Goal: Task Accomplishment & Management: Use online tool/utility

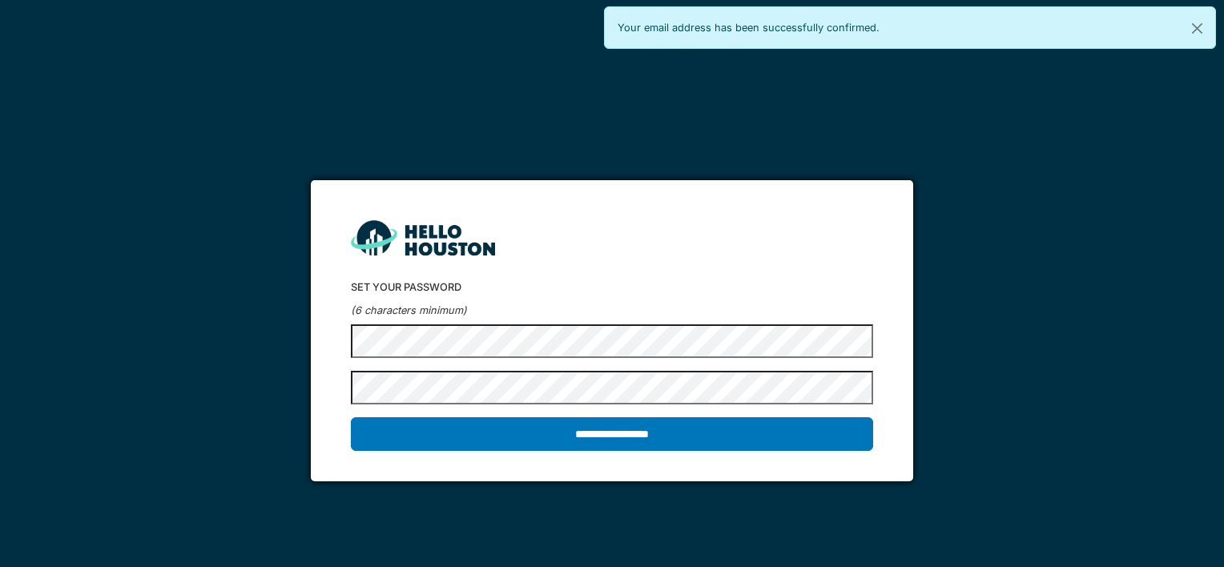
click at [579, 283] on h2 "Set your password" at bounding box center [611, 287] width 521 height 12
click at [351, 417] on input "**********" at bounding box center [611, 434] width 521 height 34
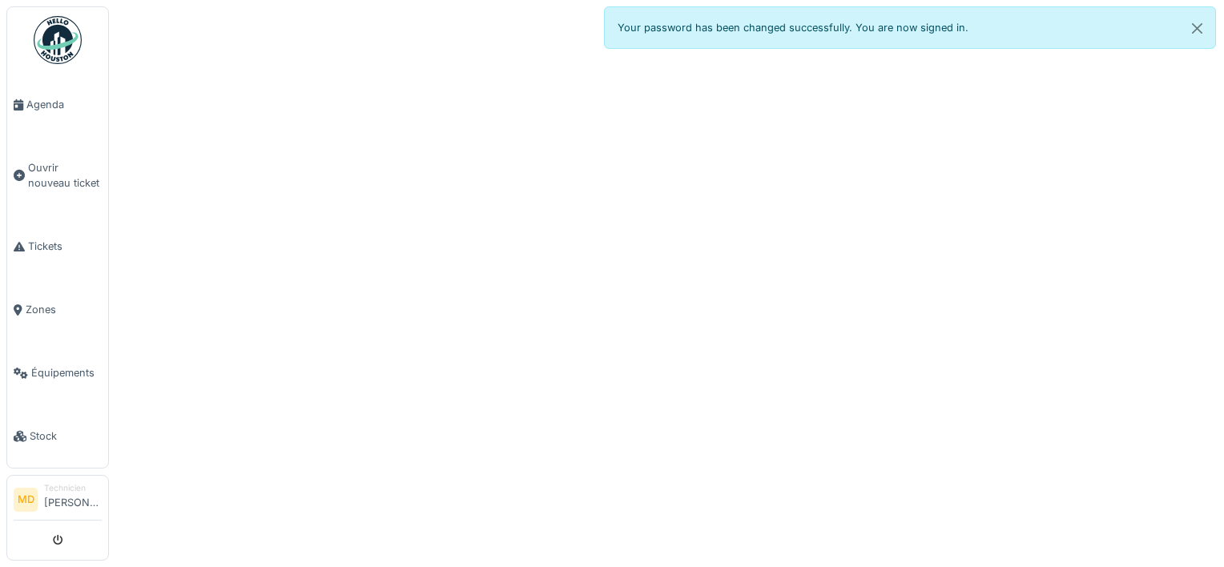
click at [932, 186] on div at bounding box center [612, 283] width 1224 height 567
click at [49, 112] on link "Agenda" at bounding box center [57, 104] width 101 height 63
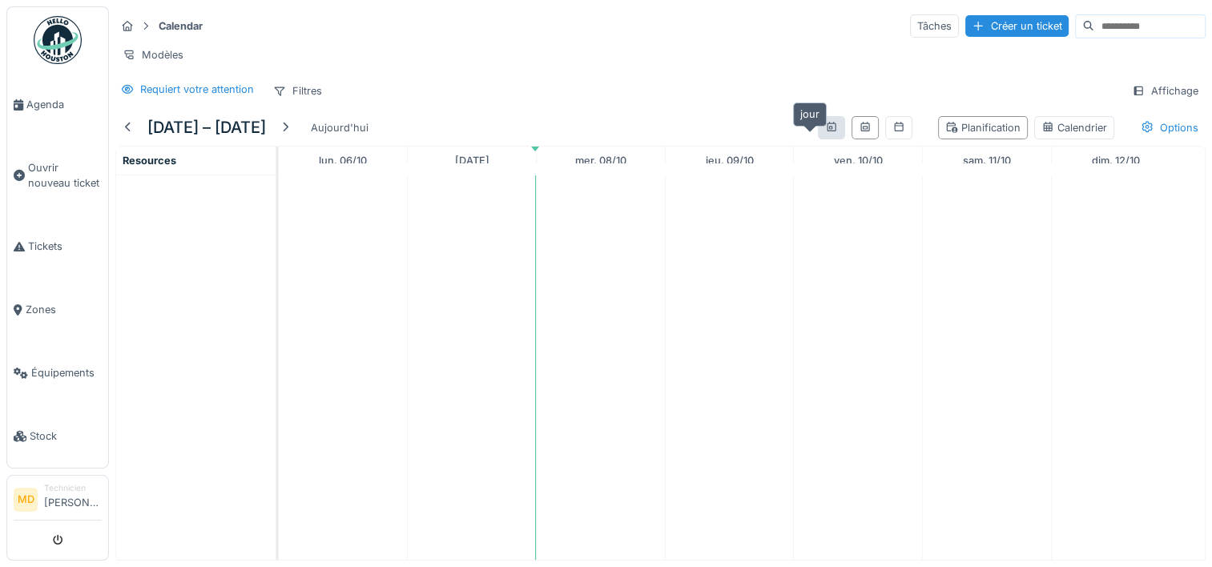
click at [825, 135] on div at bounding box center [831, 127] width 13 height 15
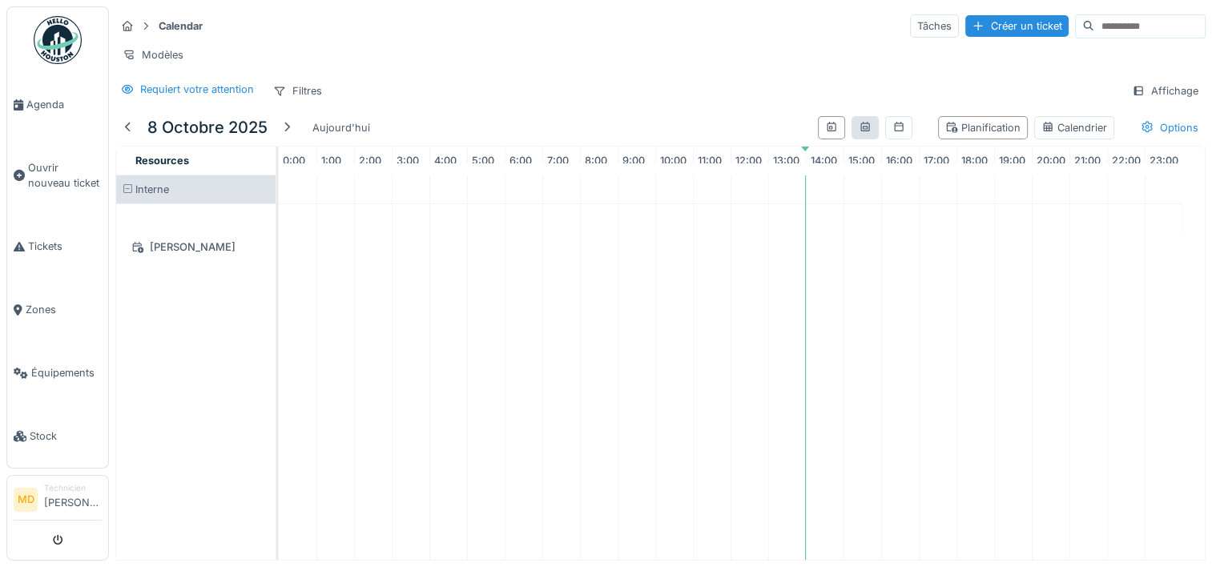
click at [851, 139] on div at bounding box center [864, 127] width 27 height 23
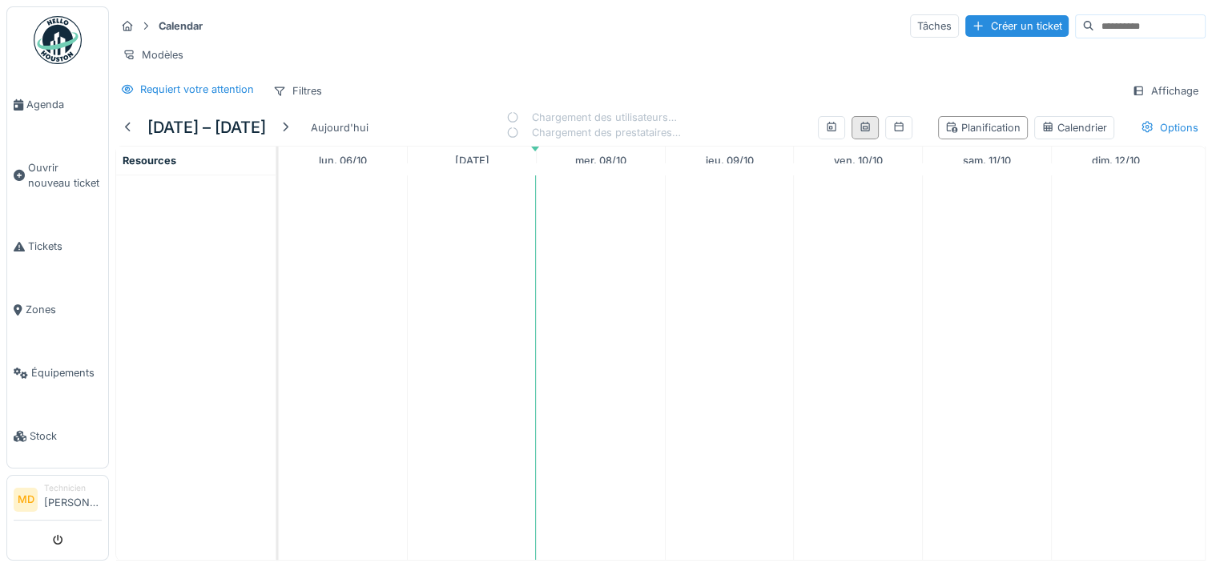
scroll to position [0, 0]
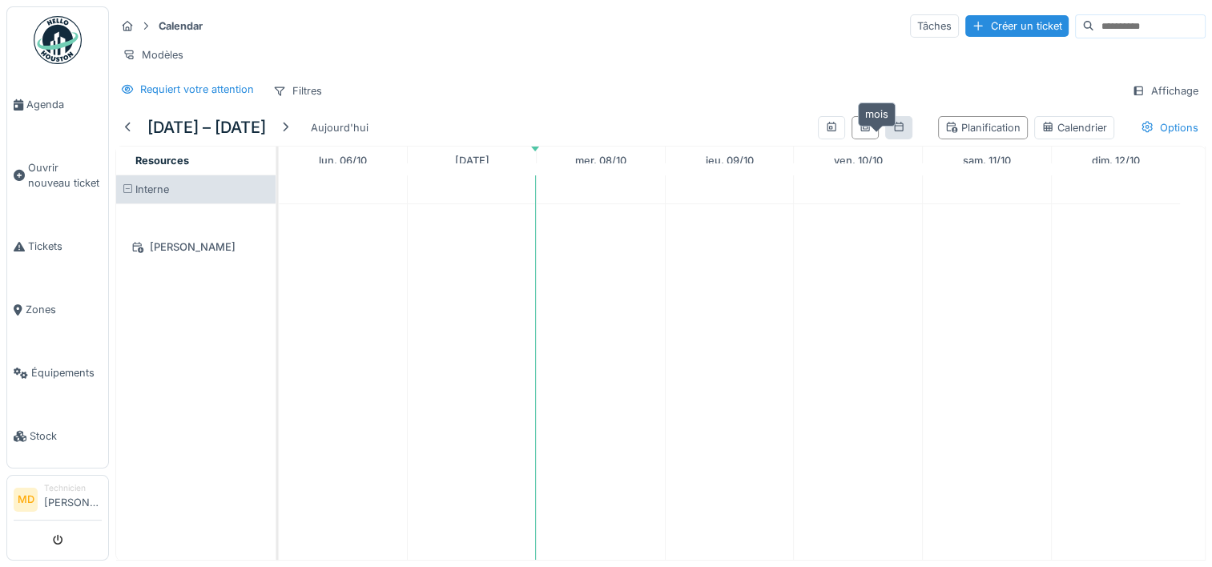
click at [892, 132] on icon at bounding box center [898, 127] width 13 height 10
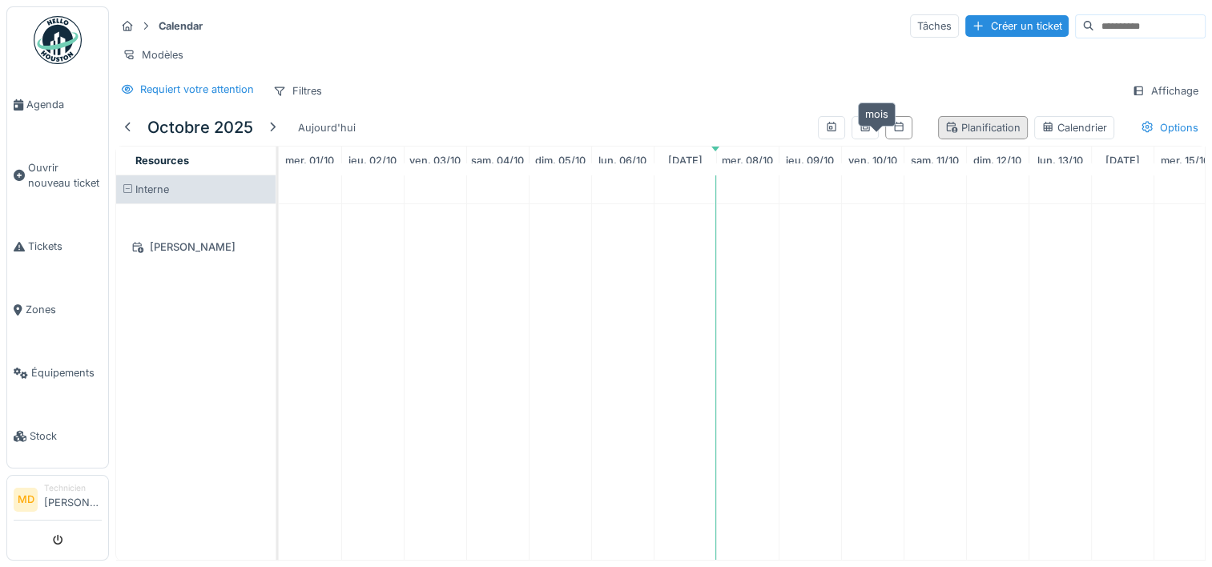
click at [947, 135] on div "Planification" at bounding box center [982, 127] width 75 height 15
click at [1051, 131] on div "Calendrier" at bounding box center [1074, 127] width 66 height 15
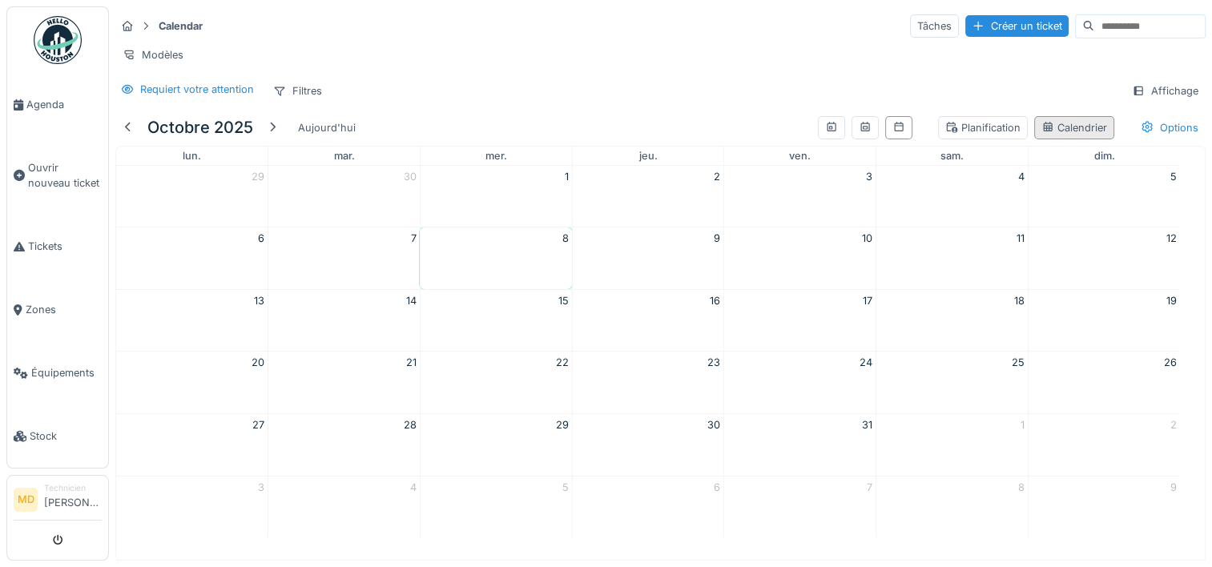
click at [1049, 135] on div "Calendrier" at bounding box center [1074, 127] width 66 height 15
click at [987, 135] on div "Planification" at bounding box center [982, 127] width 75 height 15
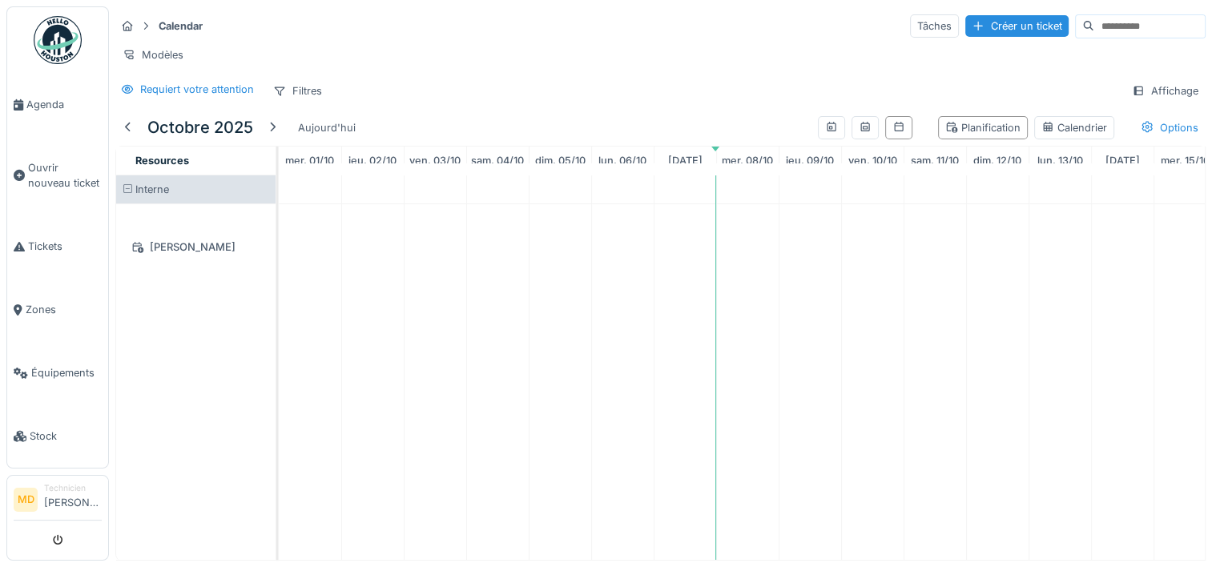
click at [923, 103] on div "Requiert votre attention Filtres Affichage" at bounding box center [660, 90] width 1090 height 23
click at [966, 133] on div "Planification" at bounding box center [982, 127] width 75 height 15
click at [1047, 133] on div "Calendrier" at bounding box center [1074, 127] width 66 height 15
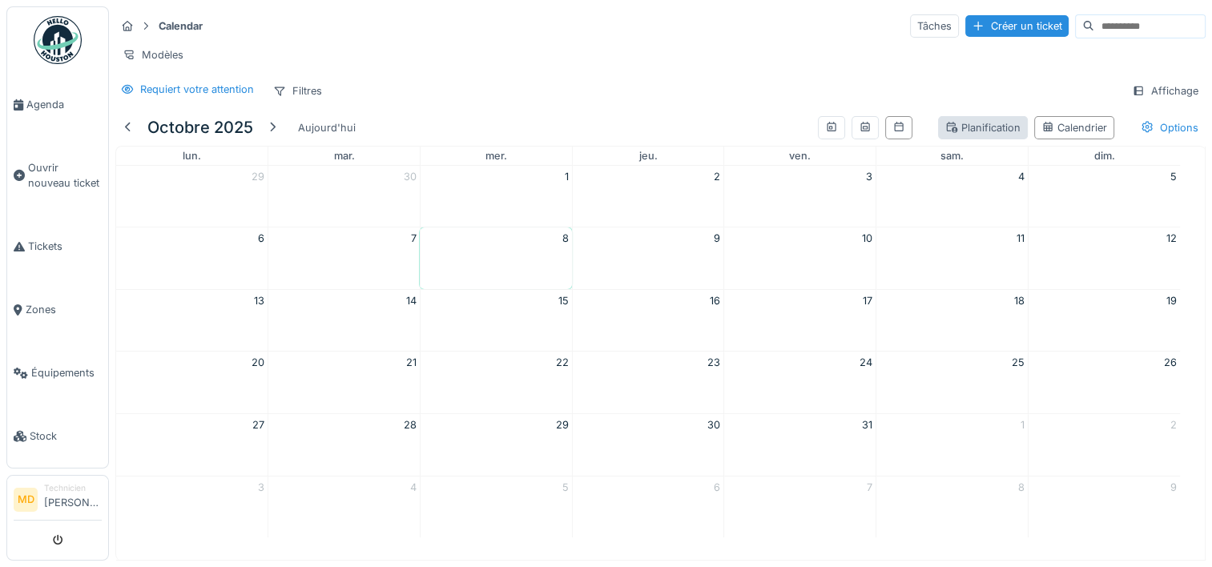
click at [947, 133] on icon at bounding box center [952, 127] width 11 height 11
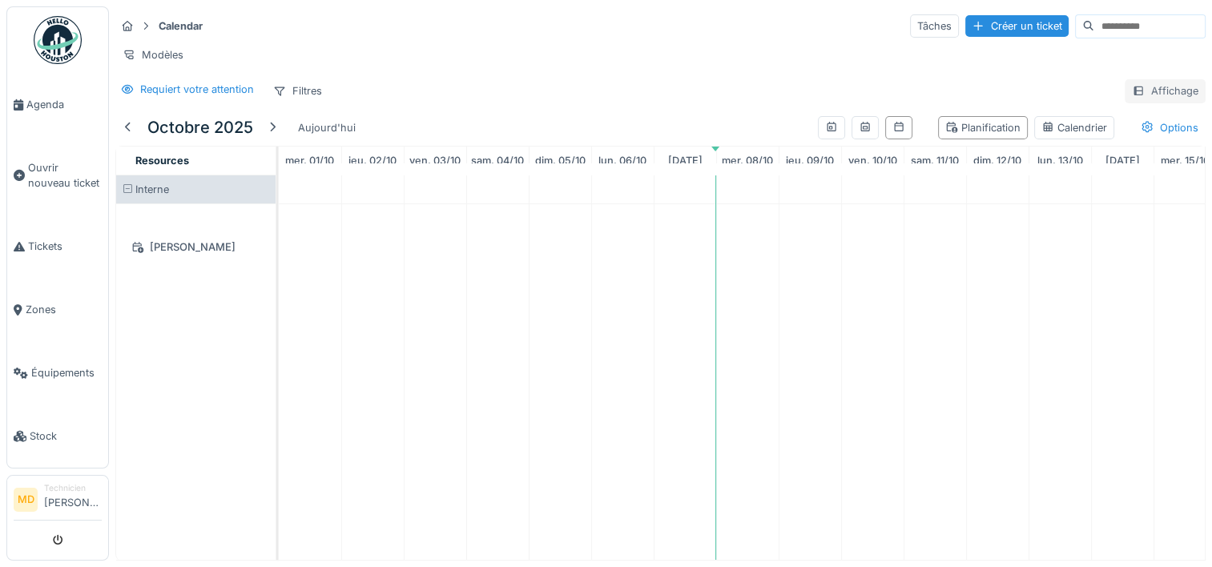
click at [1132, 96] on icon at bounding box center [1138, 91] width 13 height 10
click at [826, 80] on div "Calendar Tâches Créer un ticket Modèles Requiert votre attention Filtres Affich…" at bounding box center [660, 57] width 1103 height 103
click at [297, 103] on div "Filtres" at bounding box center [297, 90] width 63 height 23
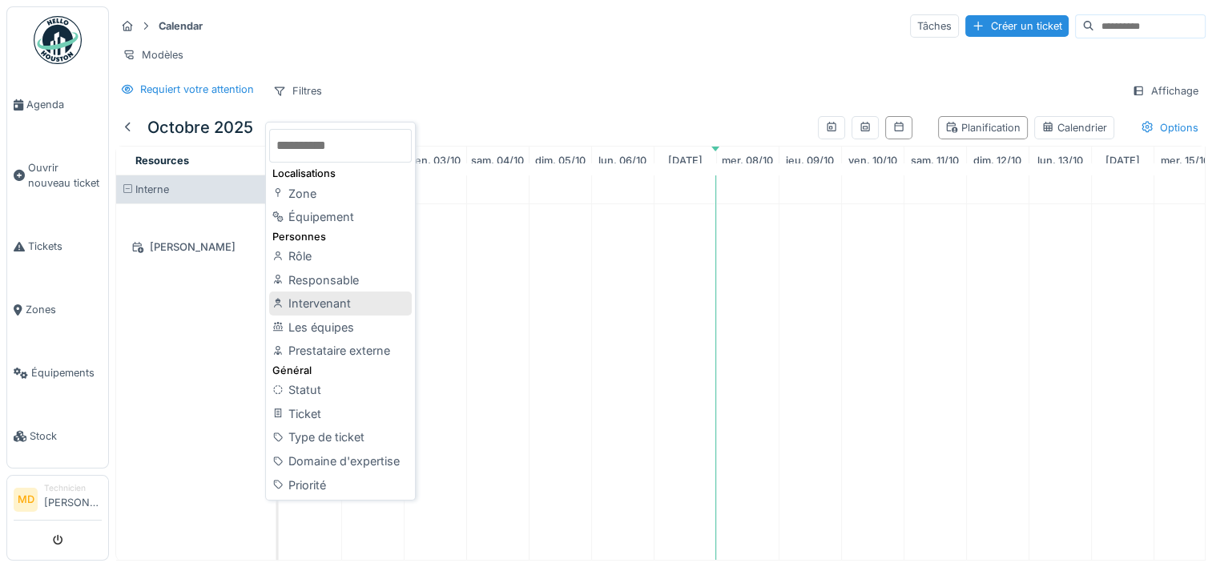
scroll to position [12, 0]
click at [348, 425] on div "Type de ticket" at bounding box center [340, 437] width 143 height 24
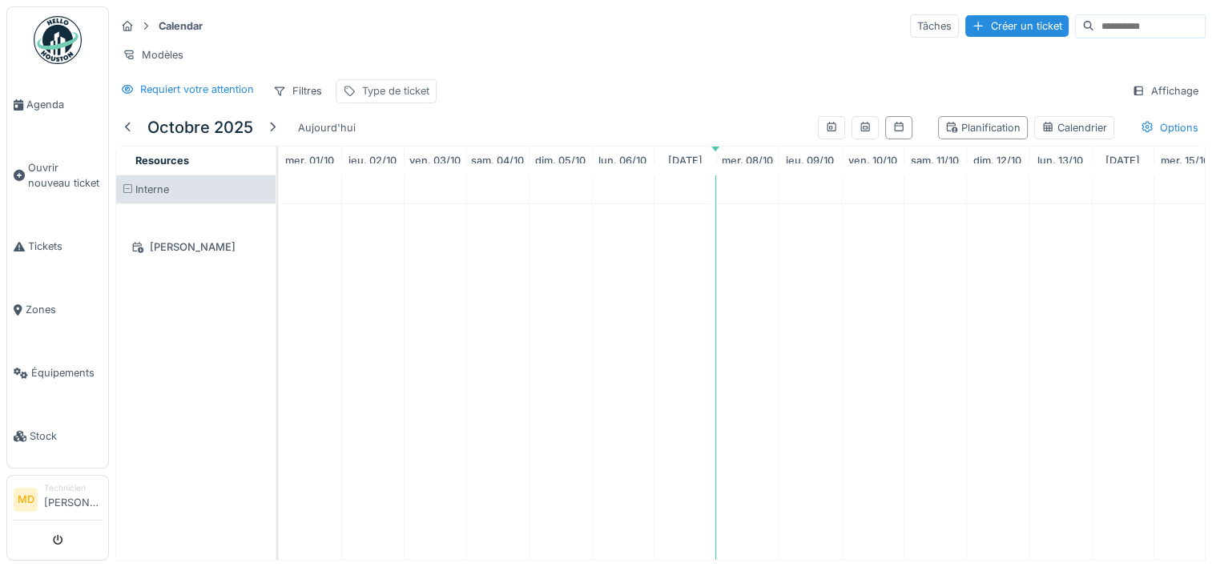
click at [375, 101] on div "Type de ticket" at bounding box center [386, 90] width 101 height 23
click at [429, 170] on div "Type de ticket" at bounding box center [398, 179] width 99 height 18
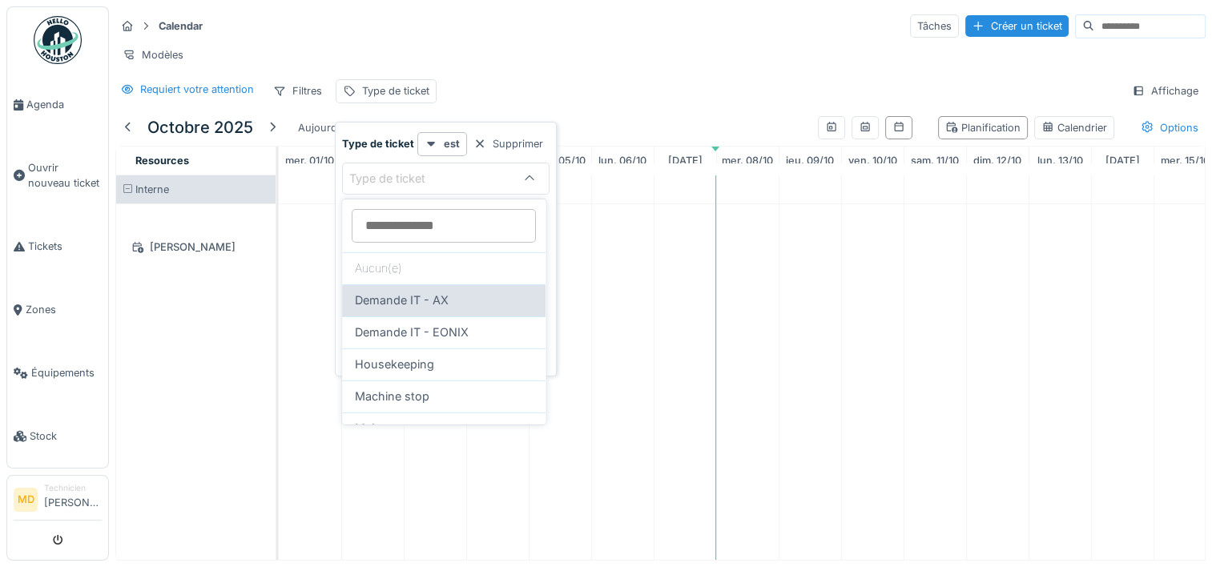
scroll to position [115, 0]
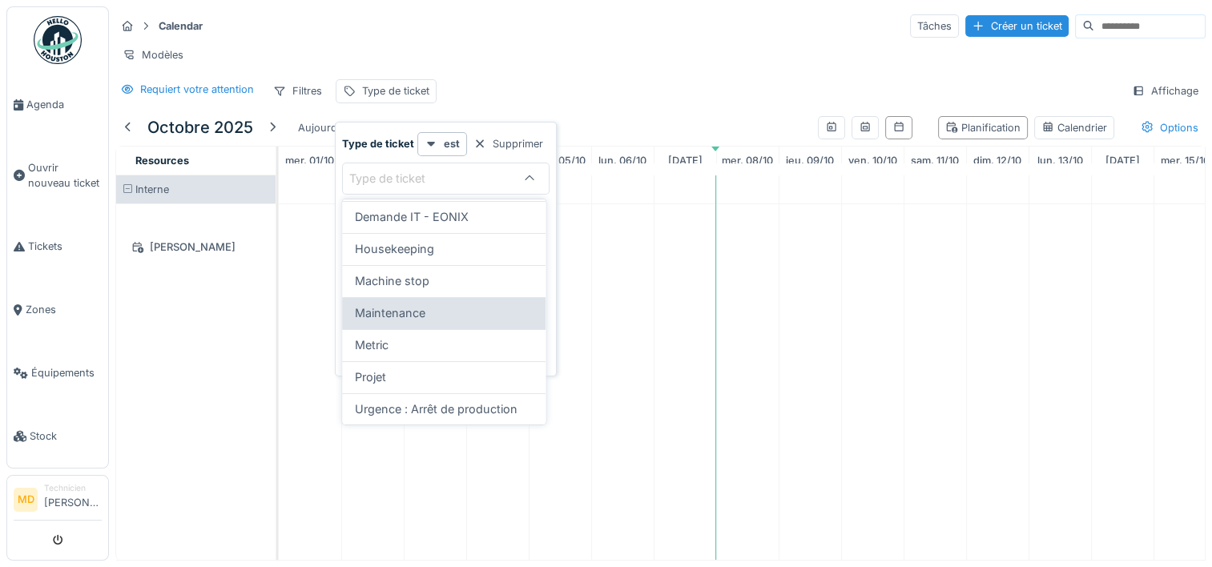
click at [406, 315] on span "Maintenance" at bounding box center [390, 313] width 70 height 18
type input "***"
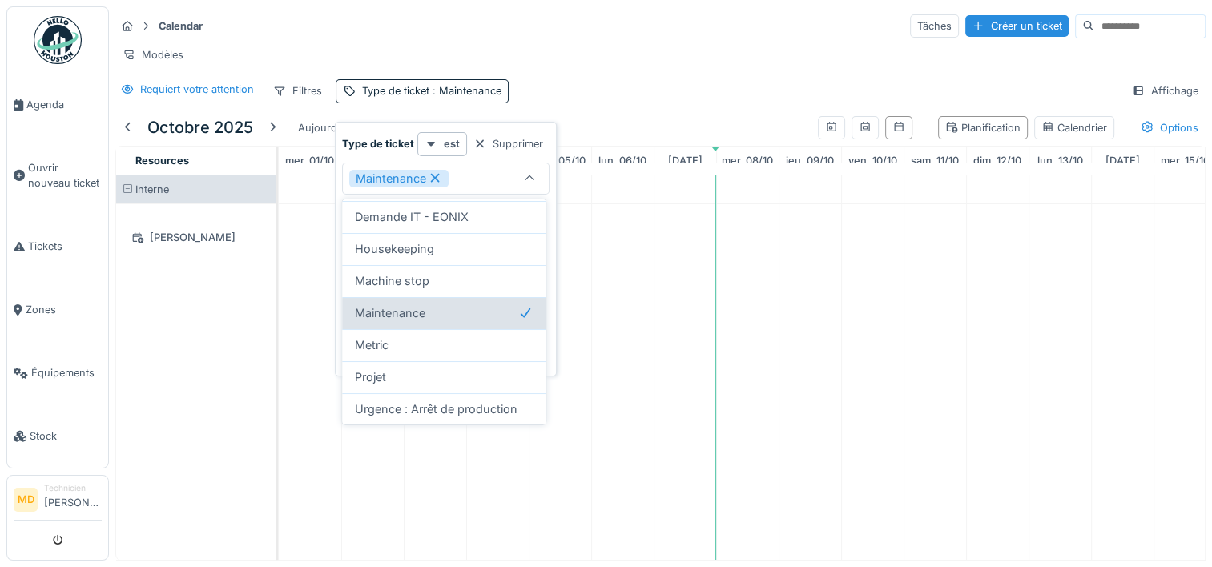
click at [501, 312] on div "Maintenance" at bounding box center [444, 313] width 178 height 18
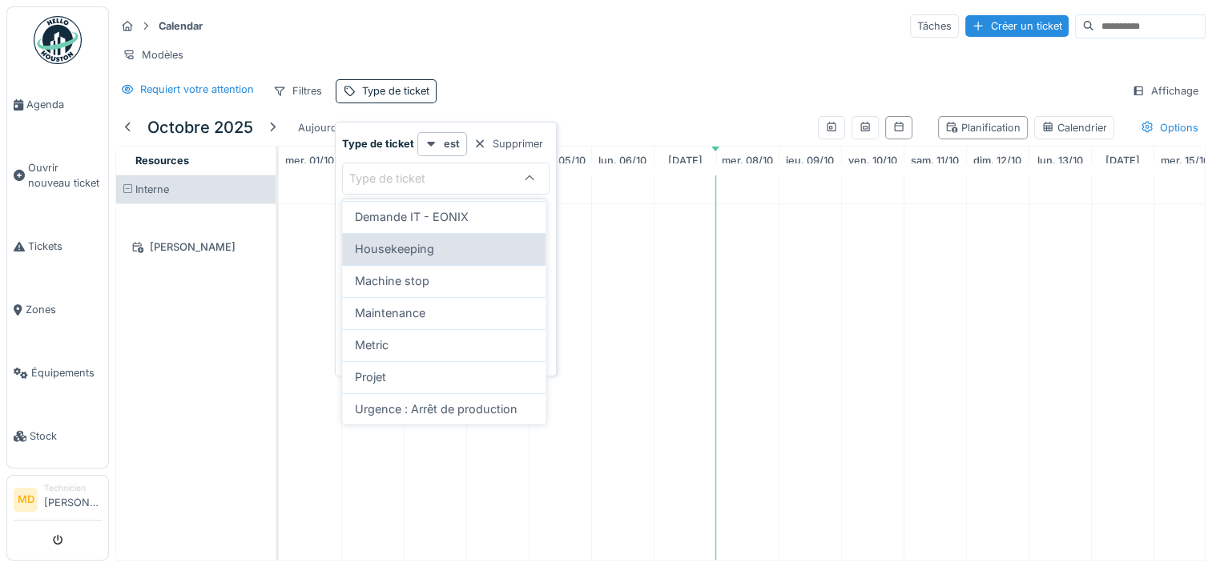
click at [442, 246] on div "Housekeeping" at bounding box center [444, 249] width 178 height 18
type input "***"
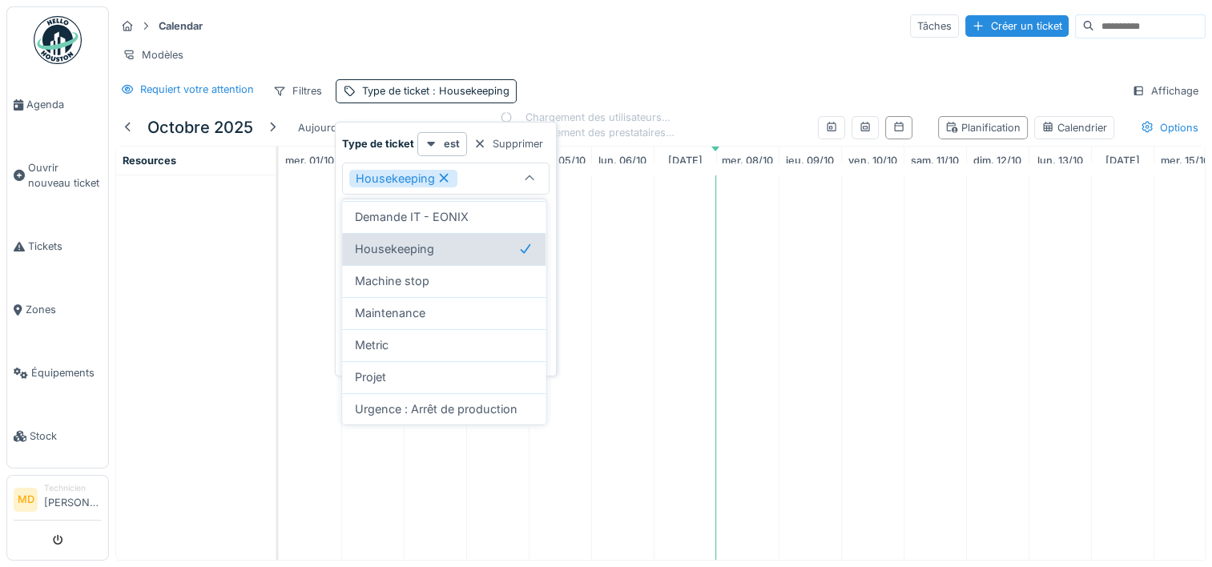
click at [442, 246] on div "Housekeeping" at bounding box center [444, 249] width 178 height 18
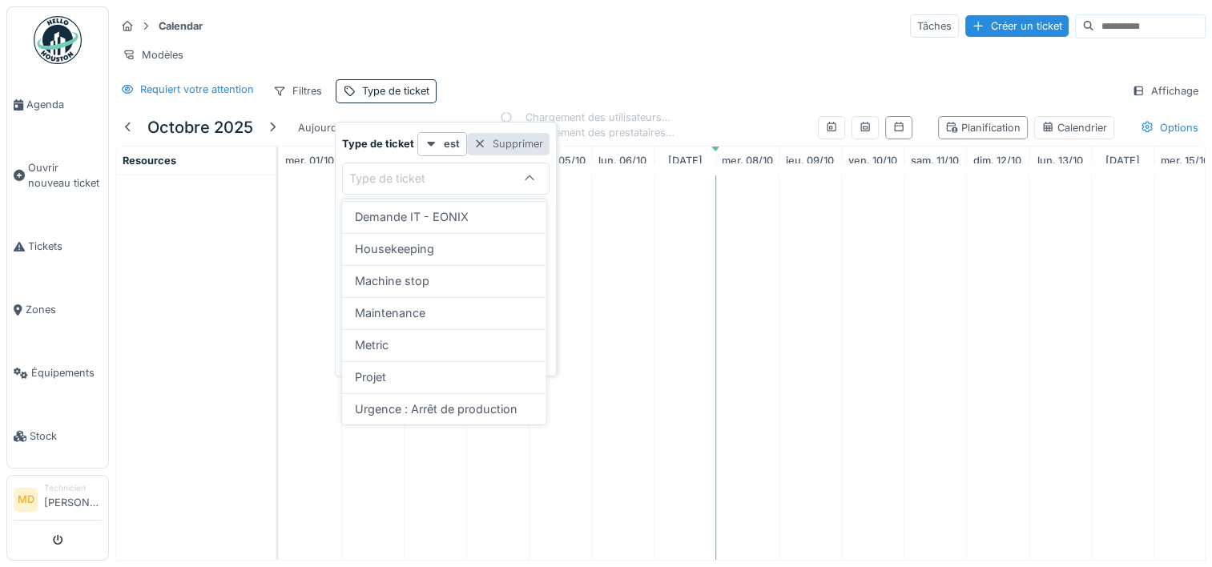
click at [509, 135] on div "Supprimer" at bounding box center [508, 144] width 82 height 22
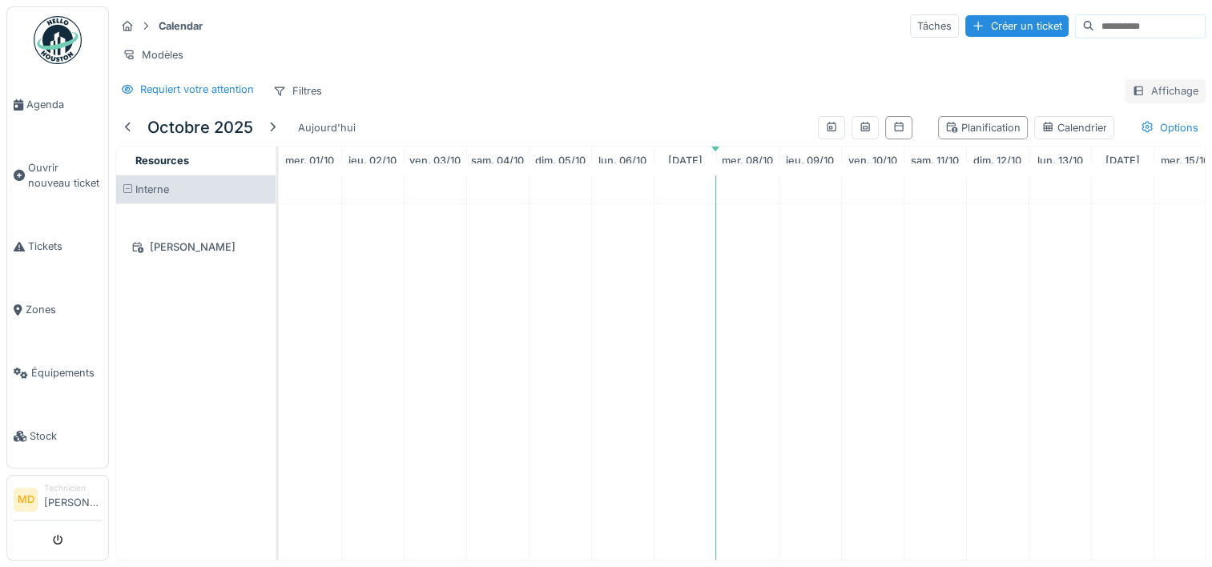
click at [1124, 103] on div "Affichage" at bounding box center [1164, 90] width 81 height 23
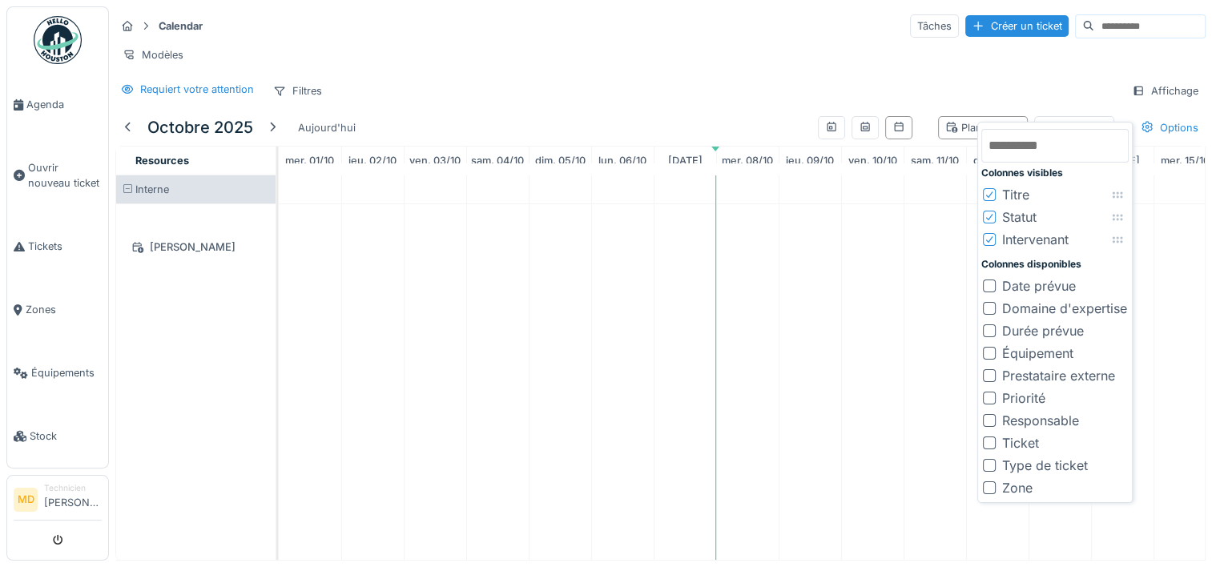
click at [673, 103] on div "Requiert votre attention Filtres Affichage" at bounding box center [660, 90] width 1090 height 23
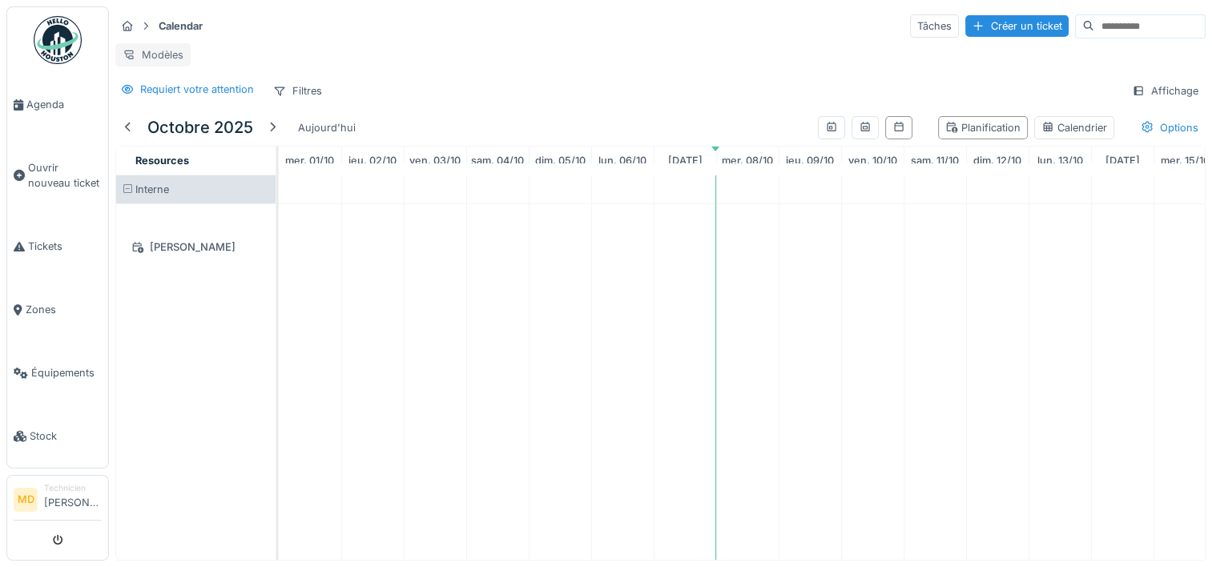
click at [154, 50] on div "Modèles" at bounding box center [152, 54] width 75 height 23
click at [377, 256] on td at bounding box center [372, 367] width 62 height 384
click at [965, 26] on div "Créer un ticket" at bounding box center [1016, 26] width 103 height 22
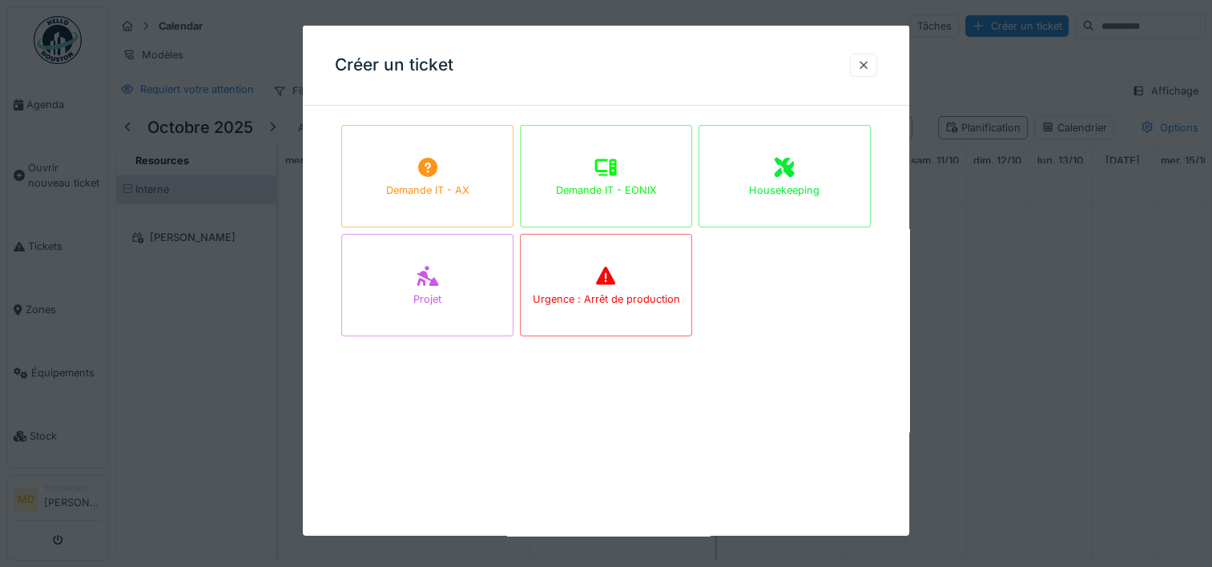
click at [1044, 279] on div at bounding box center [606, 283] width 1212 height 567
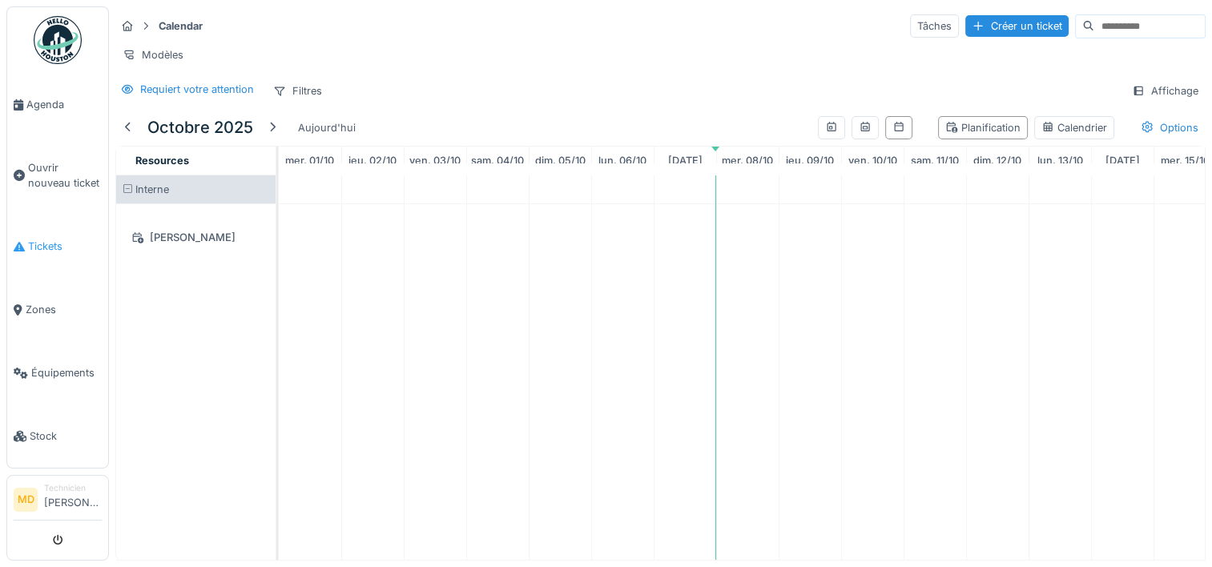
click at [23, 241] on icon at bounding box center [19, 246] width 11 height 11
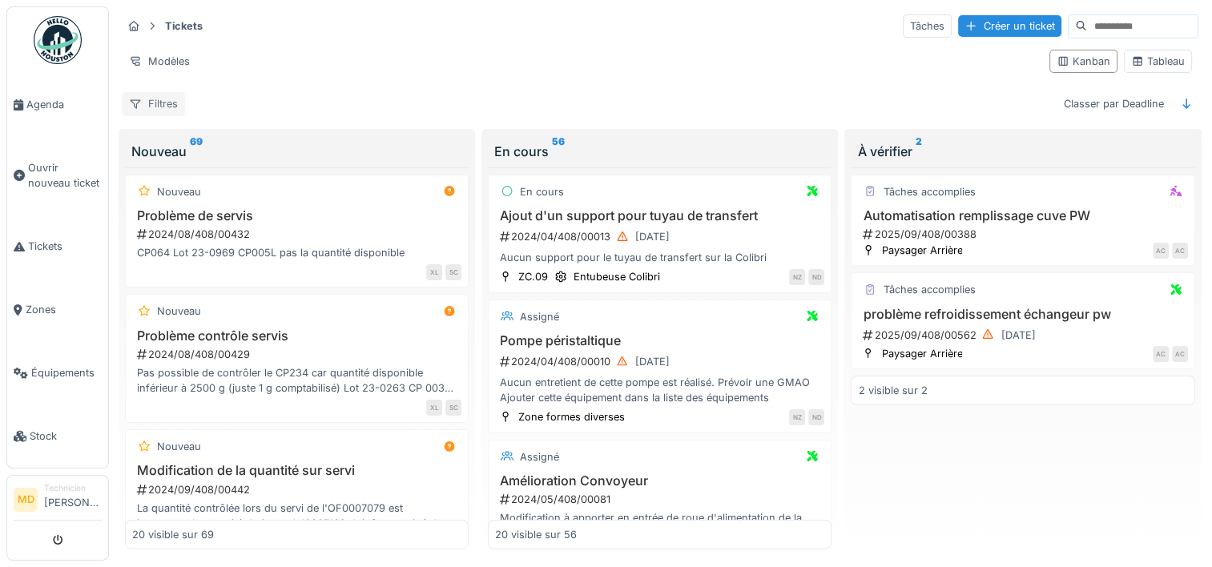
click at [166, 99] on div "Filtres" at bounding box center [153, 103] width 63 height 23
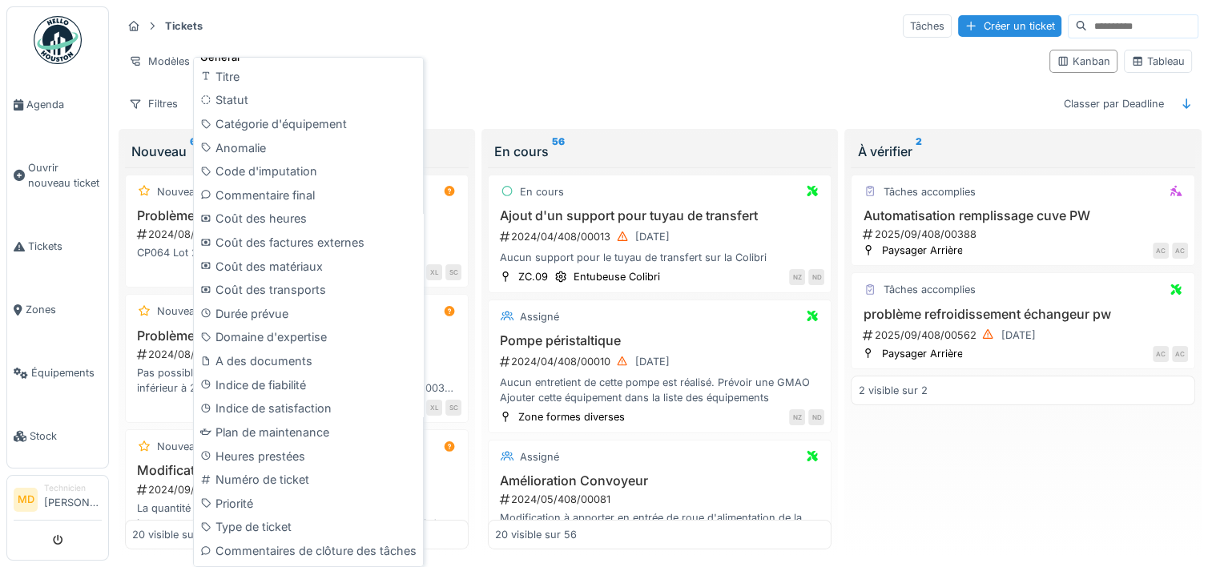
scroll to position [659, 0]
click at [267, 519] on div "Type de ticket" at bounding box center [308, 526] width 223 height 24
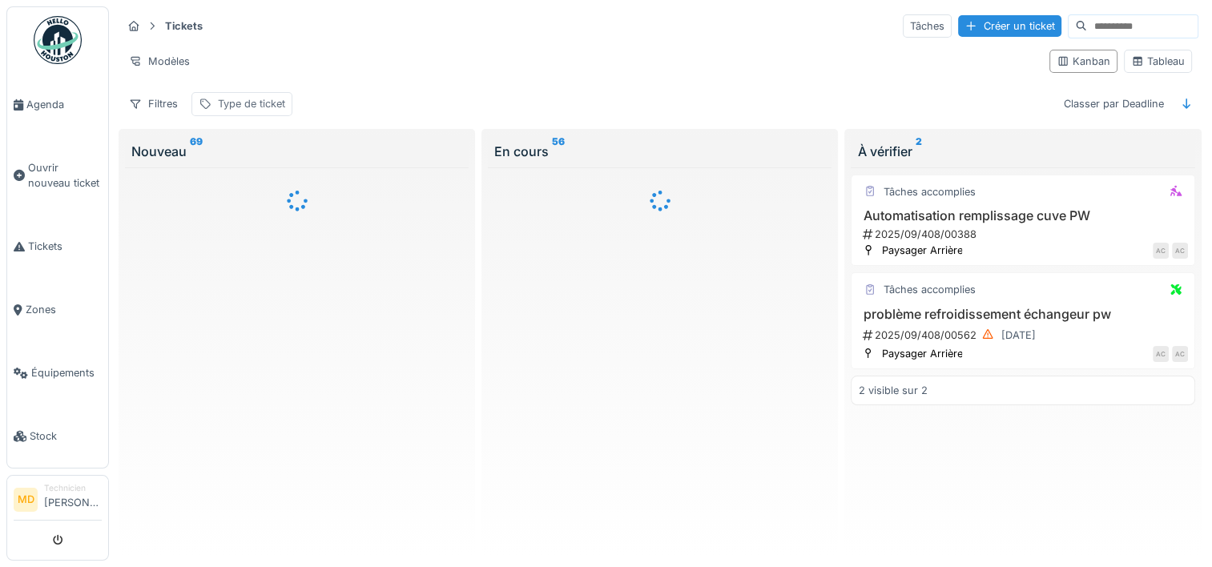
click at [239, 96] on div "Type de ticket" at bounding box center [251, 103] width 67 height 15
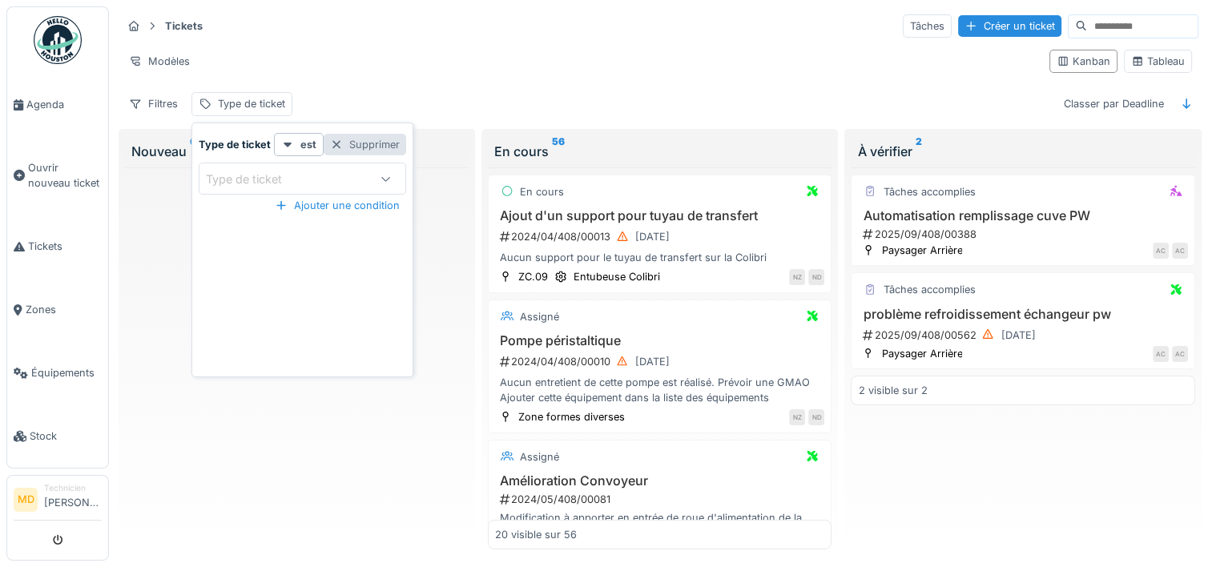
click at [366, 138] on div "Supprimer" at bounding box center [365, 145] width 82 height 22
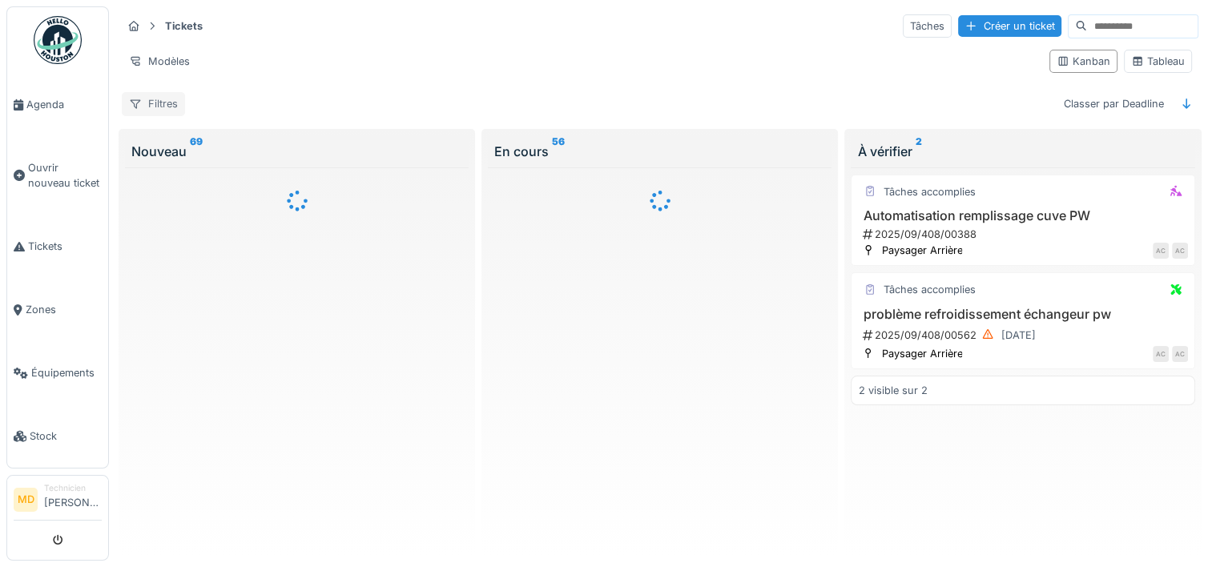
click at [159, 106] on div "Filtres" at bounding box center [153, 103] width 63 height 23
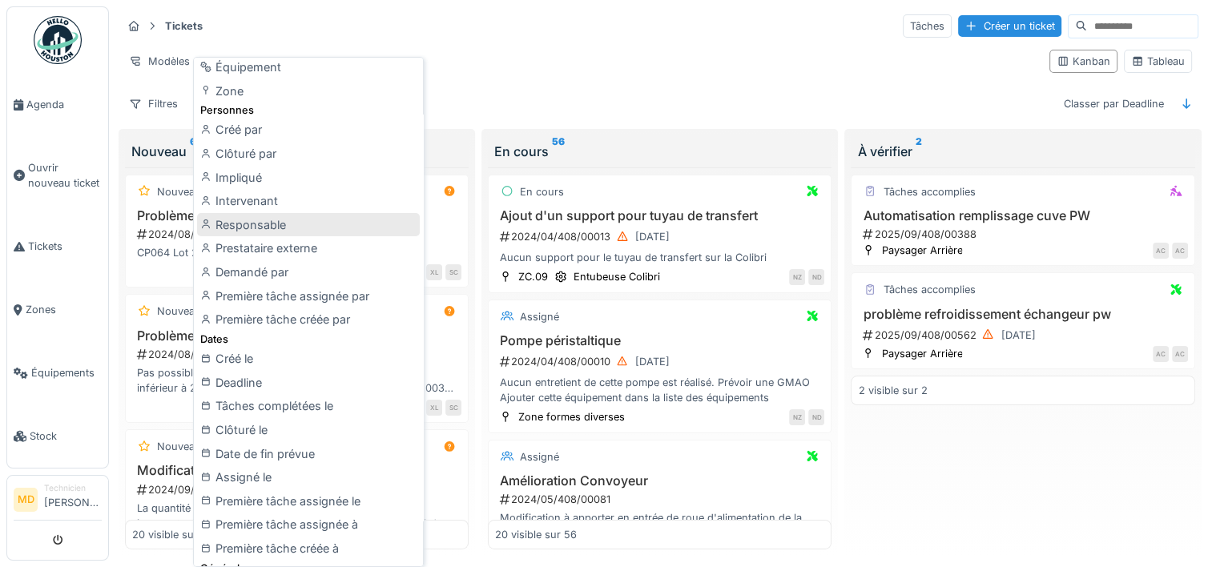
scroll to position [145, 0]
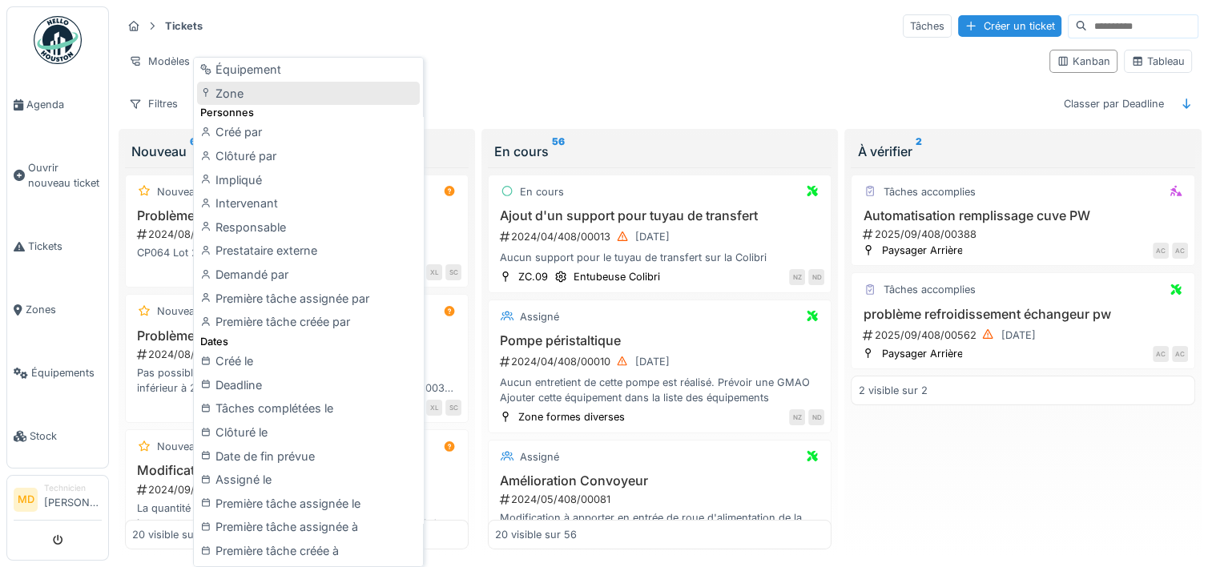
click at [237, 99] on div "Zone" at bounding box center [308, 94] width 223 height 24
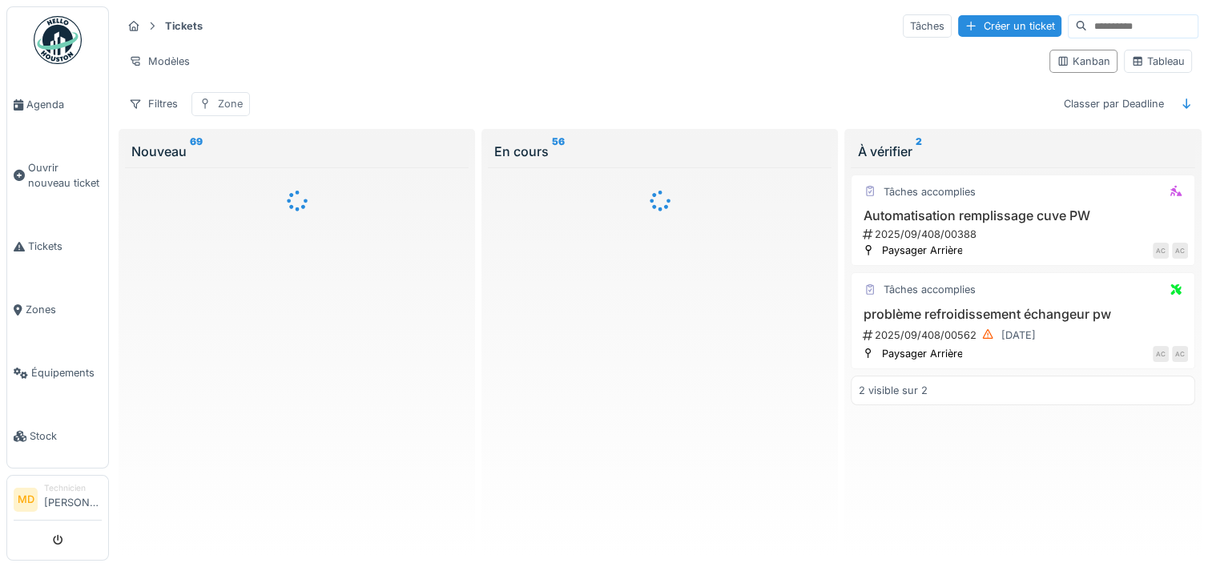
click at [230, 105] on div "Zone" at bounding box center [230, 103] width 25 height 15
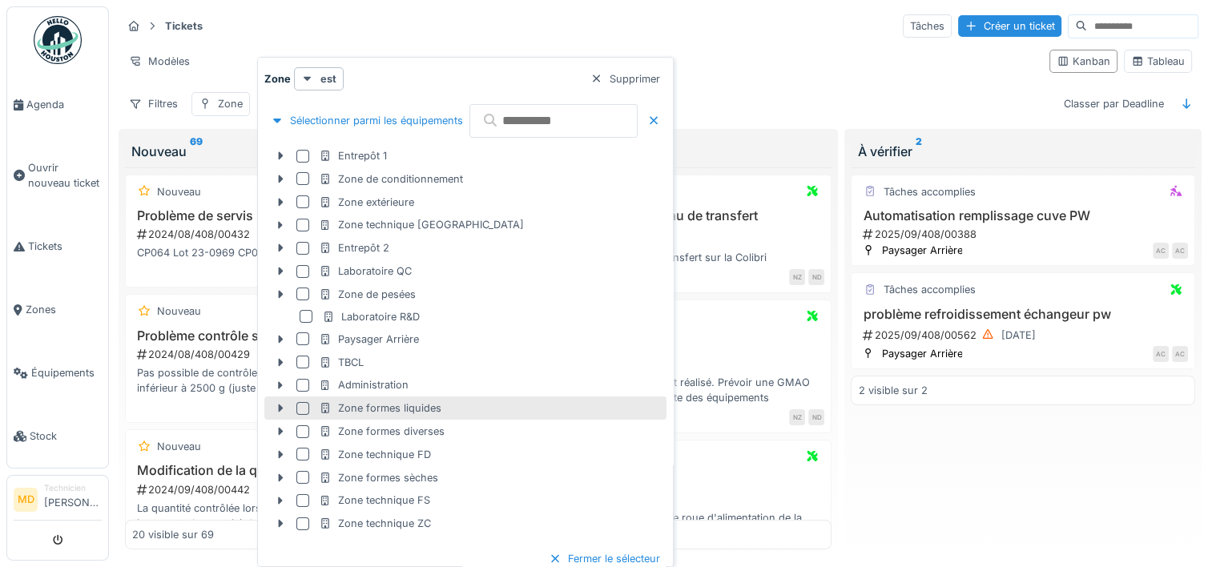
click at [303, 405] on div at bounding box center [302, 408] width 13 height 13
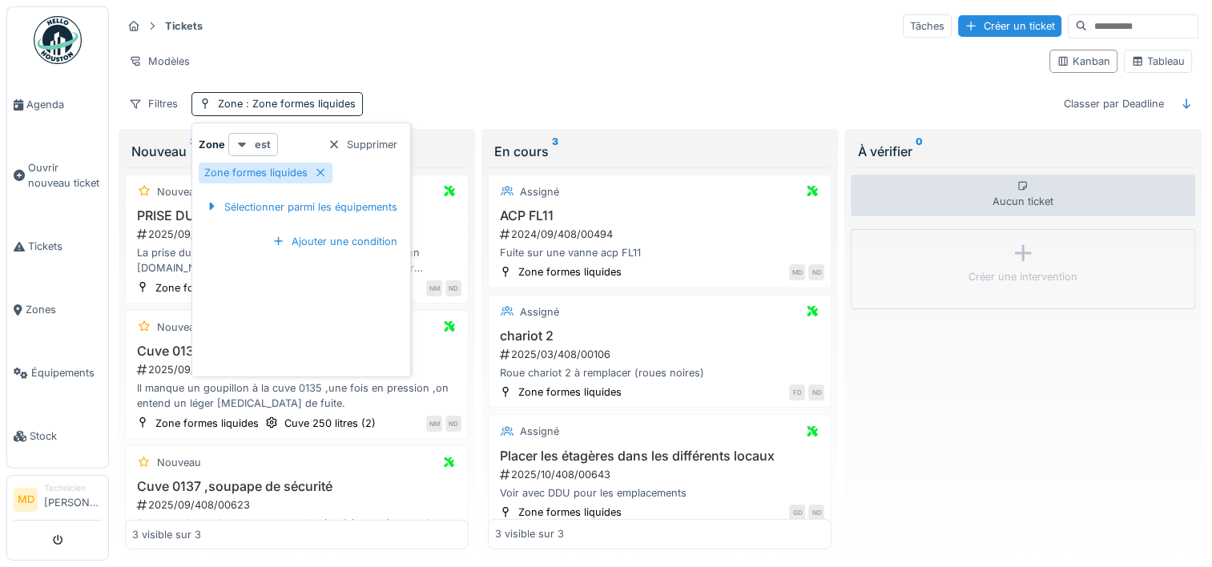
click at [261, 140] on strong "est" at bounding box center [263, 144] width 16 height 15
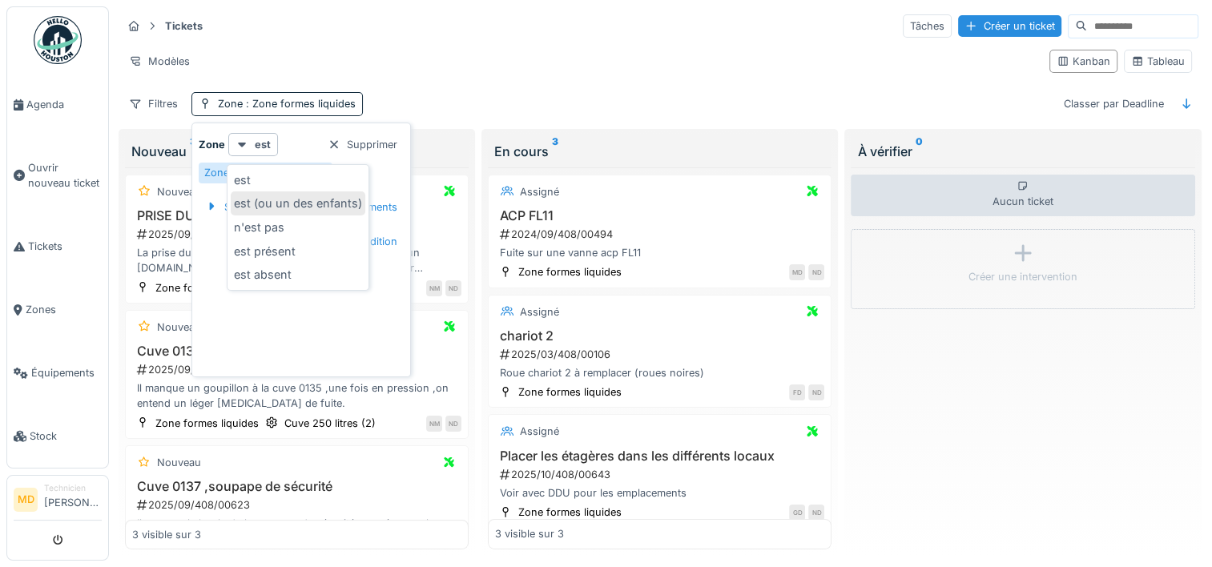
click at [308, 198] on div "est (ou un des enfants)" at bounding box center [298, 203] width 135 height 24
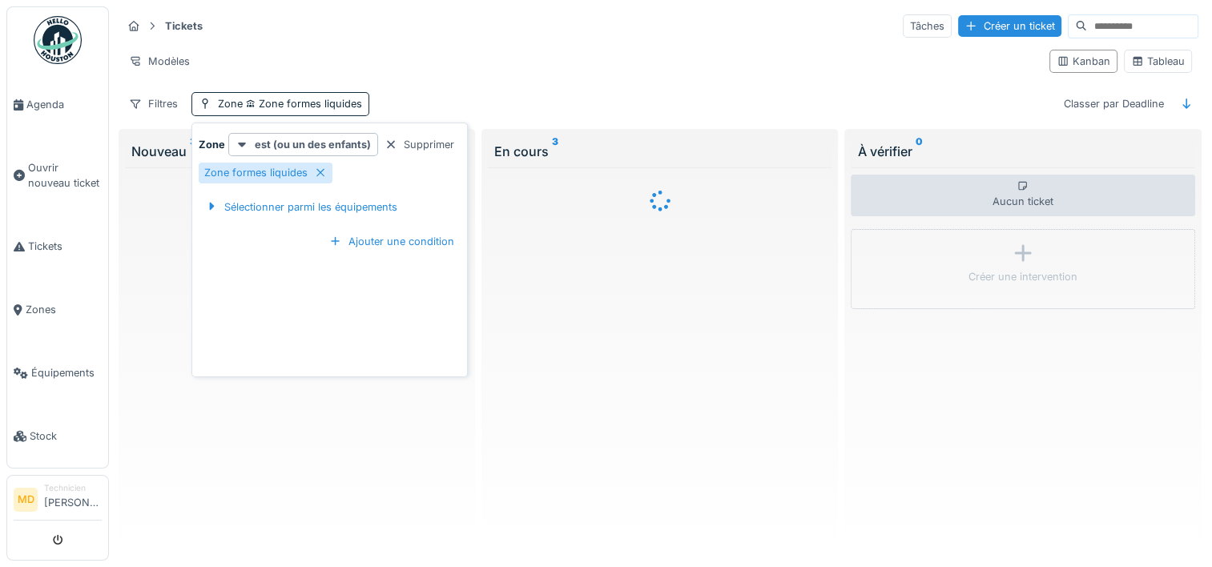
click at [481, 50] on div "Modèles" at bounding box center [579, 61] width 915 height 23
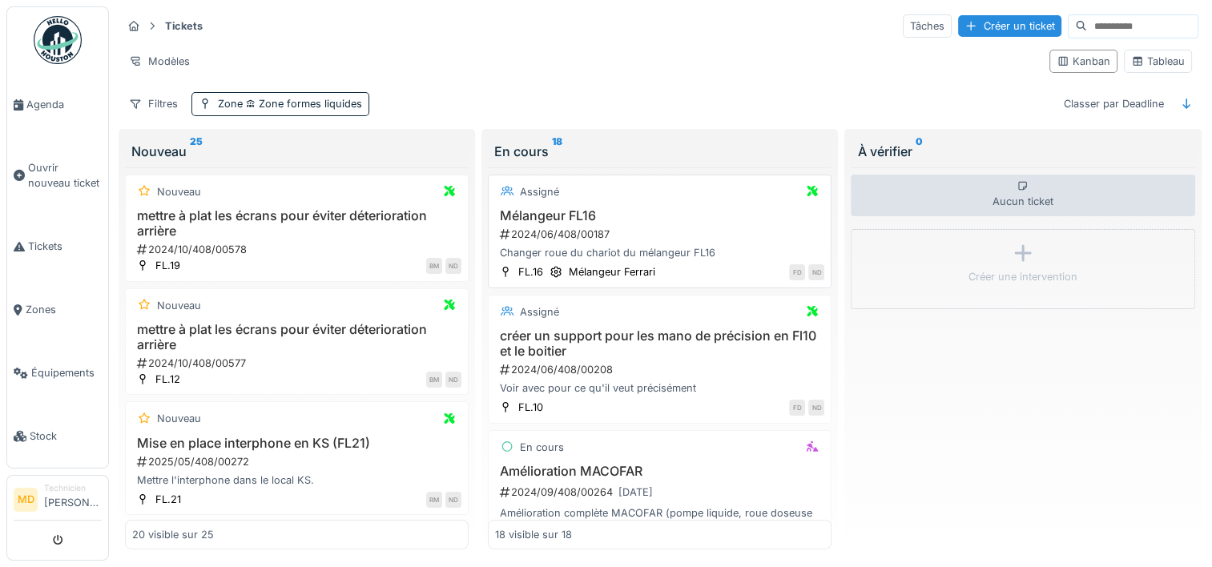
click at [677, 227] on div "2024/06/408/00187" at bounding box center [661, 234] width 326 height 15
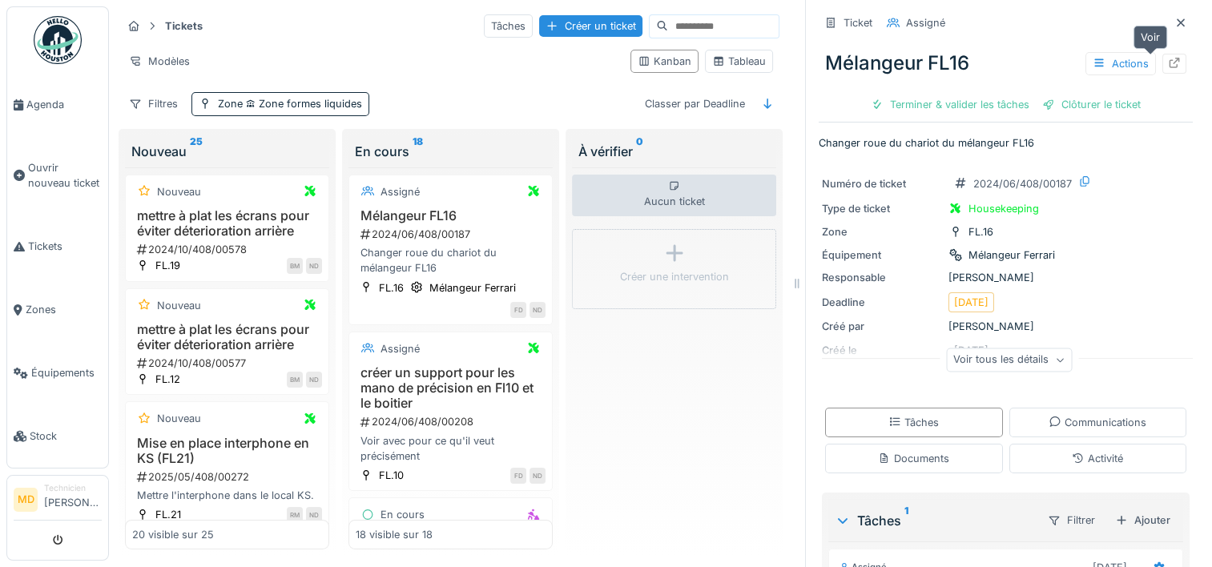
click at [1169, 61] on icon at bounding box center [1174, 63] width 10 height 10
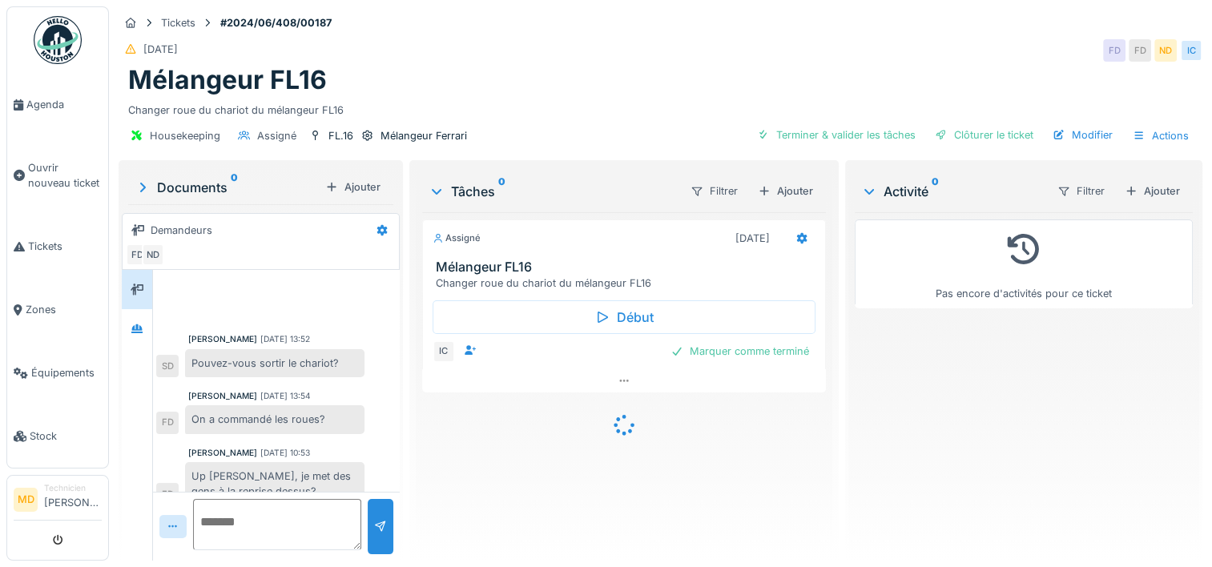
scroll to position [19, 0]
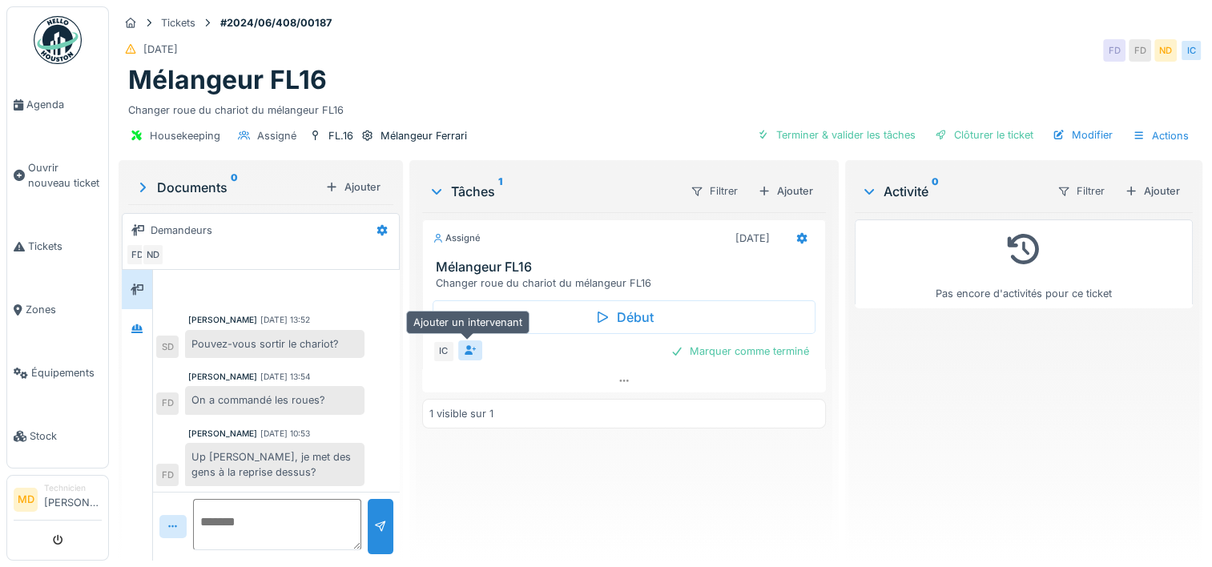
click at [465, 349] on icon at bounding box center [470, 350] width 12 height 10
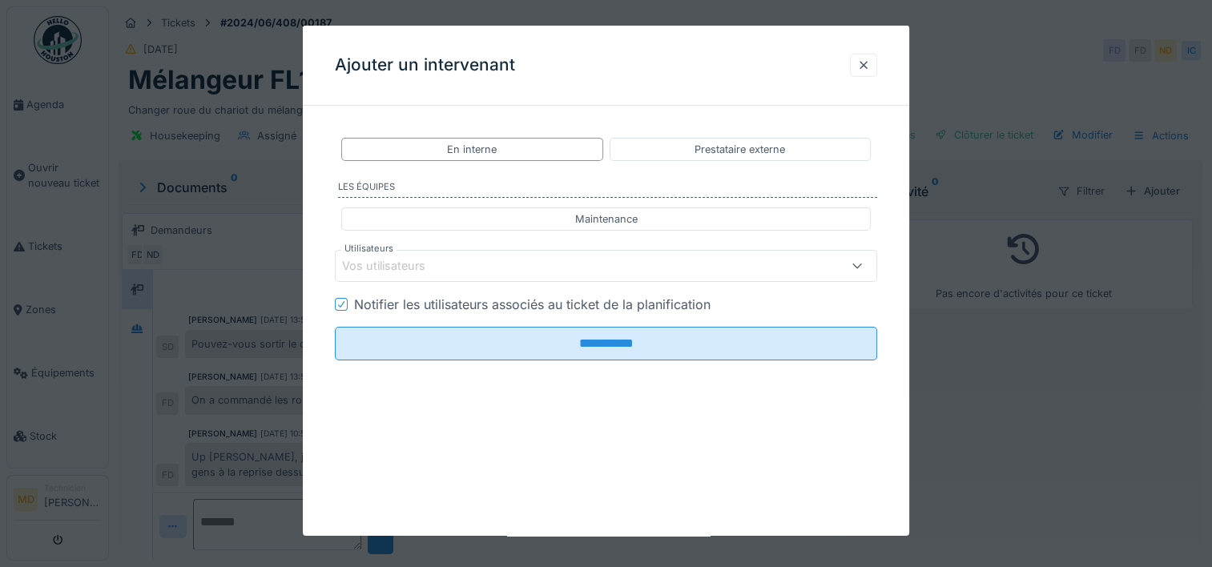
click at [488, 267] on div "Vos utilisateurs" at bounding box center [573, 266] width 462 height 18
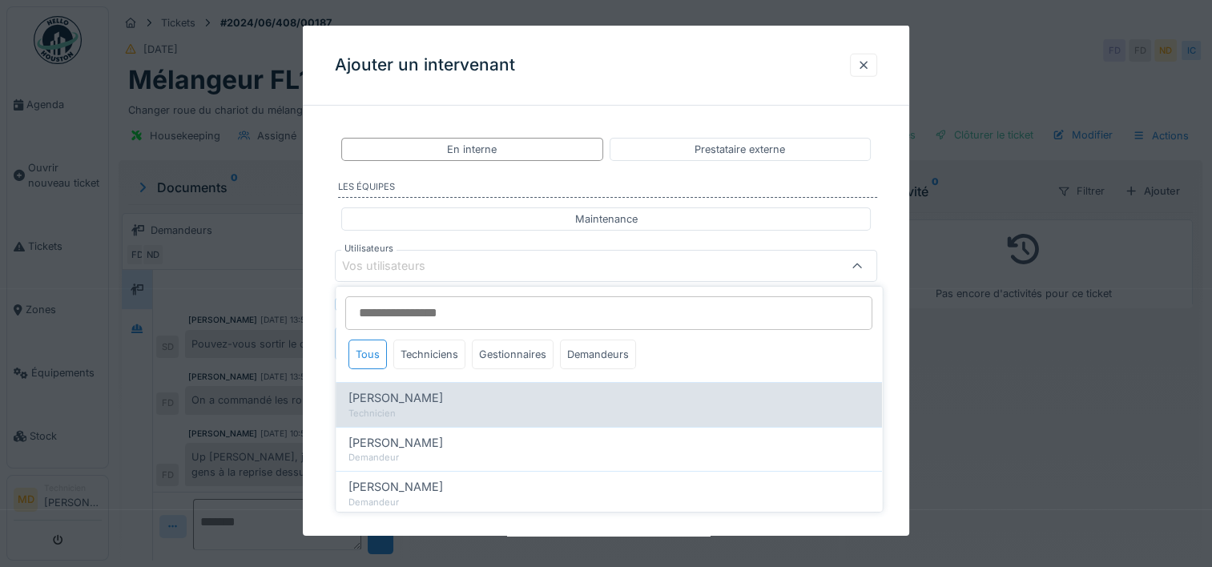
scroll to position [34, 0]
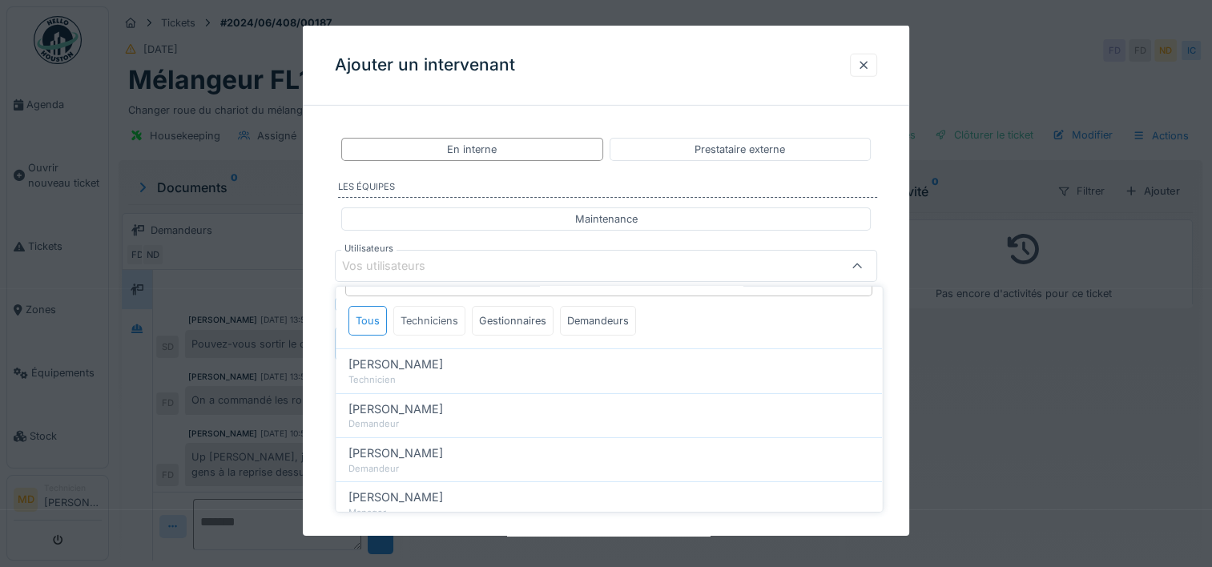
click at [437, 321] on div "Techniciens" at bounding box center [429, 321] width 72 height 30
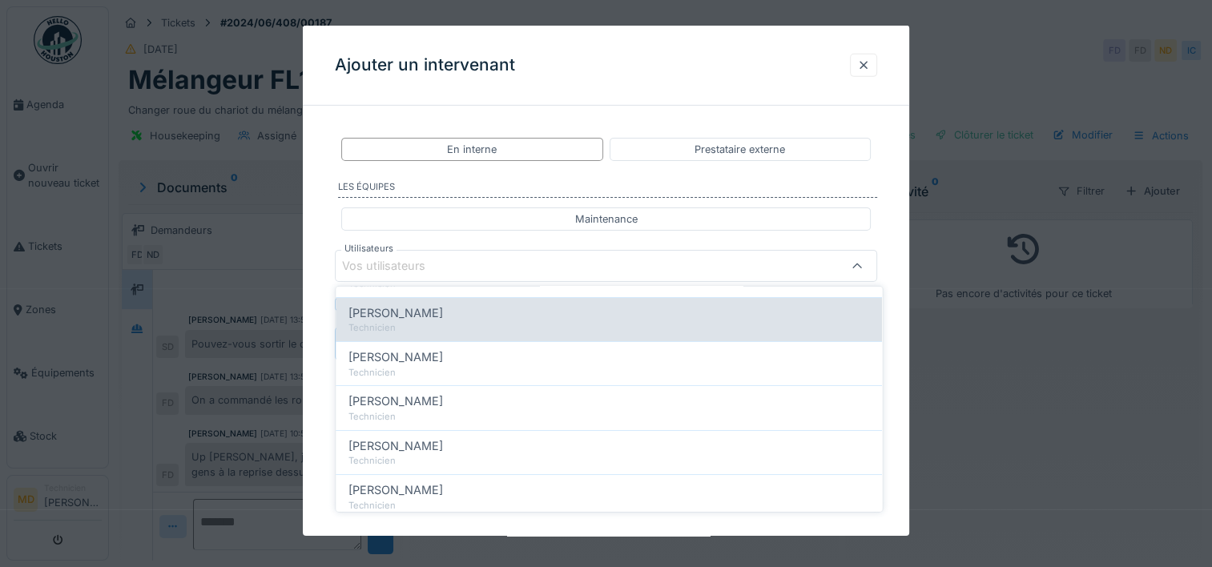
scroll to position [148, 0]
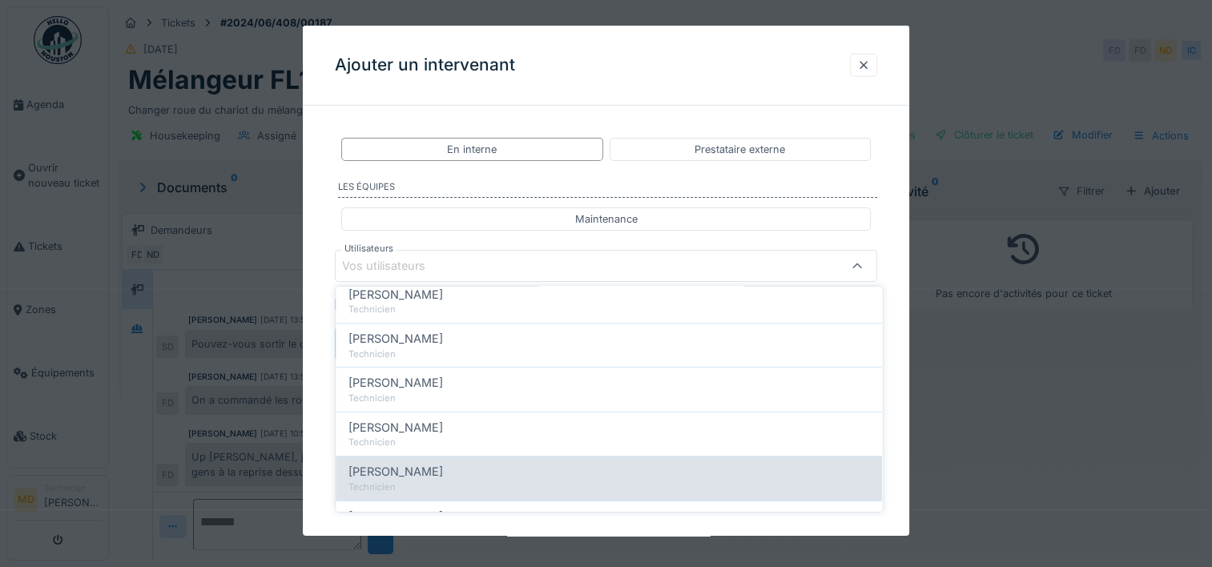
click at [407, 459] on div "Mohamed Delmaki Technicien" at bounding box center [609, 478] width 546 height 44
type input "*****"
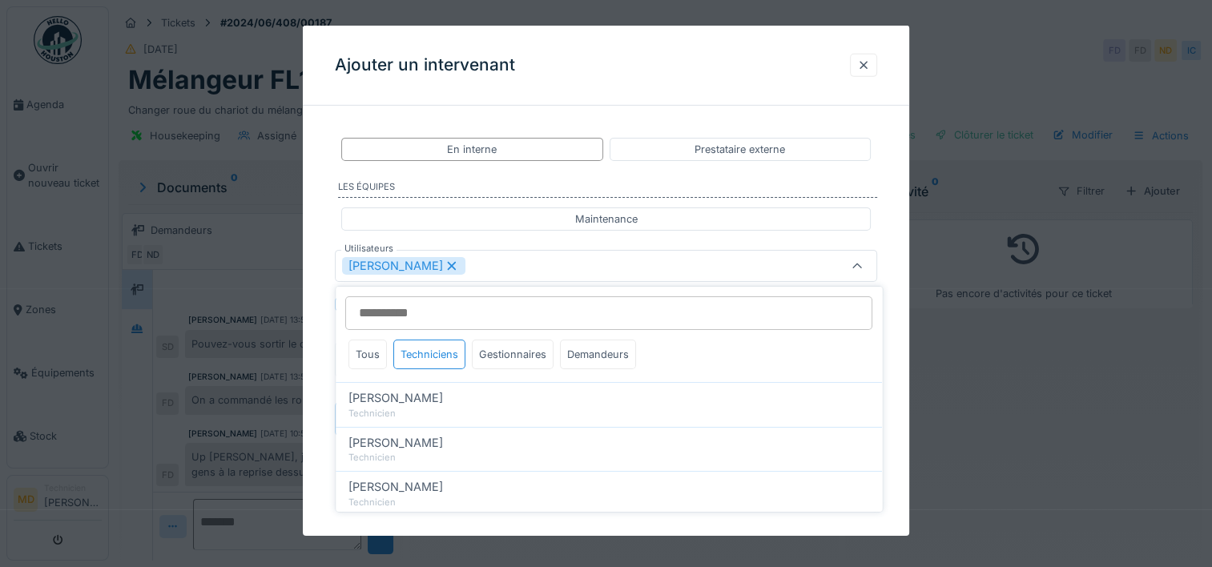
click at [327, 289] on div "**********" at bounding box center [606, 300] width 606 height 362
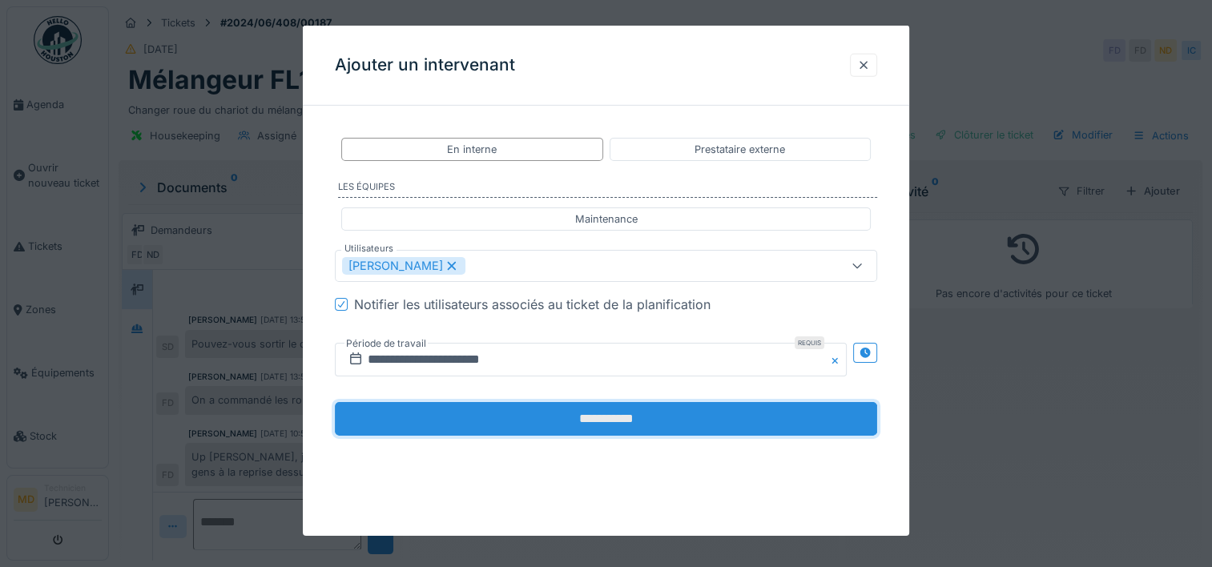
click at [659, 407] on input "**********" at bounding box center [606, 419] width 542 height 34
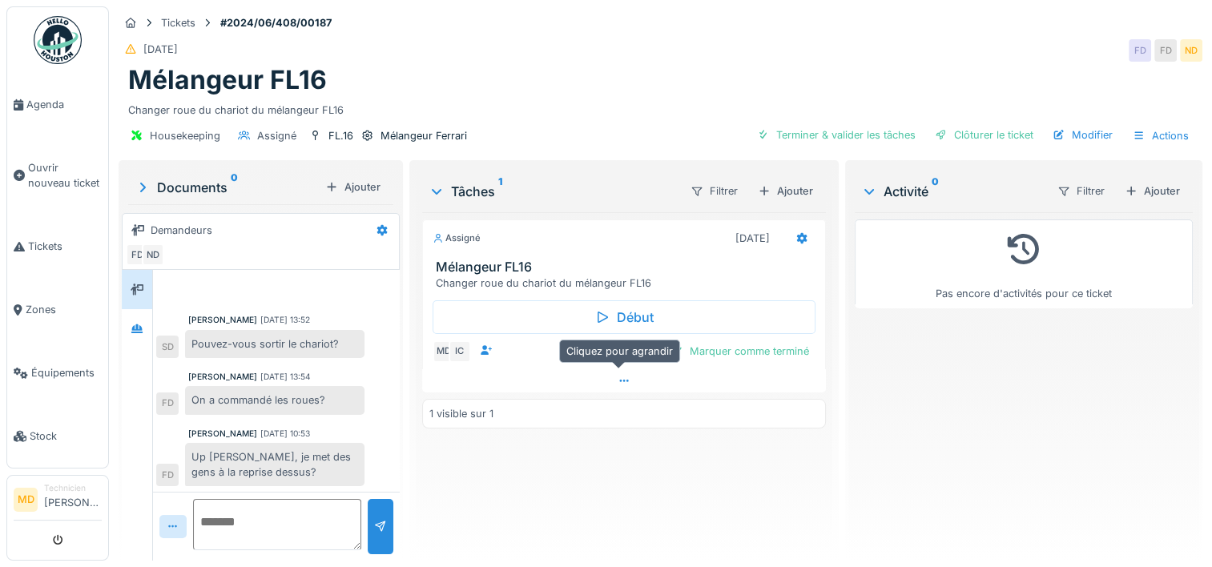
click at [605, 374] on div at bounding box center [624, 380] width 404 height 23
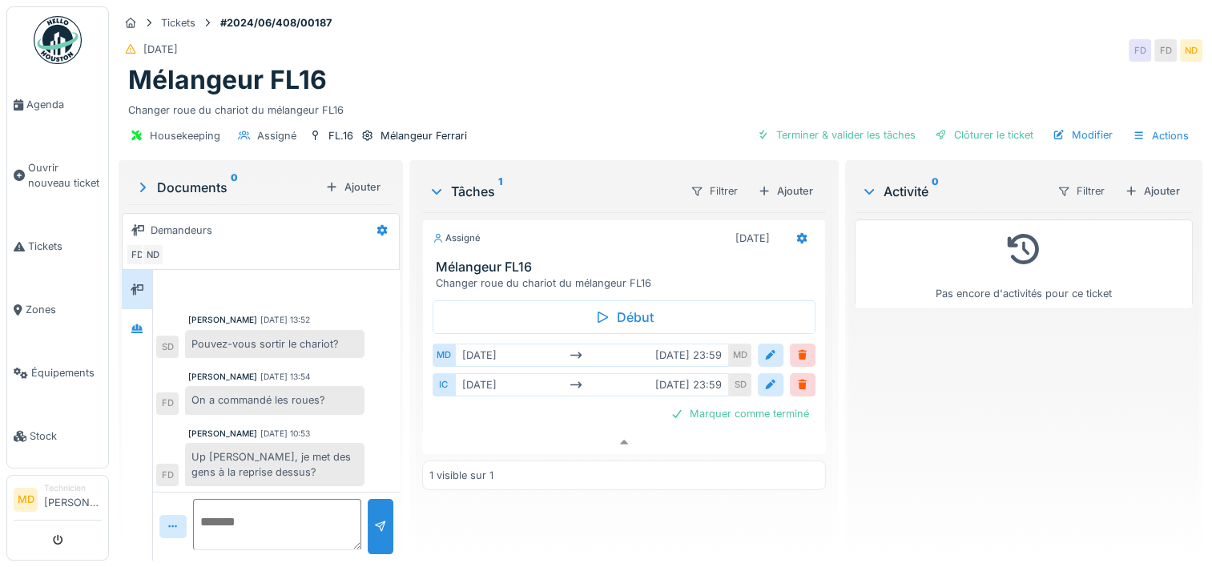
click at [67, 31] on img at bounding box center [58, 40] width 48 height 48
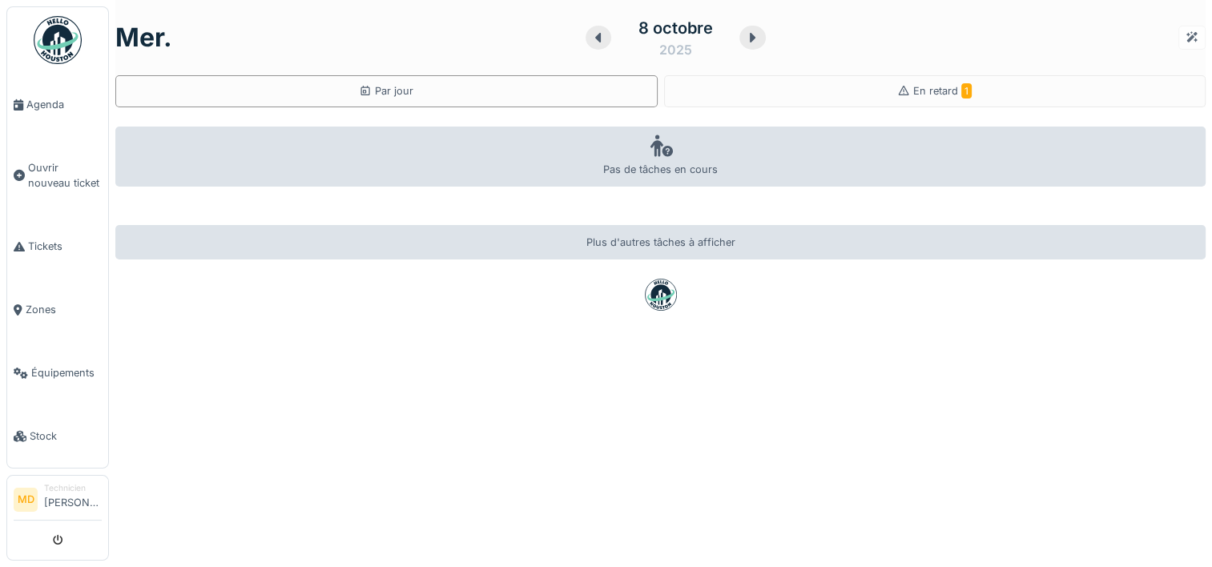
click at [1185, 35] on div at bounding box center [1191, 37] width 13 height 15
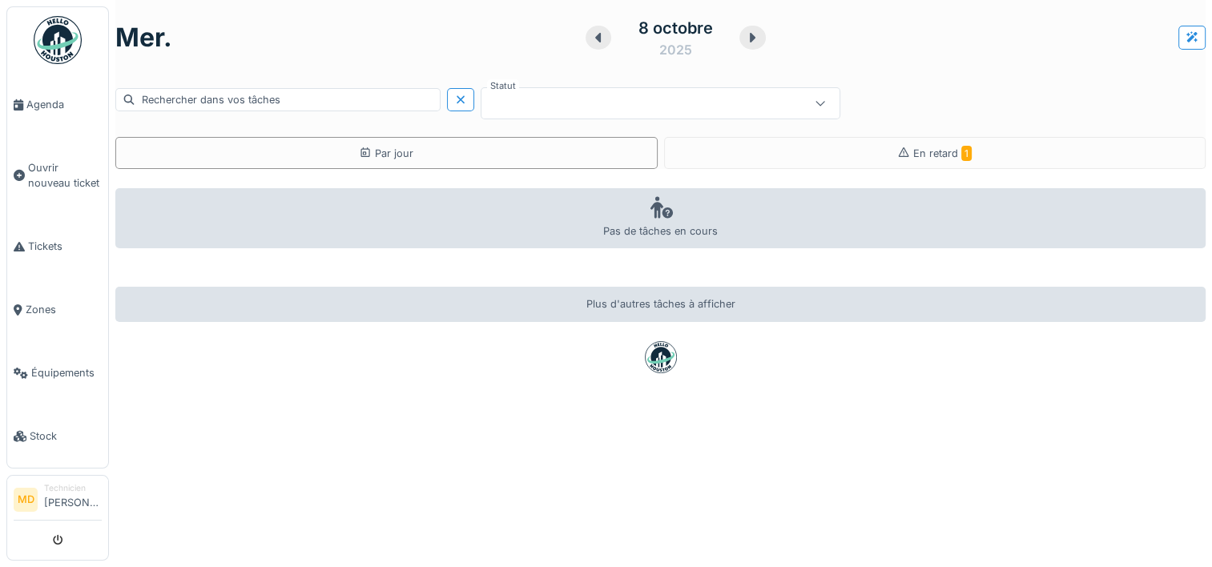
click at [744, 87] on div at bounding box center [659, 103] width 359 height 32
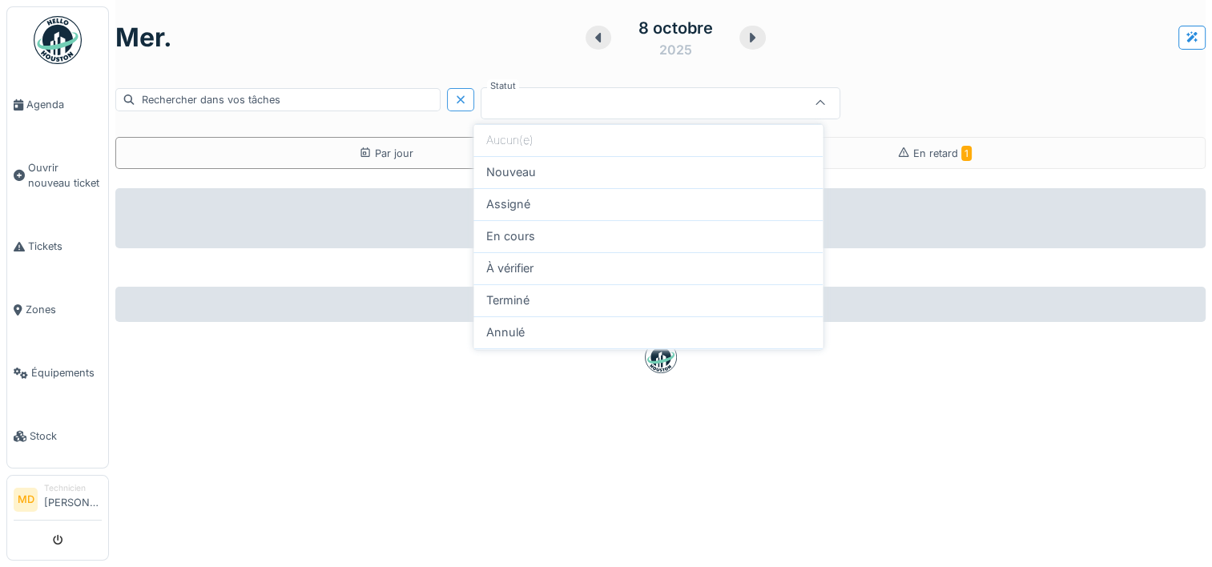
click at [458, 109] on div at bounding box center [460, 99] width 27 height 23
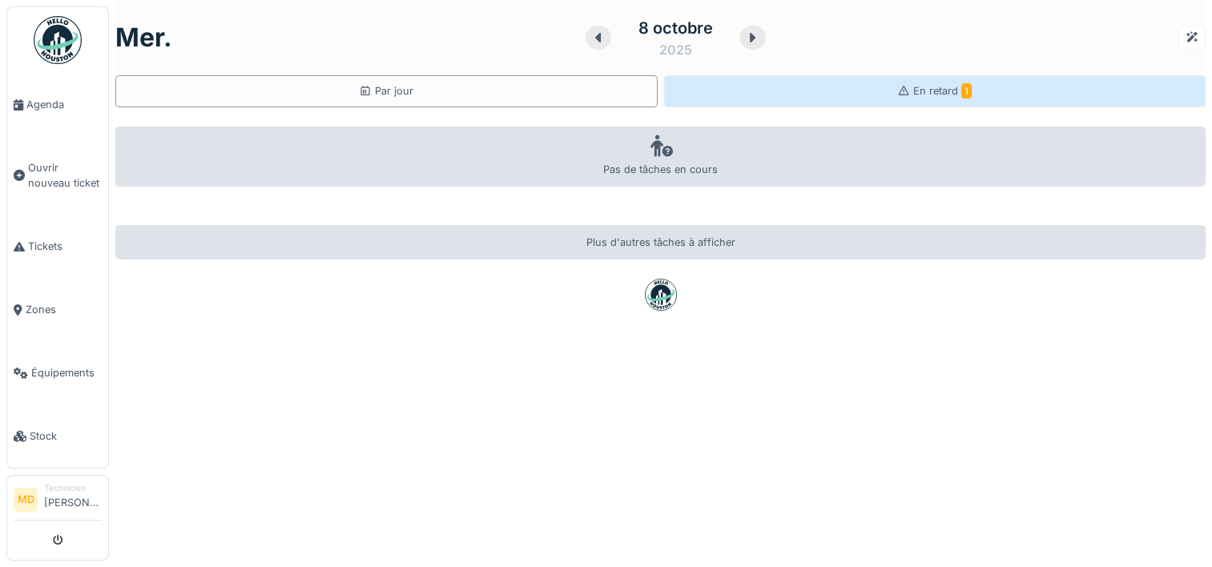
click at [753, 90] on div "En retard 1" at bounding box center [935, 91] width 542 height 32
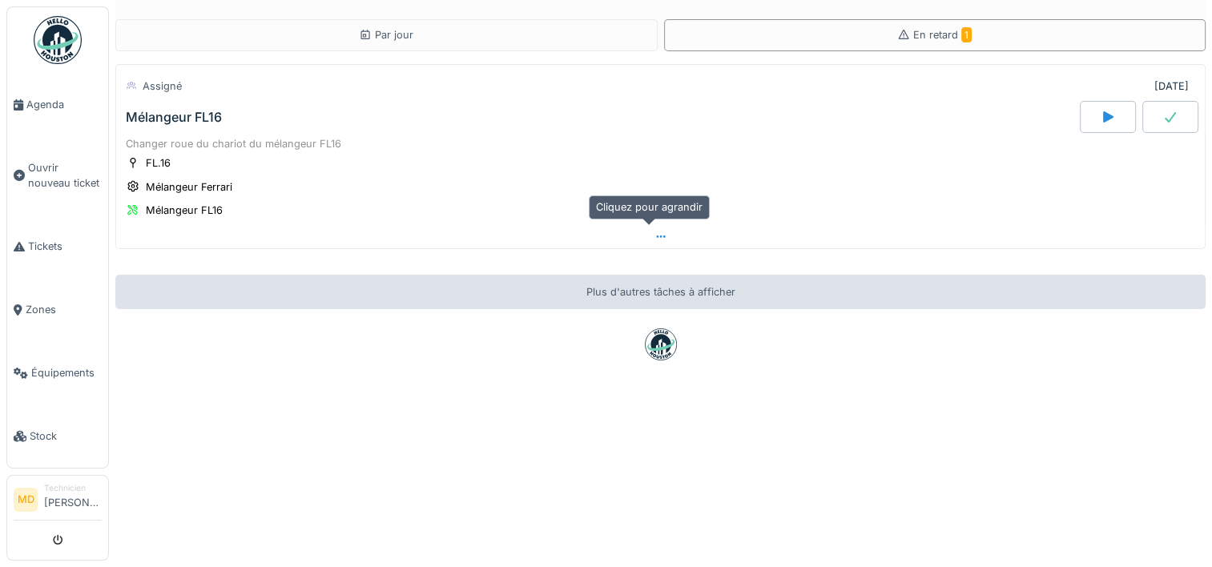
click at [654, 236] on icon at bounding box center [660, 236] width 13 height 10
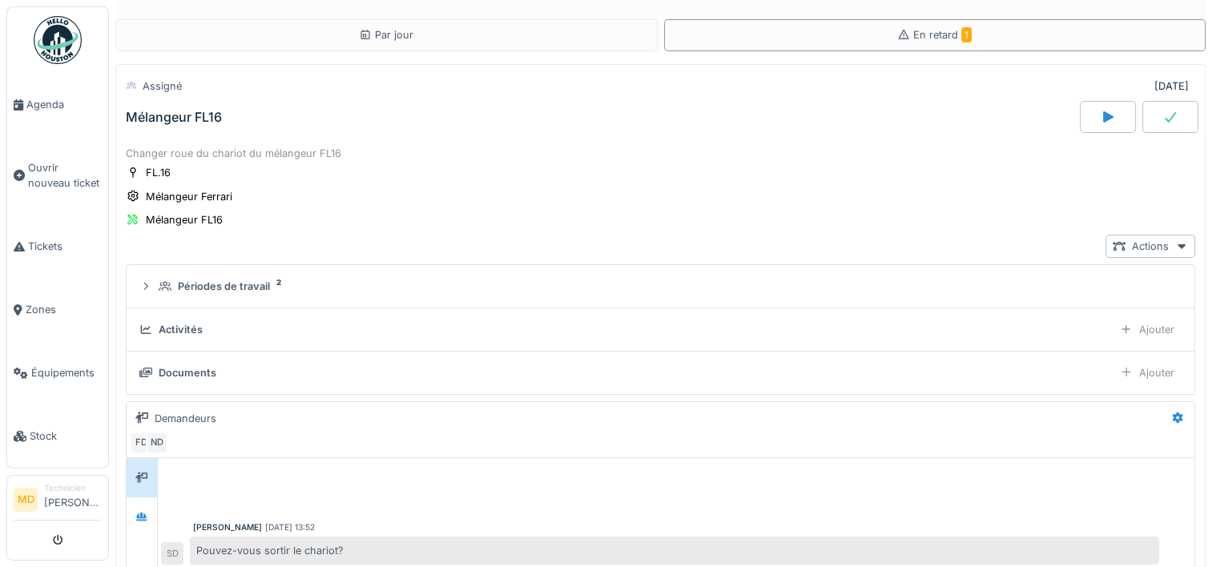
scroll to position [12, 0]
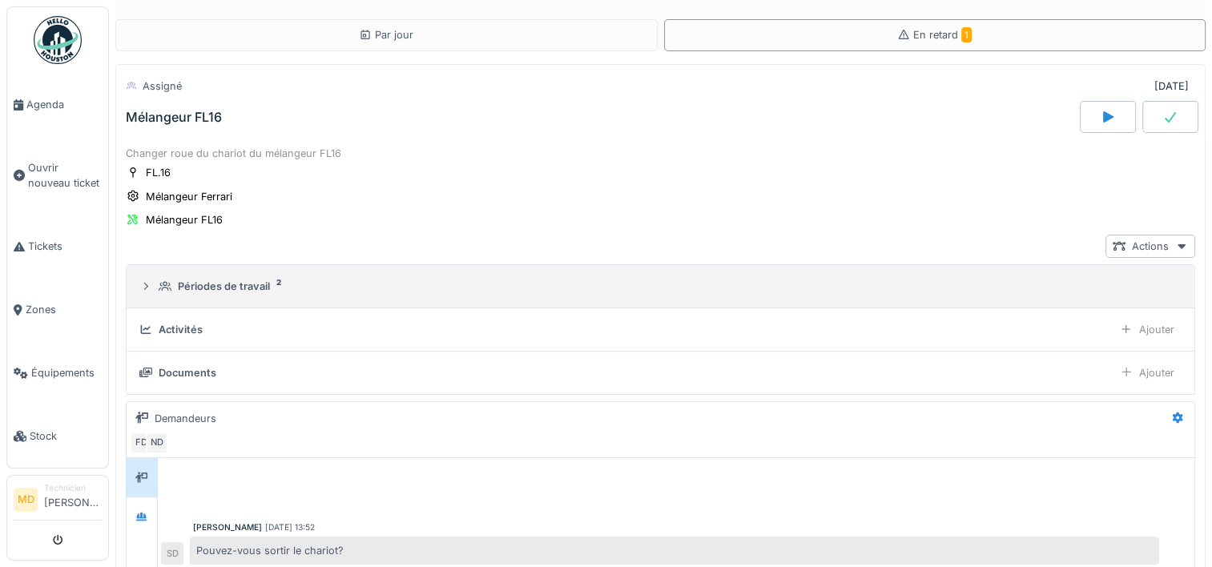
click at [248, 279] on div "Périodes de travail" at bounding box center [224, 286] width 92 height 15
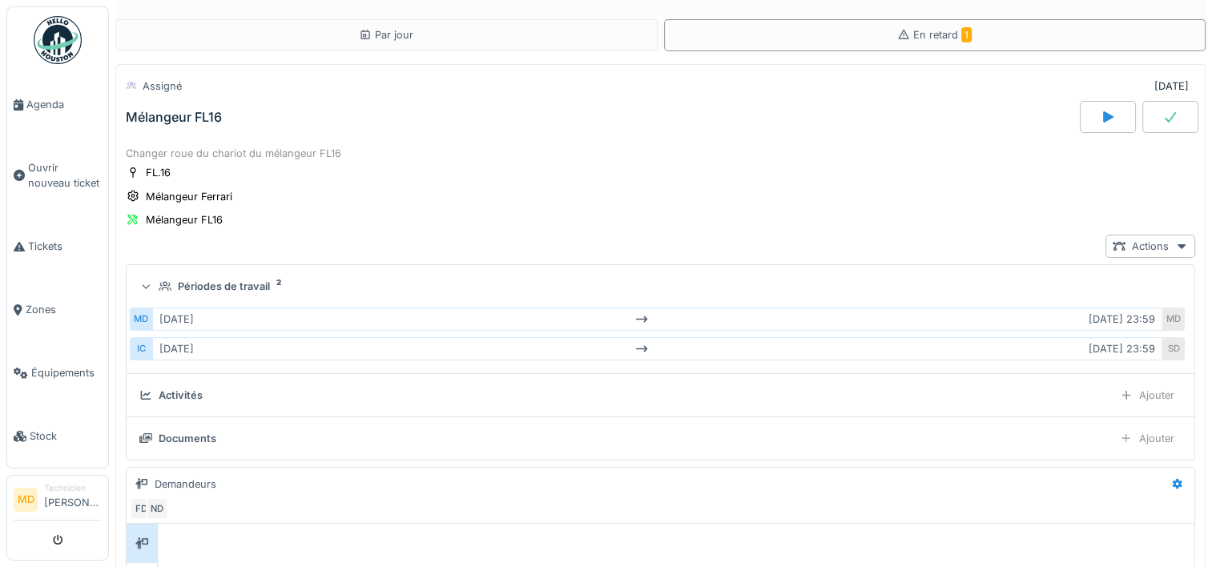
click at [742, 170] on div "FL.16 Mélangeur Ferrari Mélangeur FL16" at bounding box center [660, 196] width 1069 height 64
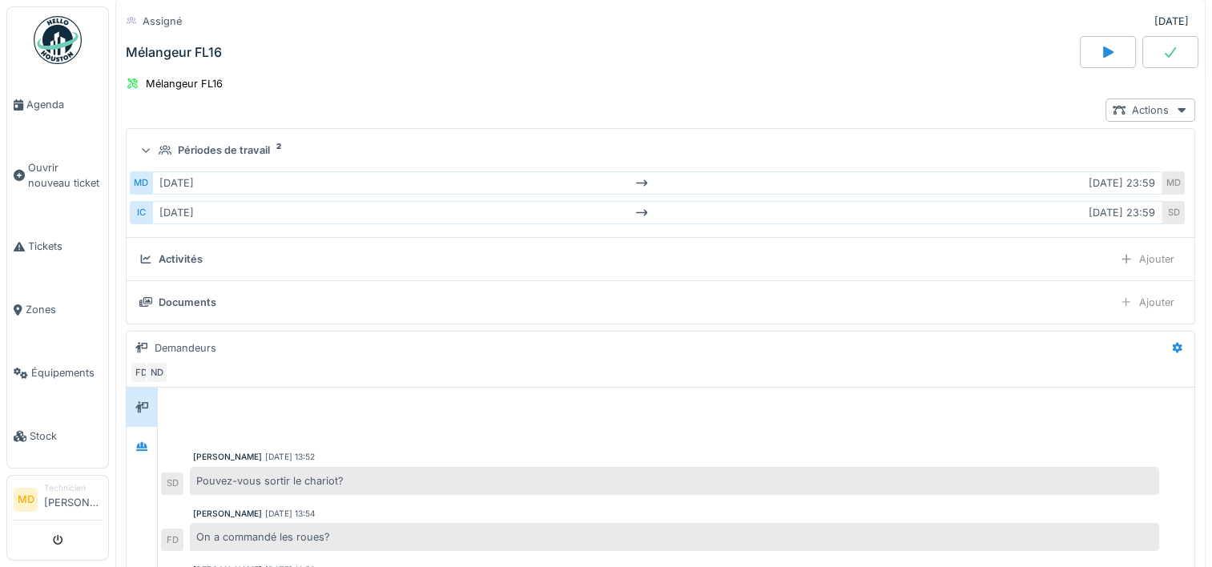
scroll to position [0, 0]
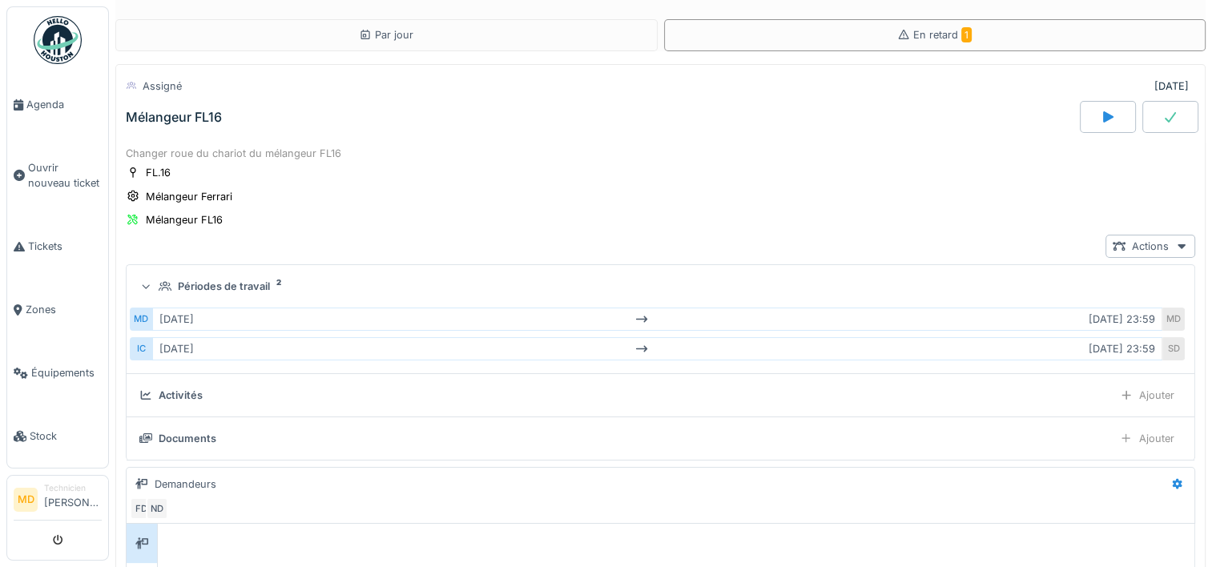
click at [423, 340] on div "ven. 24/05 jeu. 06/06 23:59" at bounding box center [657, 348] width 1010 height 23
click at [55, 247] on span "Tickets" at bounding box center [65, 246] width 74 height 15
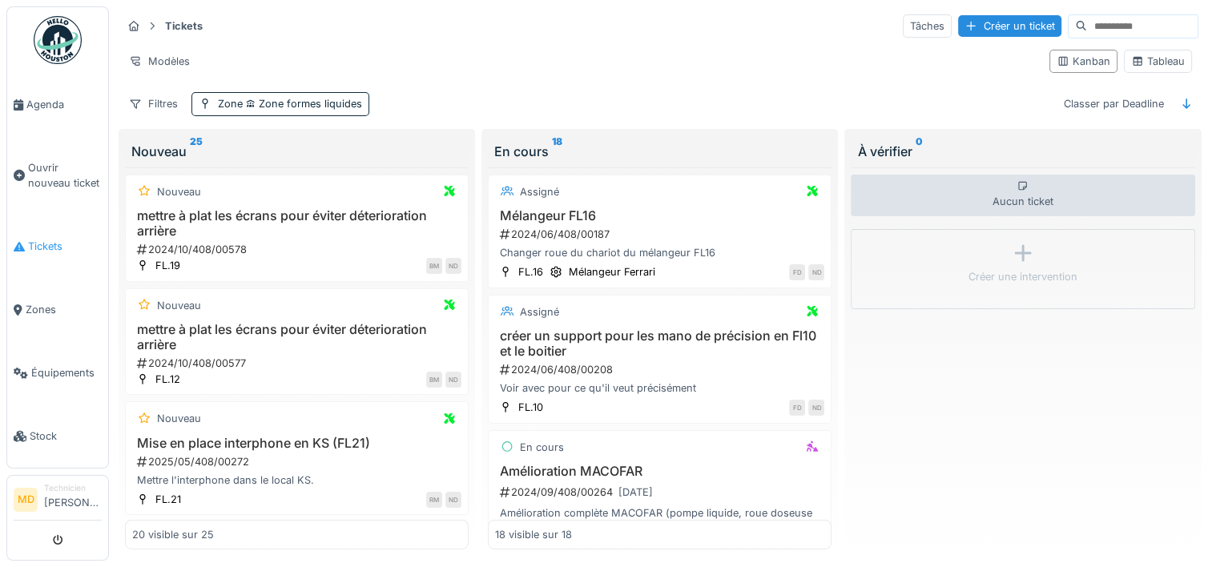
click at [50, 239] on span "Tickets" at bounding box center [65, 246] width 74 height 15
click at [38, 180] on span "Ouvrir nouveau ticket" at bounding box center [65, 175] width 74 height 30
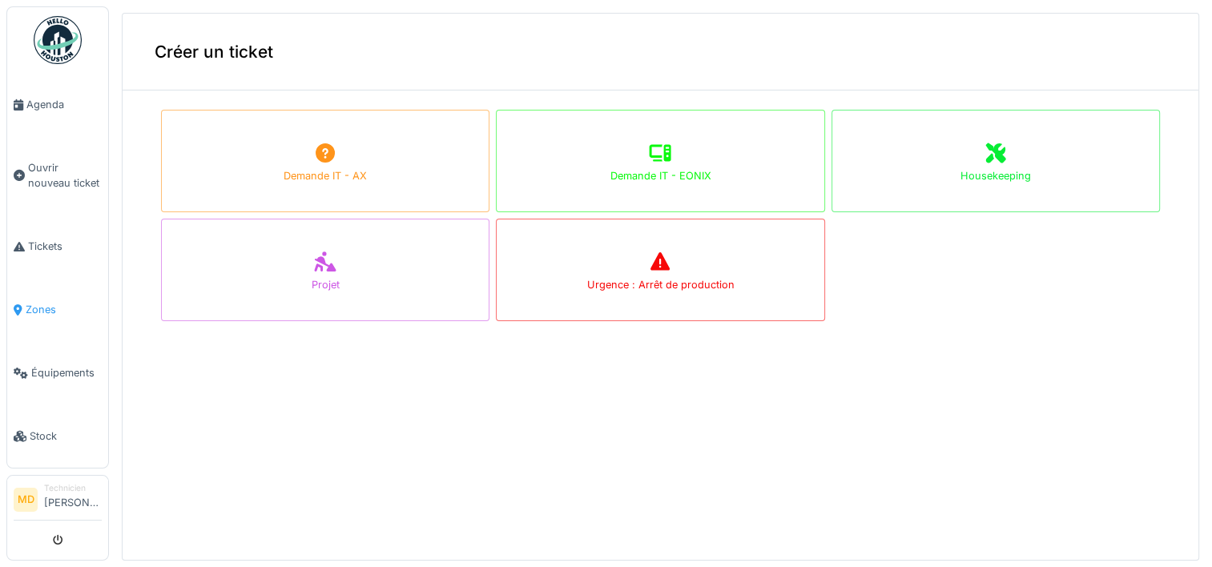
drag, startPoint x: 74, startPoint y: 288, endPoint x: 58, endPoint y: 295, distance: 17.3
click at [58, 302] on span "Zones" at bounding box center [64, 309] width 76 height 15
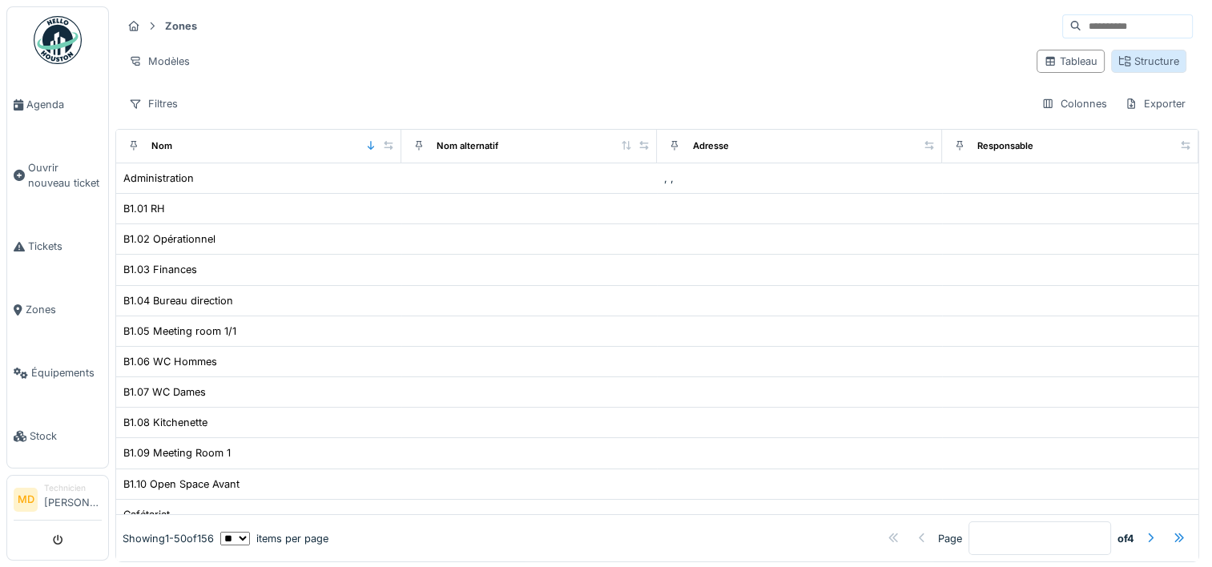
click at [1134, 62] on div "Structure" at bounding box center [1148, 61] width 61 height 15
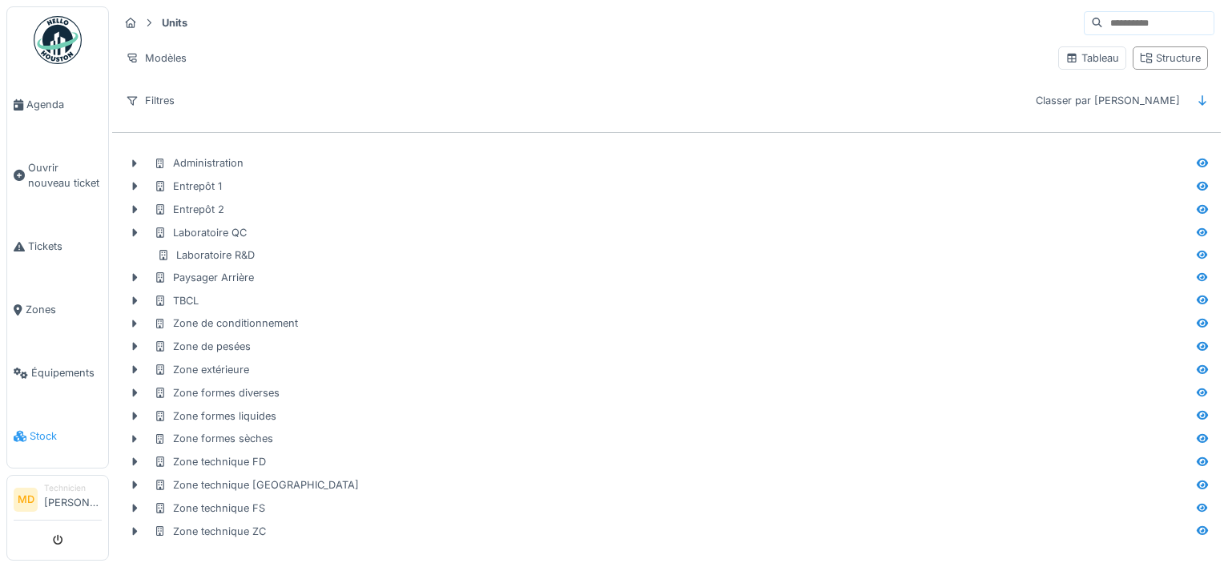
click at [61, 428] on span "Stock" at bounding box center [66, 435] width 72 height 15
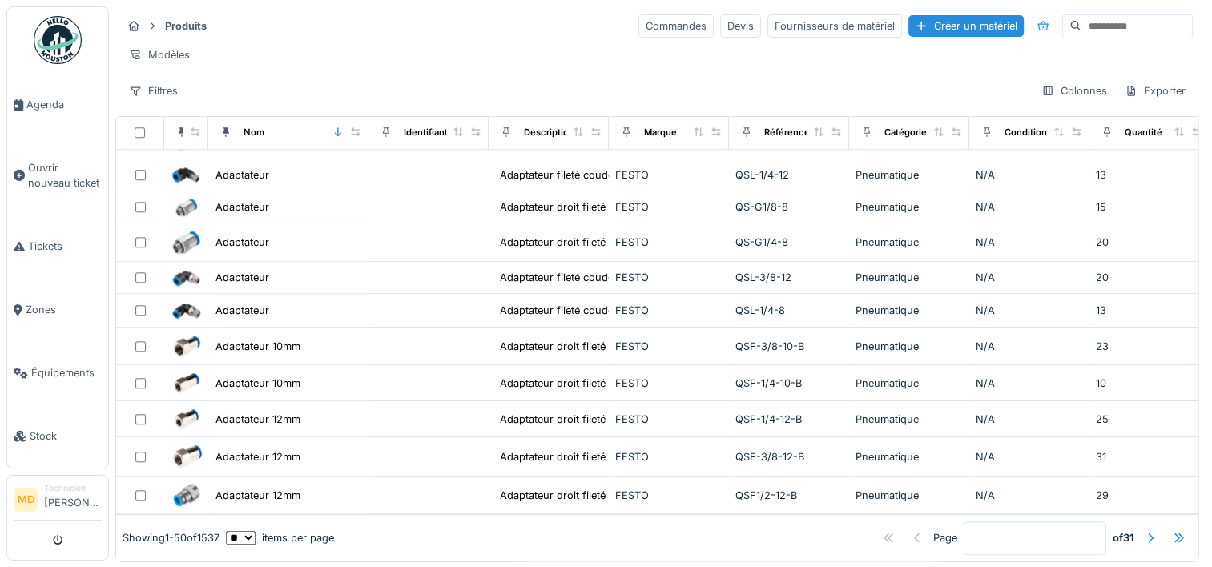
scroll to position [13, 0]
click at [1144, 529] on div at bounding box center [1150, 536] width 13 height 15
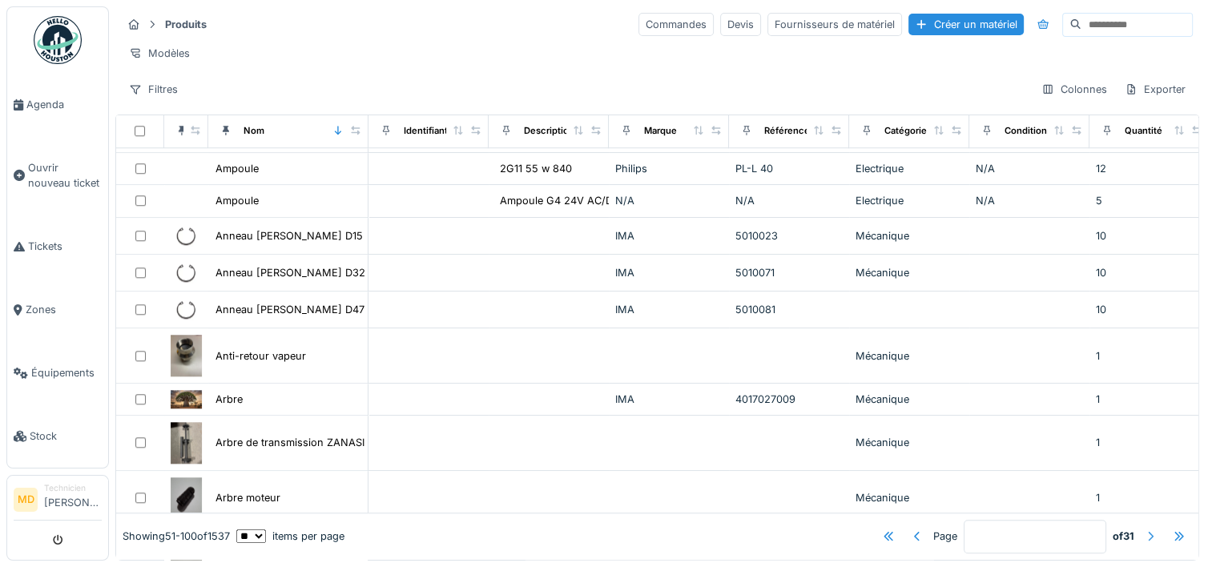
scroll to position [1493, 0]
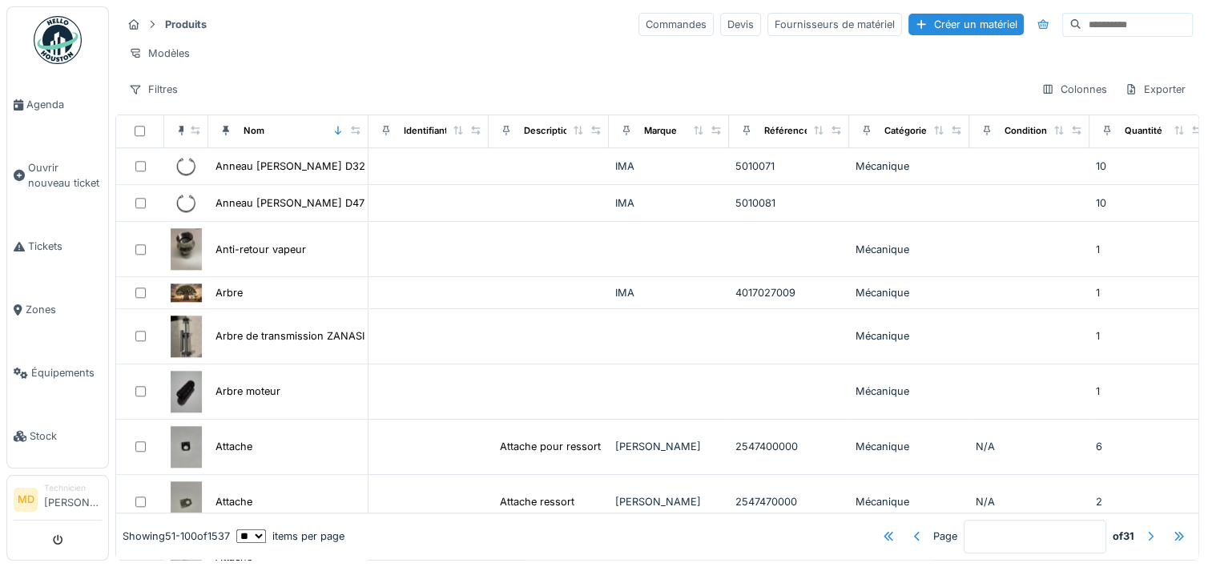
click at [1144, 529] on div at bounding box center [1150, 536] width 13 height 15
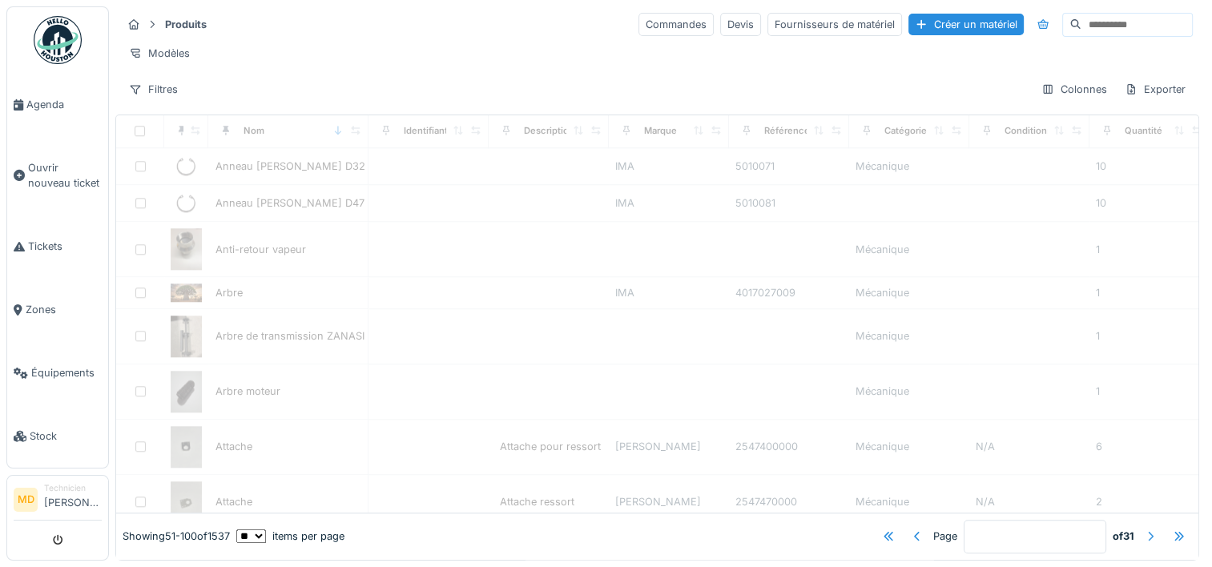
type input "*"
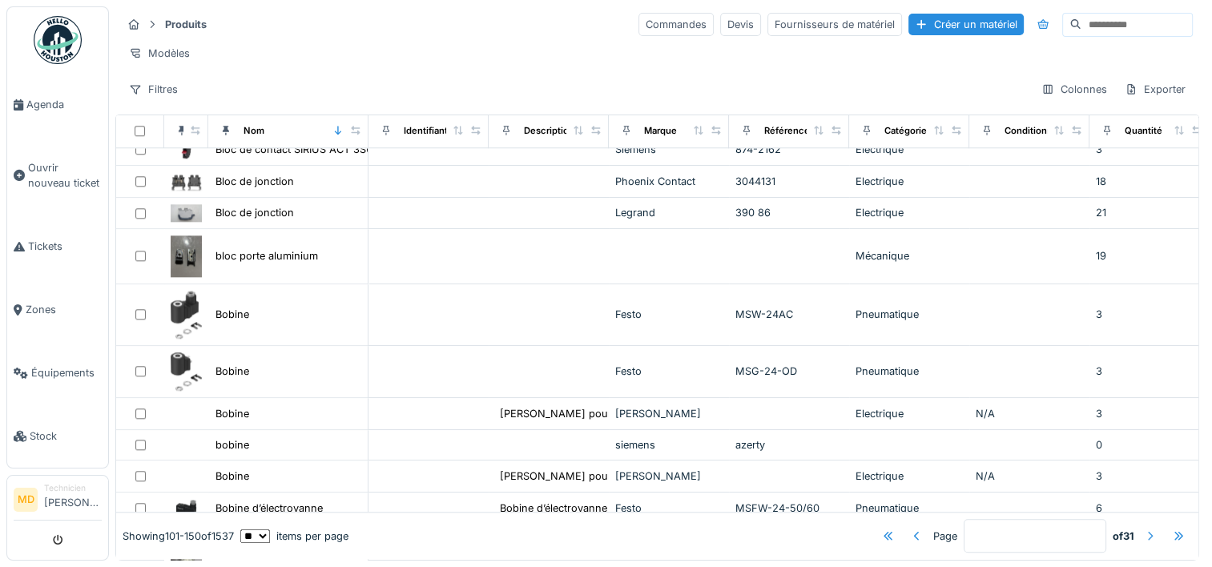
click at [1144, 529] on div at bounding box center [1150, 536] width 13 height 15
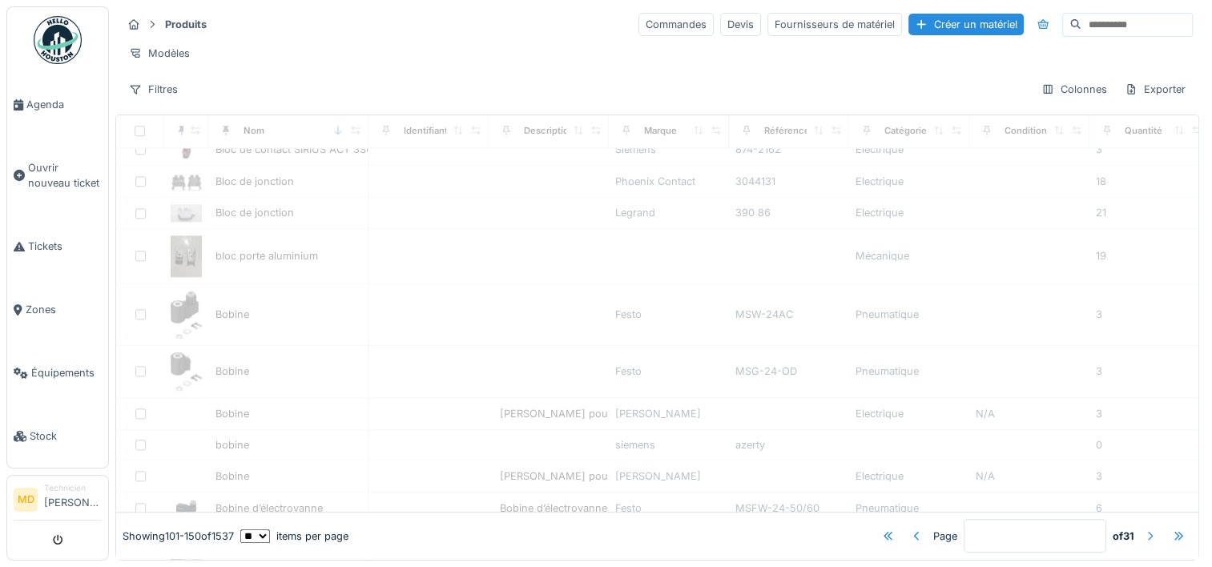
click at [1144, 529] on div at bounding box center [1150, 536] width 13 height 15
click at [48, 365] on span "Équipements" at bounding box center [66, 372] width 70 height 15
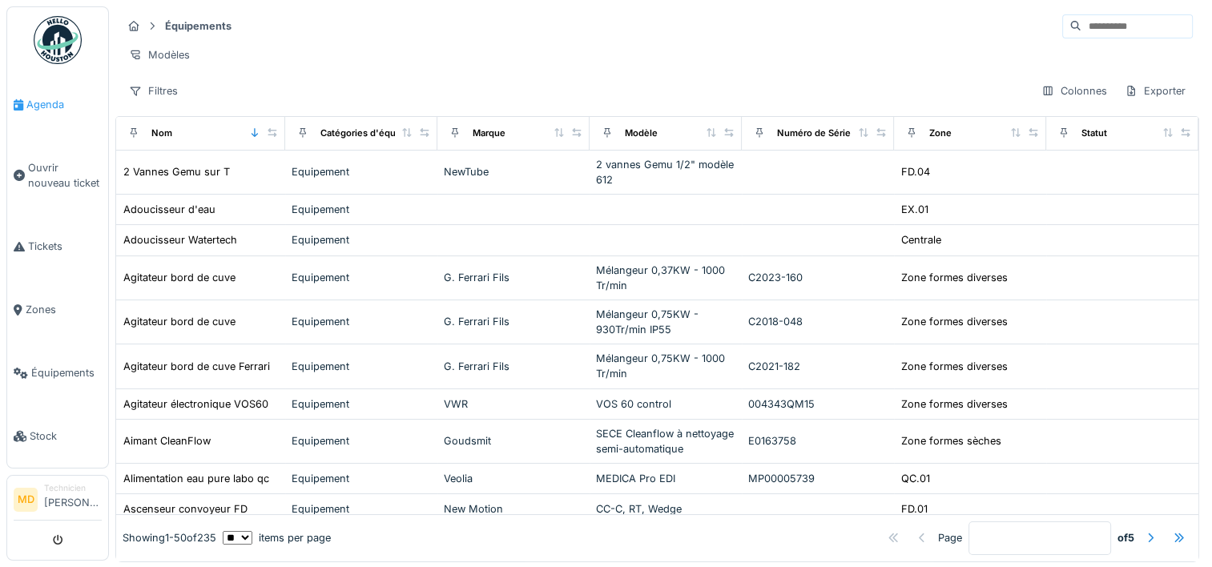
click at [42, 112] on link "Agenda" at bounding box center [57, 104] width 101 height 63
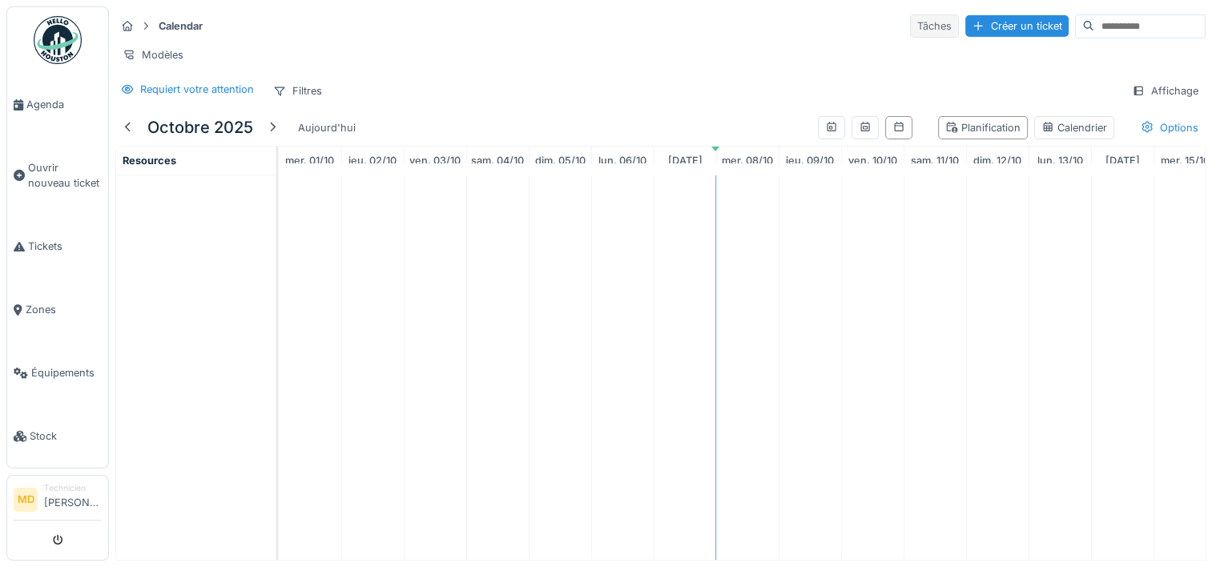
click at [910, 22] on div "Tâches" at bounding box center [934, 25] width 49 height 23
click at [298, 103] on div "Filtres" at bounding box center [297, 90] width 63 height 23
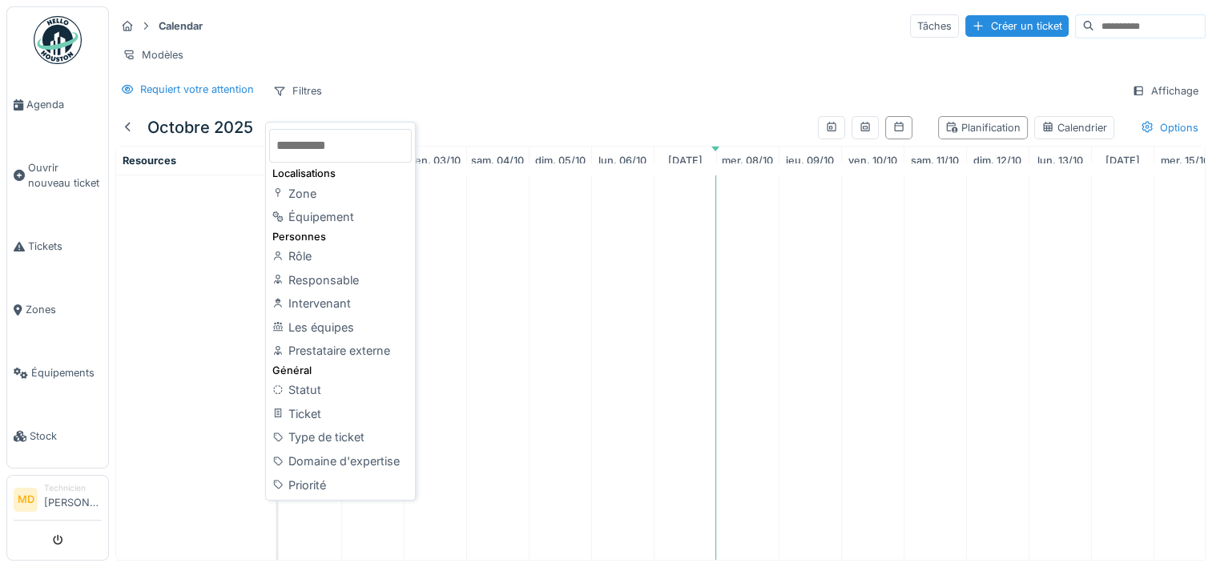
click at [580, 102] on div "Requiert votre attention Filtres Affichage" at bounding box center [660, 90] width 1090 height 23
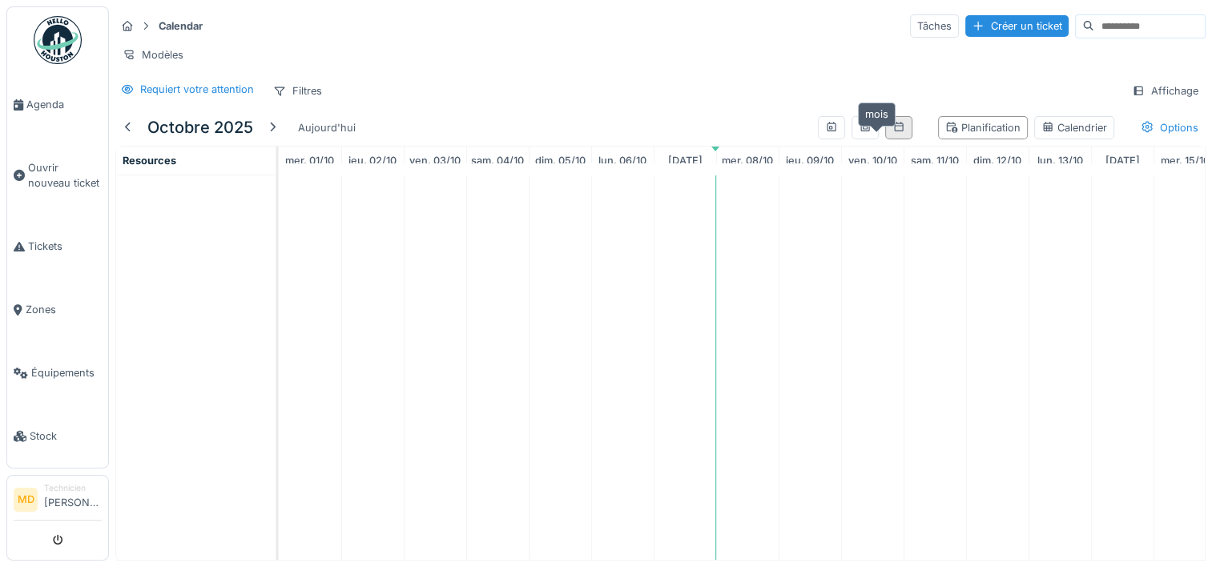
click at [892, 135] on div at bounding box center [898, 127] width 13 height 15
click at [851, 133] on div at bounding box center [864, 127] width 27 height 23
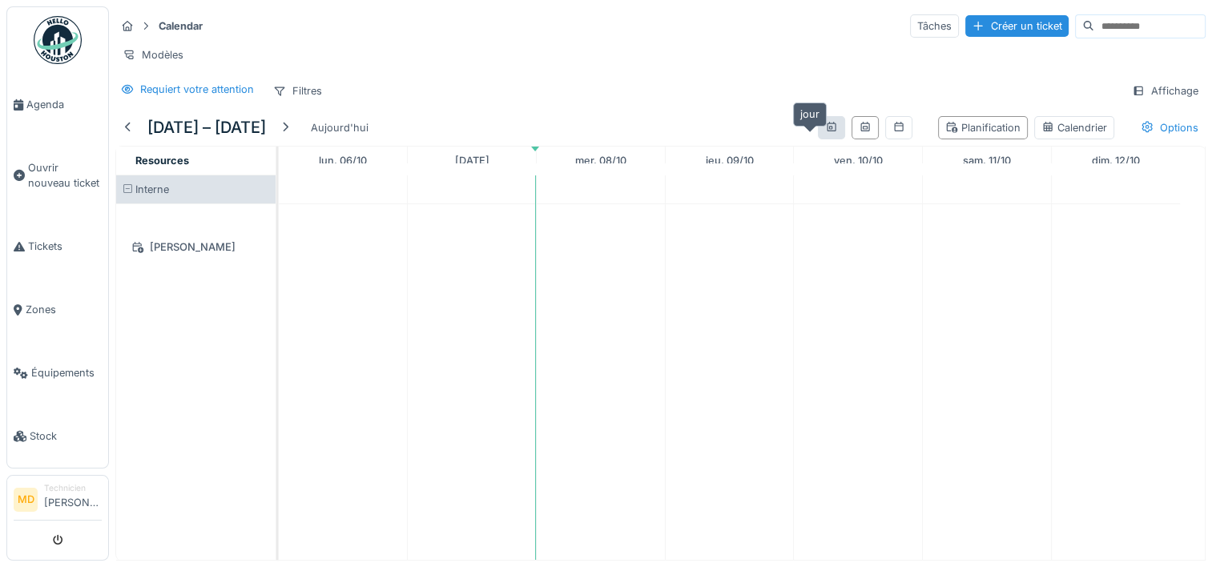
click at [826, 131] on icon at bounding box center [830, 127] width 9 height 10
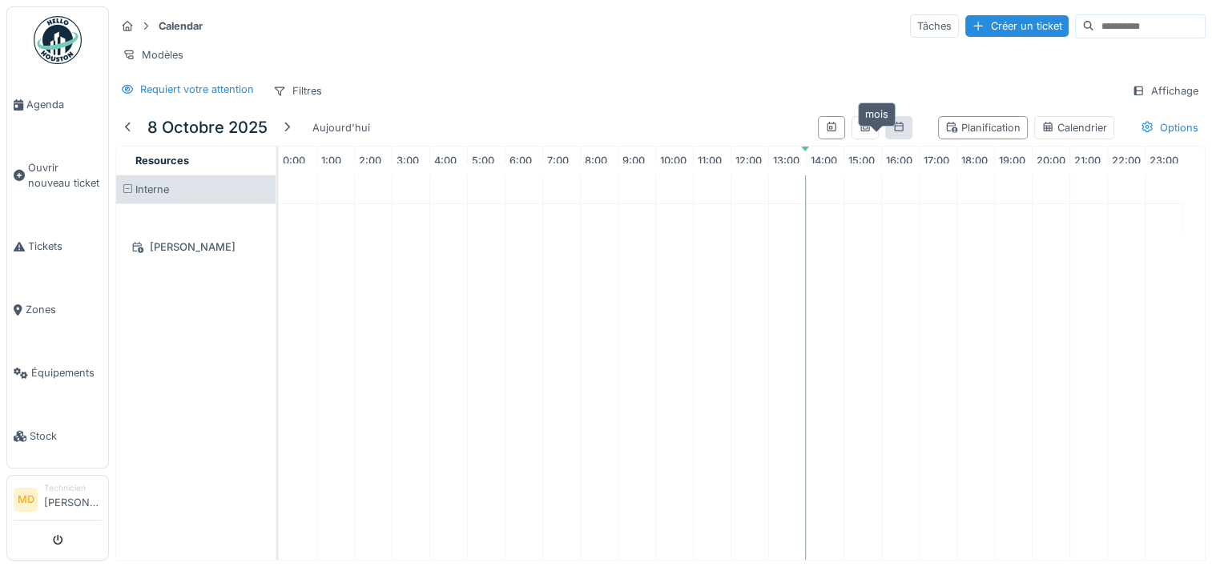
click at [892, 132] on icon at bounding box center [898, 127] width 13 height 10
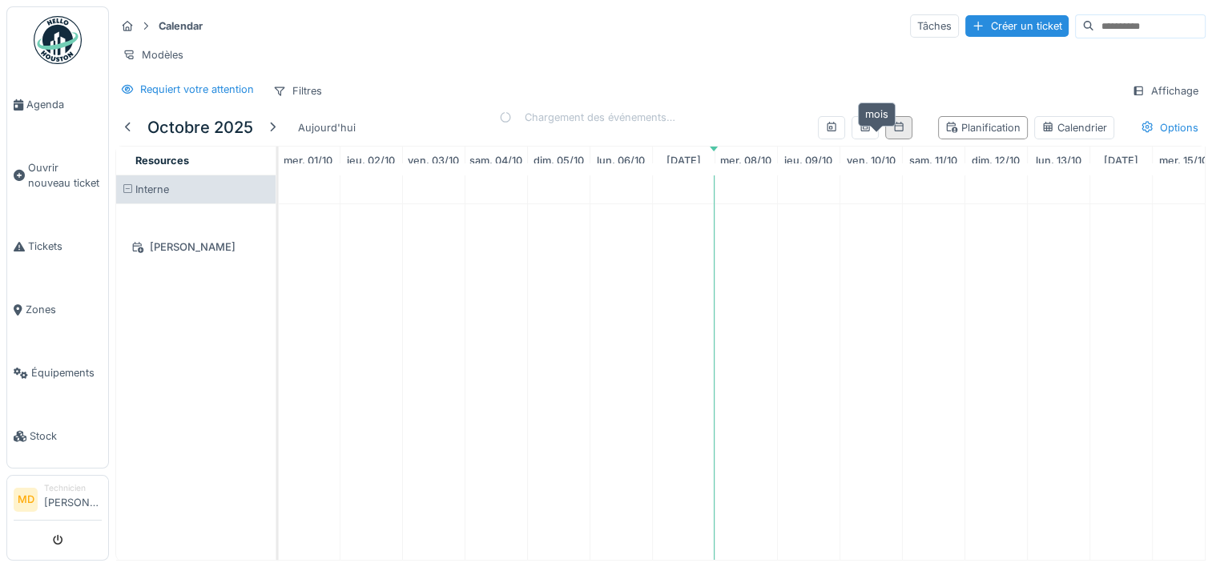
scroll to position [0, 0]
click at [1140, 139] on div "Options" at bounding box center [1169, 127] width 72 height 23
click at [934, 300] on td at bounding box center [934, 367] width 62 height 384
click at [1144, 136] on div "Options" at bounding box center [1169, 127] width 72 height 23
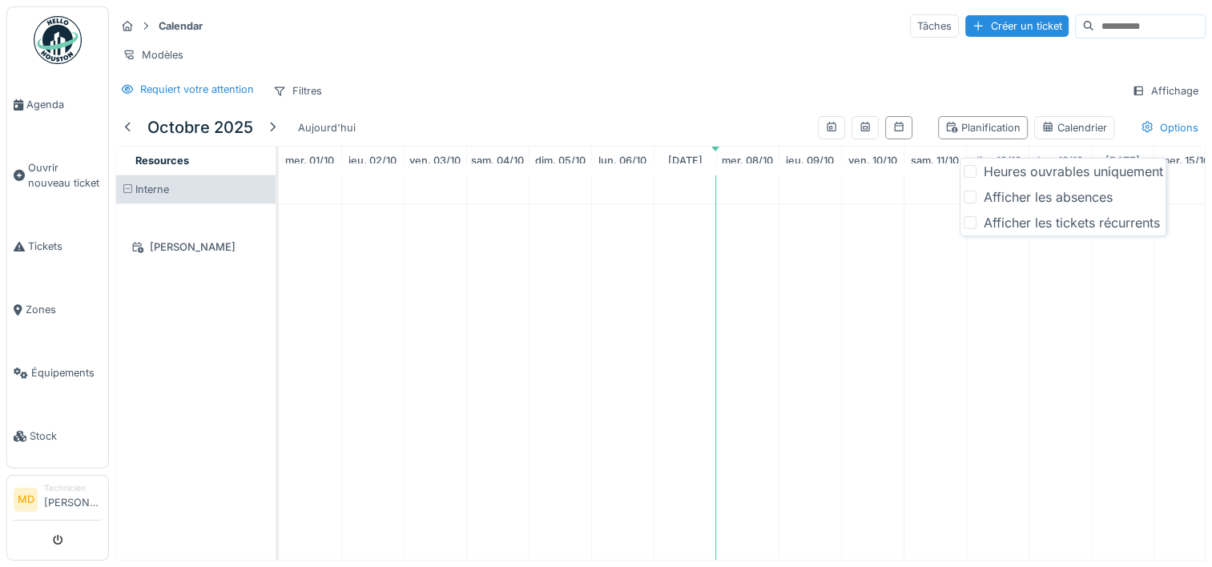
click at [974, 225] on div at bounding box center [969, 222] width 13 height 13
click at [971, 198] on div at bounding box center [969, 197] width 13 height 13
click at [971, 173] on div at bounding box center [969, 171] width 13 height 13
click at [1060, 94] on div "Requiert votre attention Filtres Affichage" at bounding box center [660, 90] width 1090 height 23
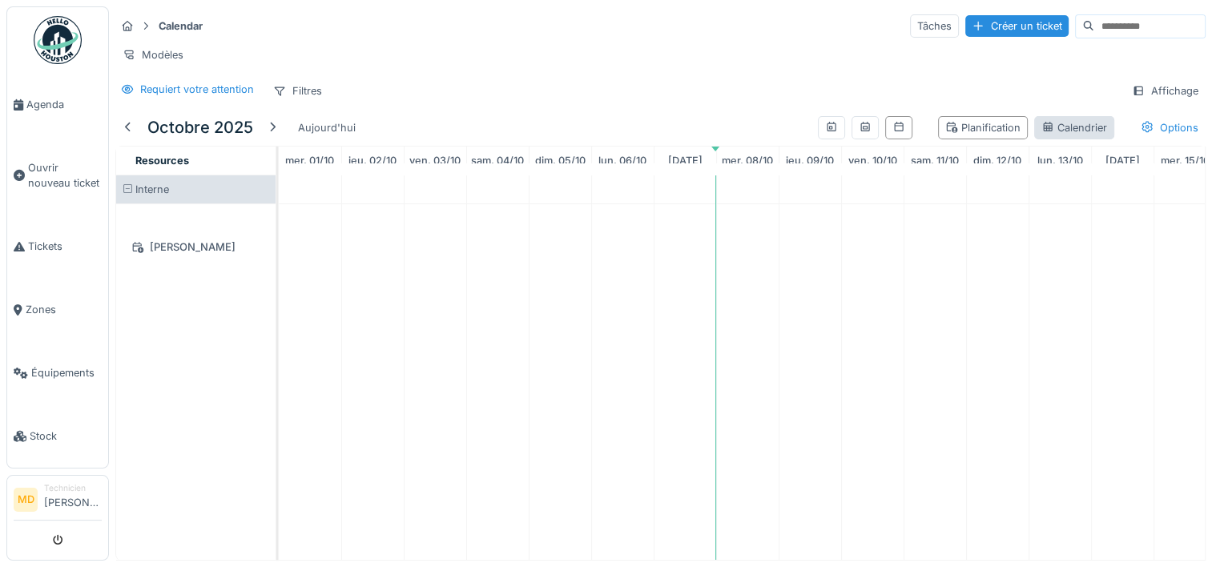
click at [1041, 135] on div "Calendrier" at bounding box center [1074, 127] width 66 height 15
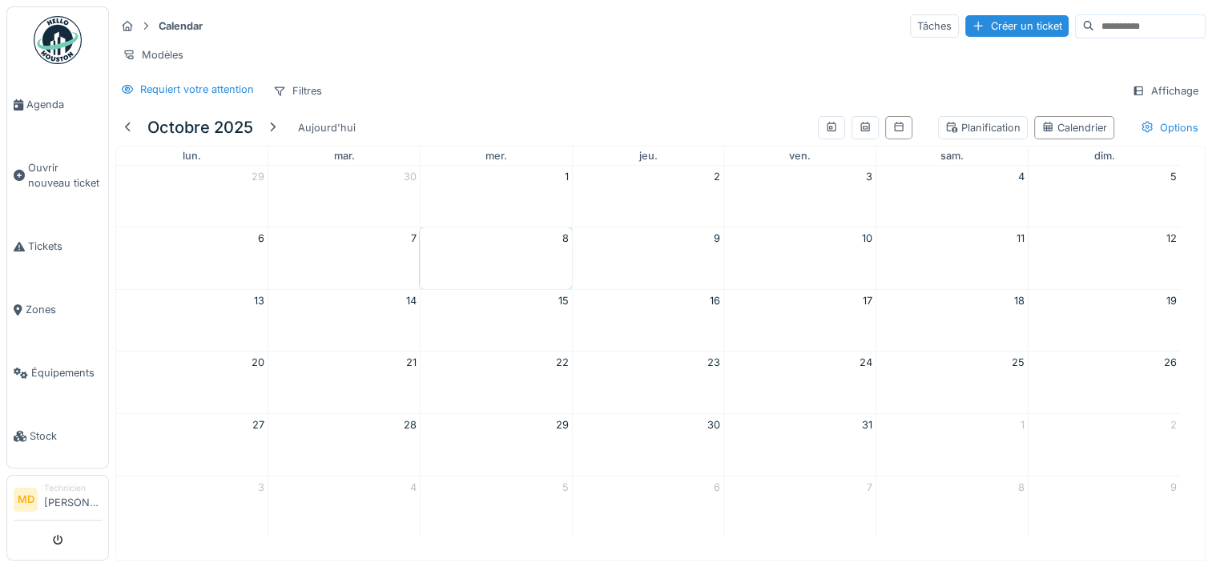
scroll to position [12, 0]
click at [51, 100] on span "Agenda" at bounding box center [63, 104] width 75 height 15
click at [825, 132] on icon at bounding box center [831, 127] width 13 height 10
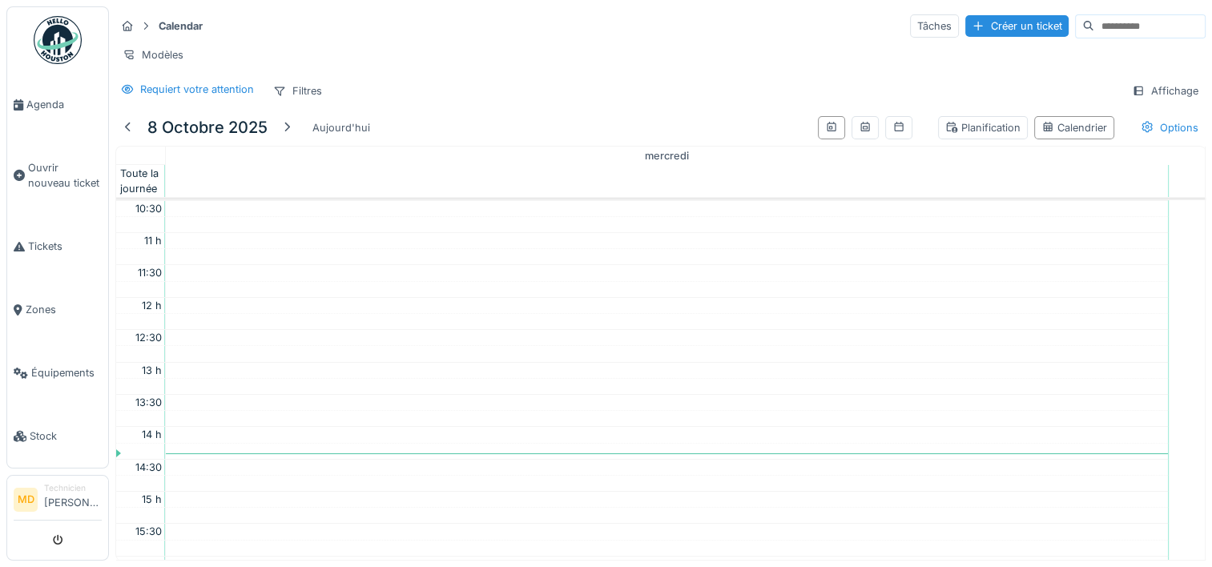
scroll to position [676, 0]
click at [70, 42] on img at bounding box center [58, 40] width 48 height 48
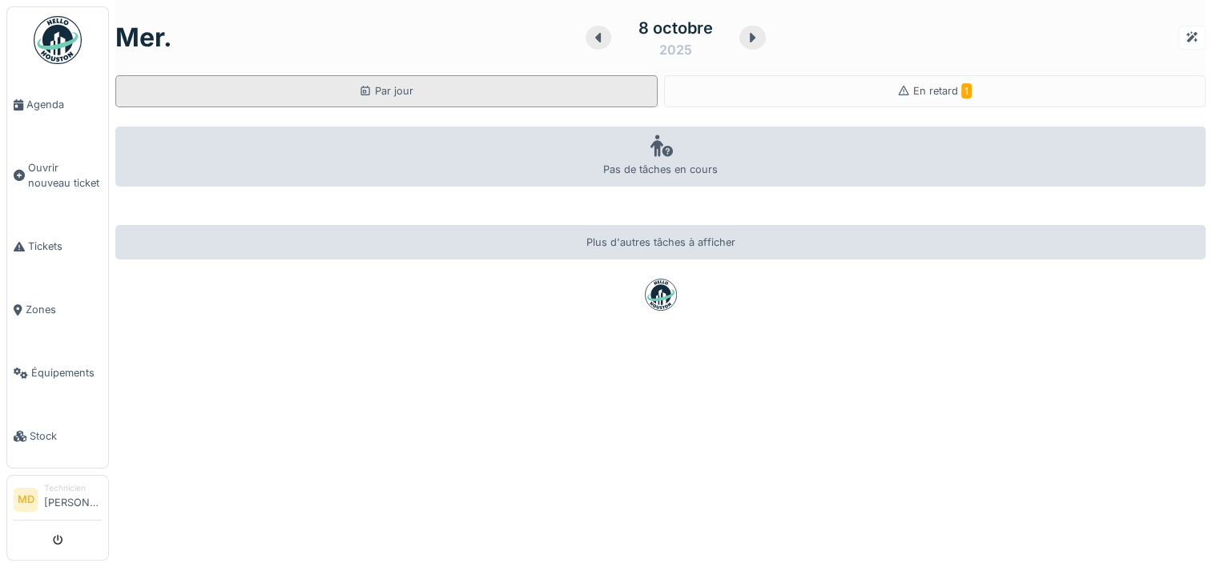
click at [454, 87] on div "Par jour" at bounding box center [386, 91] width 542 height 32
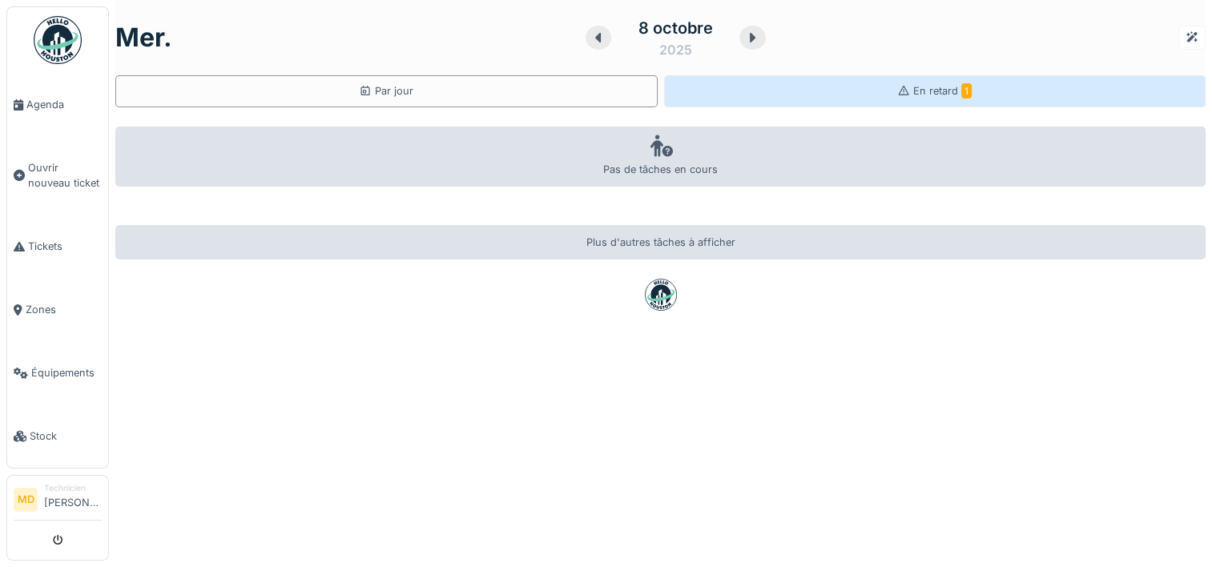
click at [913, 90] on span "En retard 1" at bounding box center [942, 91] width 58 height 12
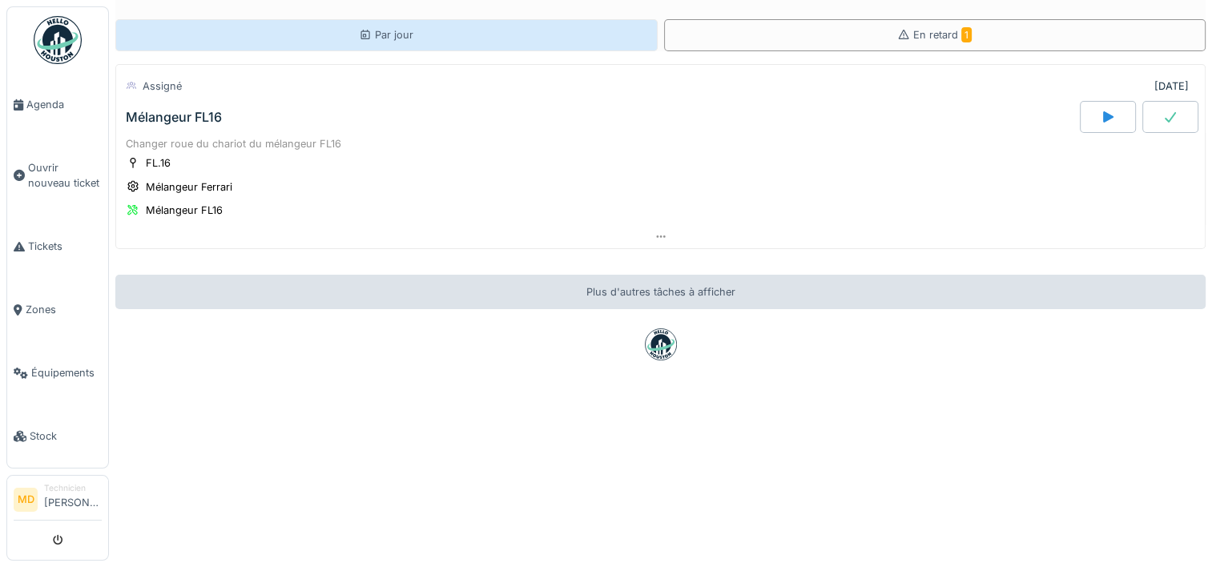
click at [403, 26] on div "Par jour" at bounding box center [386, 35] width 542 height 32
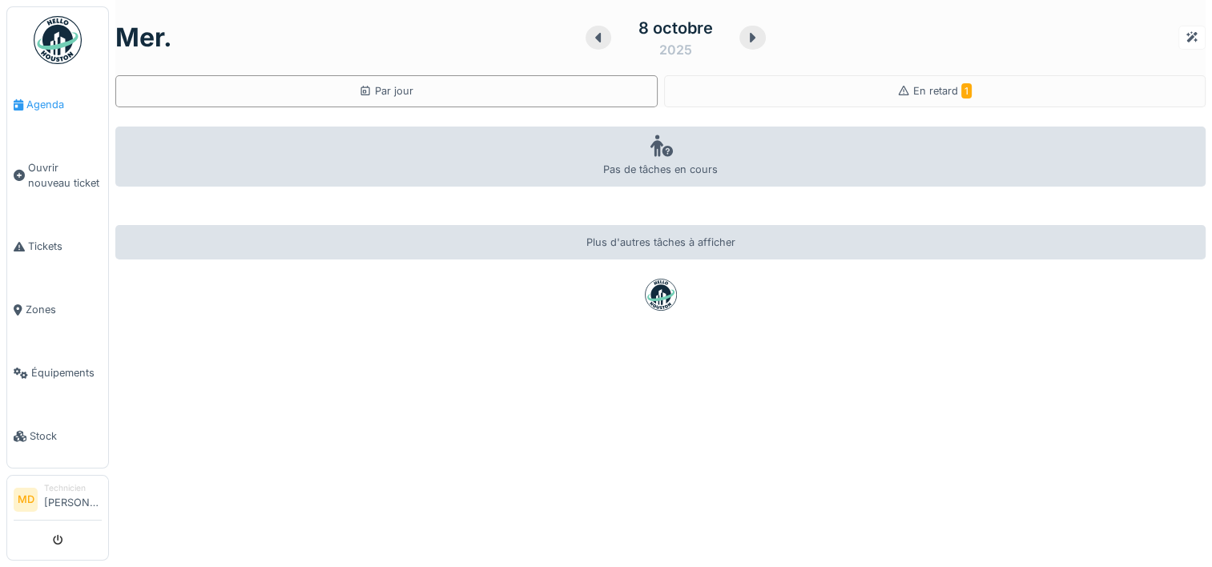
click at [40, 117] on link "Agenda" at bounding box center [57, 104] width 101 height 63
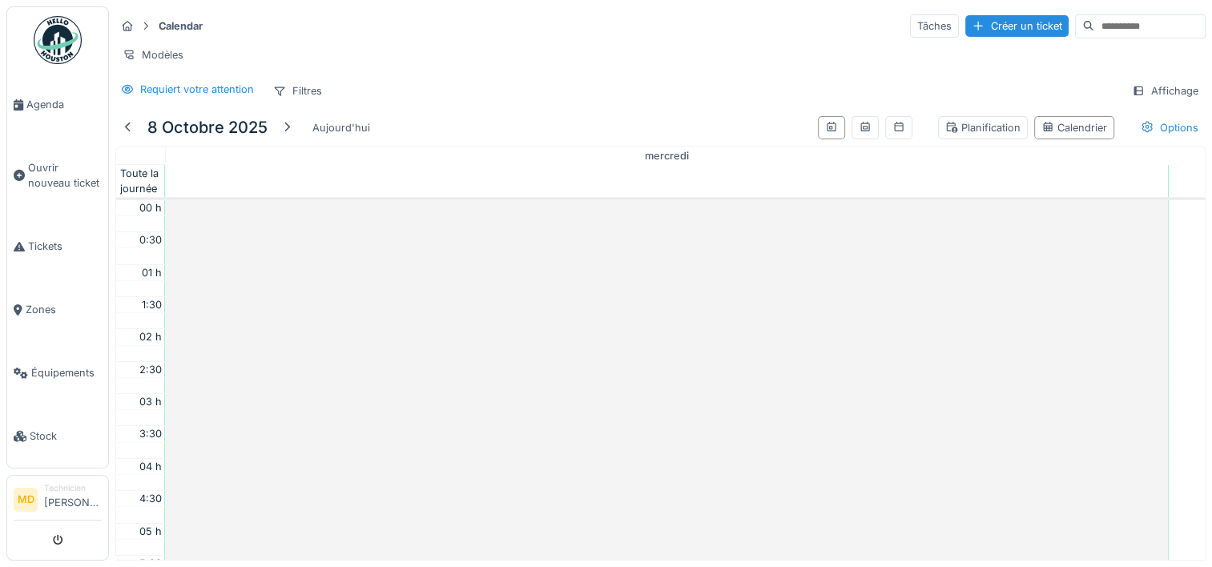
scroll to position [384, 0]
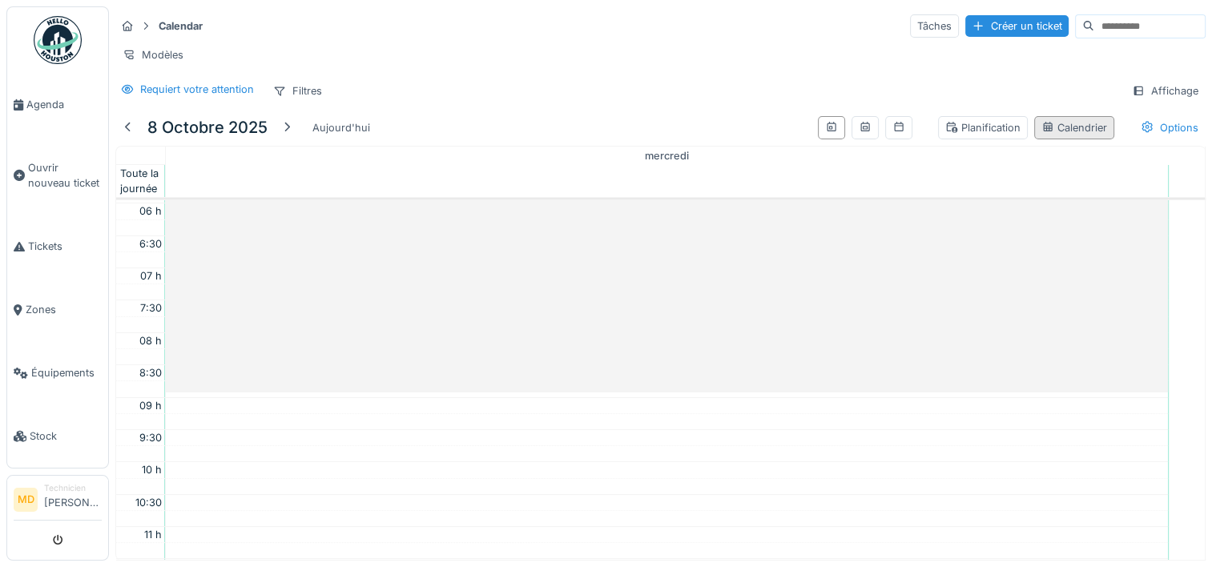
click at [1055, 131] on div "Calendrier" at bounding box center [1074, 127] width 66 height 15
click at [1048, 131] on div "Calendrier" at bounding box center [1074, 127] width 66 height 15
click at [1053, 135] on div "Calendrier" at bounding box center [1074, 127] width 66 height 15
click at [892, 132] on icon at bounding box center [898, 127] width 13 height 10
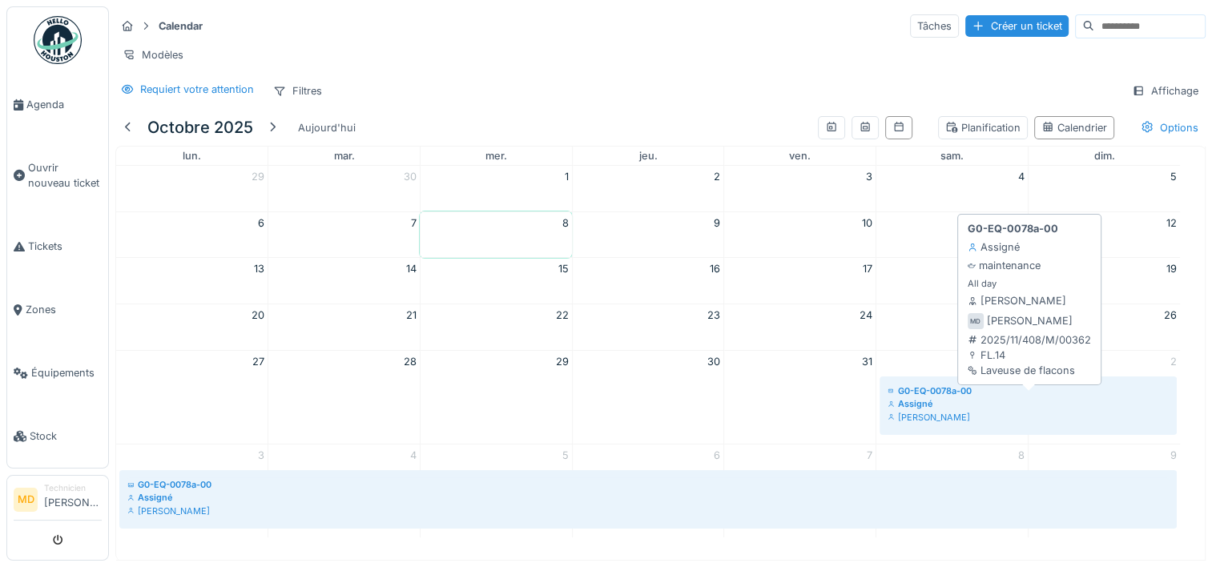
click at [974, 409] on div "Assigné" at bounding box center [1027, 403] width 281 height 13
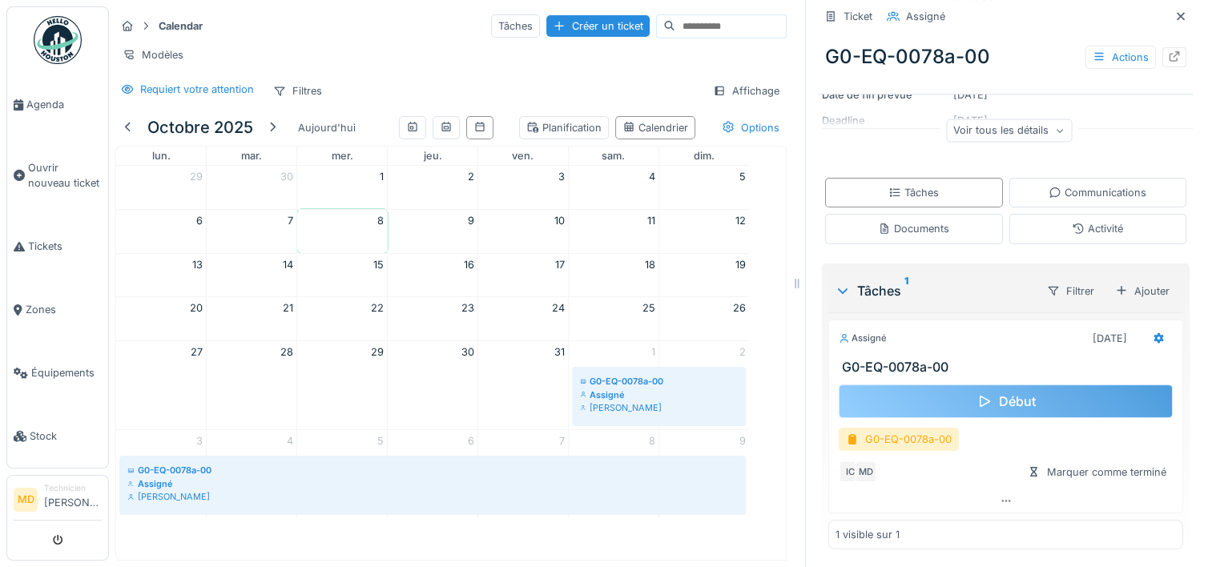
scroll to position [192, 0]
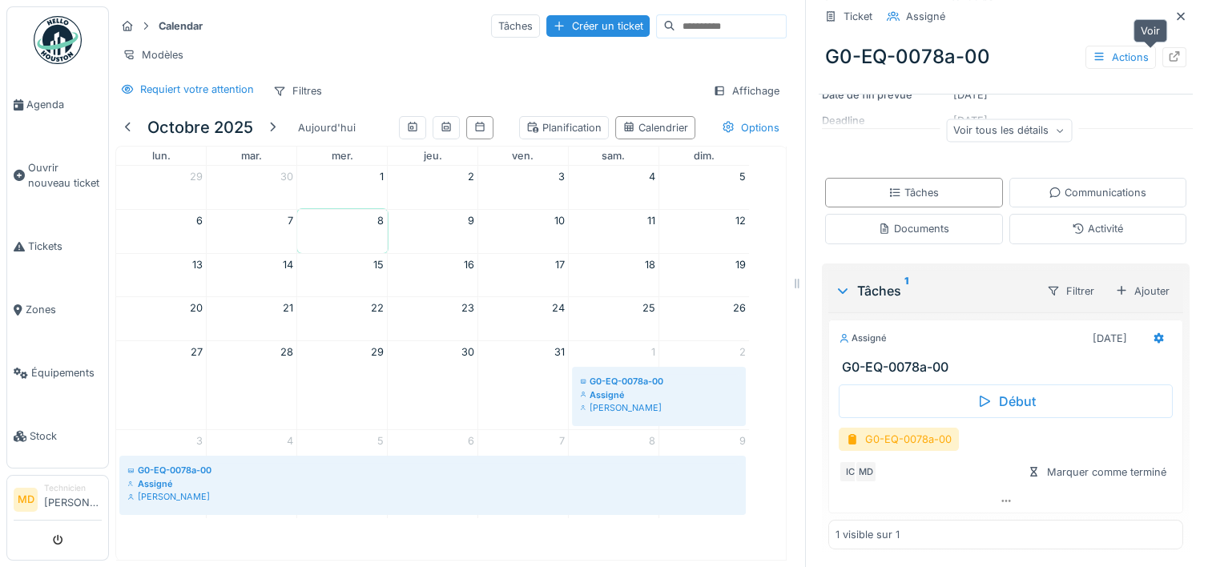
click at [1168, 53] on icon at bounding box center [1174, 56] width 13 height 10
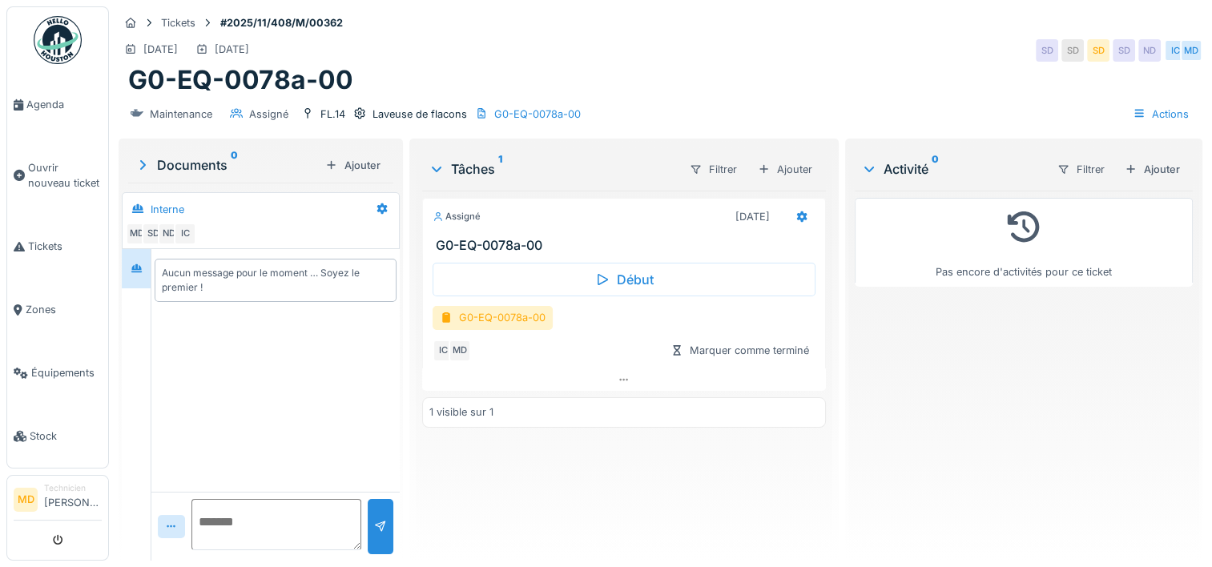
click at [187, 269] on div "Aucun message pour le moment … Soyez le premier !" at bounding box center [275, 280] width 227 height 29
click at [139, 163] on icon at bounding box center [143, 165] width 16 height 13
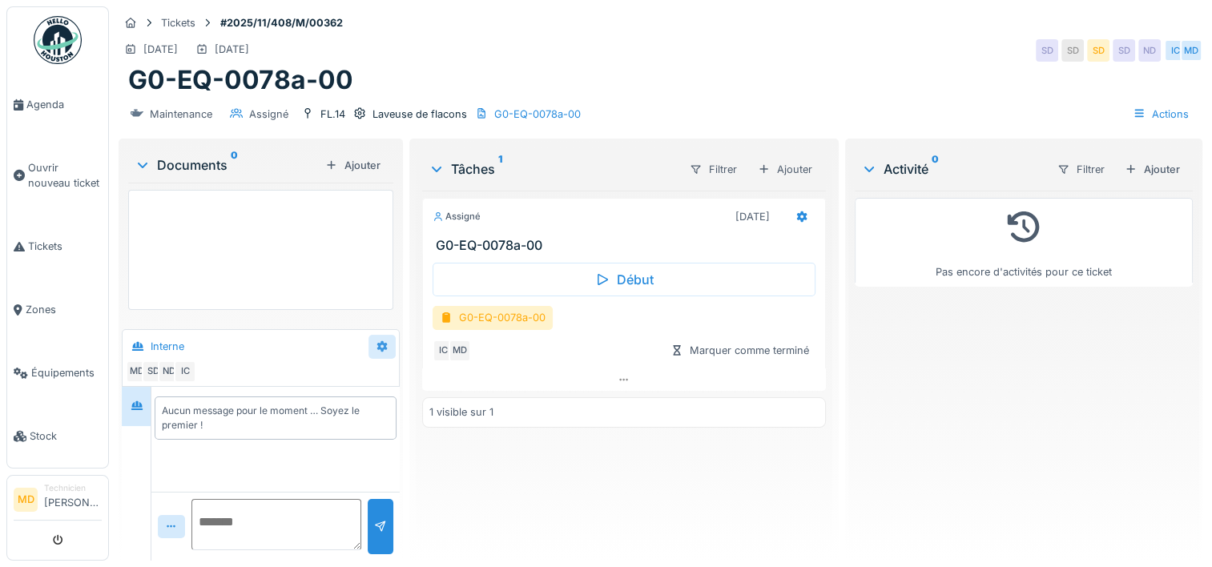
click at [380, 349] on icon at bounding box center [382, 346] width 10 height 11
click at [411, 388] on div "Modifier" at bounding box center [402, 382] width 66 height 24
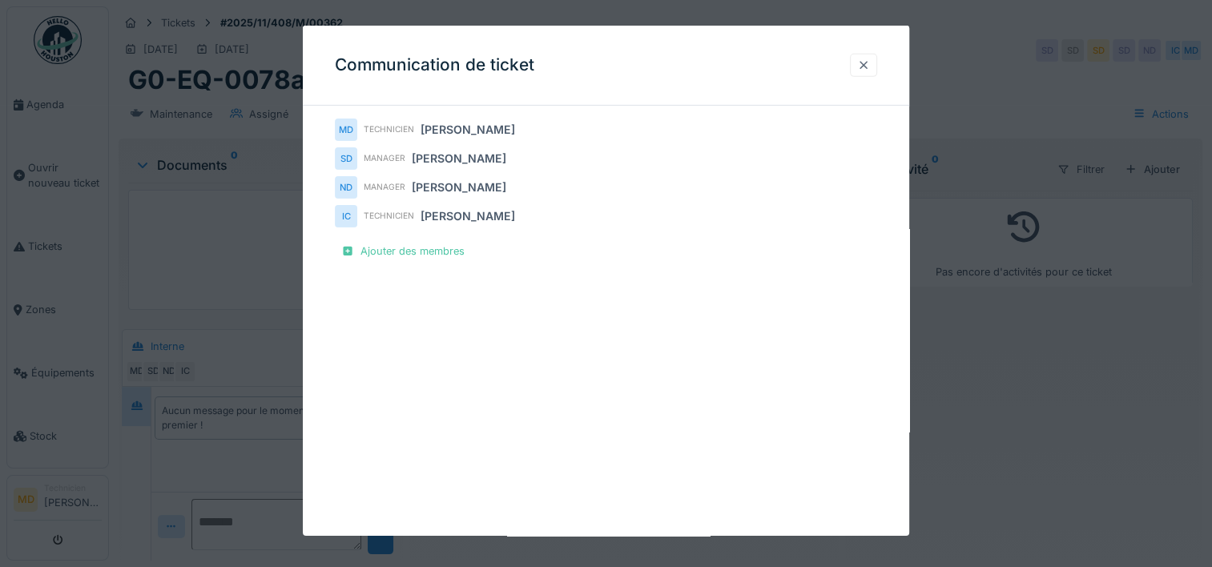
click at [867, 61] on div at bounding box center [863, 65] width 13 height 15
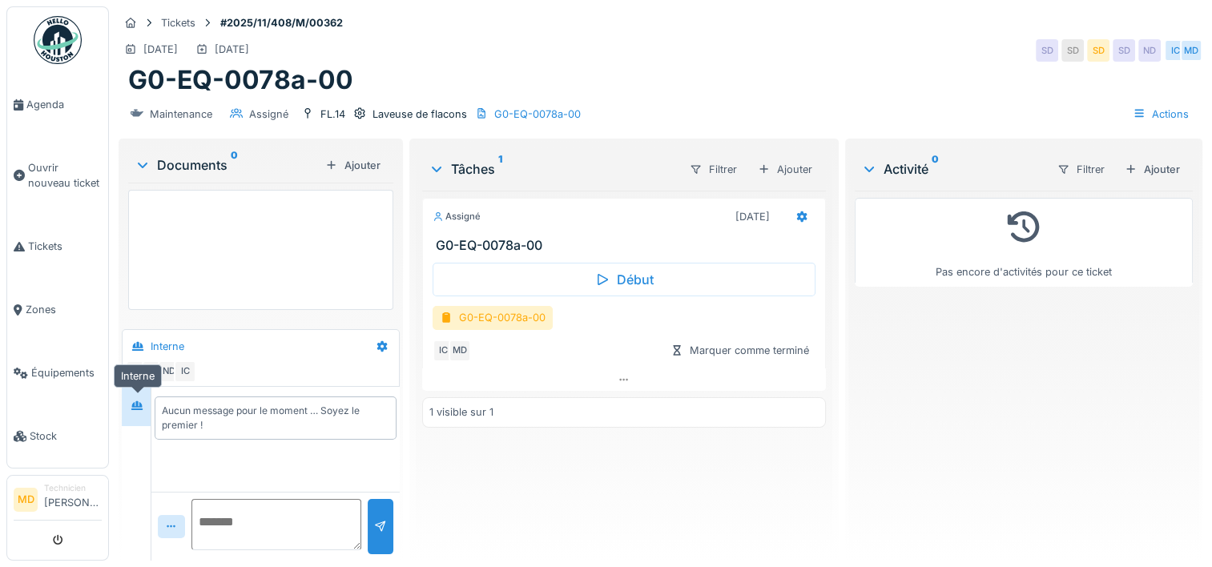
click at [127, 396] on div at bounding box center [137, 406] width 24 height 20
click at [143, 345] on icon at bounding box center [137, 346] width 13 height 10
click at [141, 407] on icon at bounding box center [136, 405] width 11 height 9
click at [372, 348] on div at bounding box center [381, 346] width 27 height 23
click at [506, 486] on div "Assigné [DATE] G0-EQ-0078a-00 Début G0-EQ-0078a-00 IC MD Marquer comme terminé …" at bounding box center [624, 369] width 404 height 357
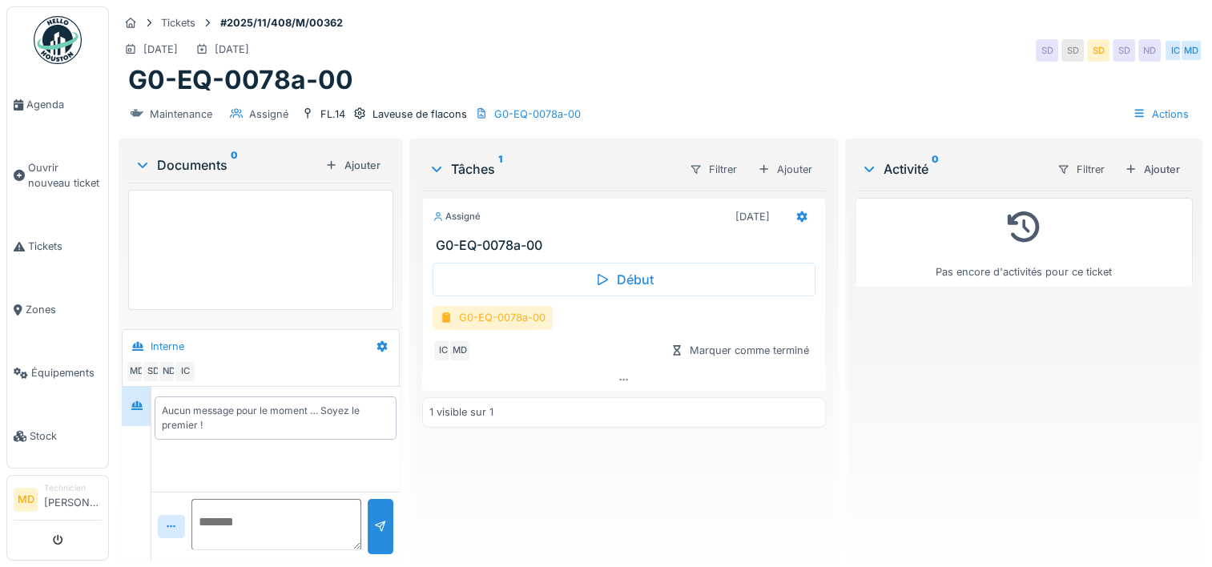
click at [502, 320] on div "G0-EQ-0078a-00" at bounding box center [492, 317] width 120 height 23
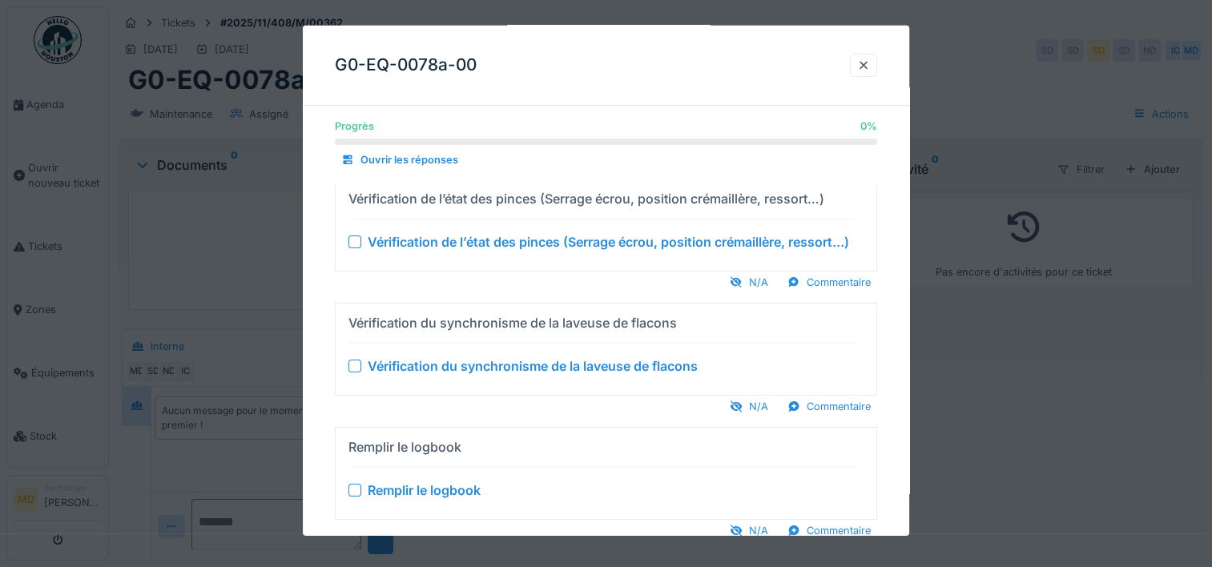
scroll to position [187, 0]
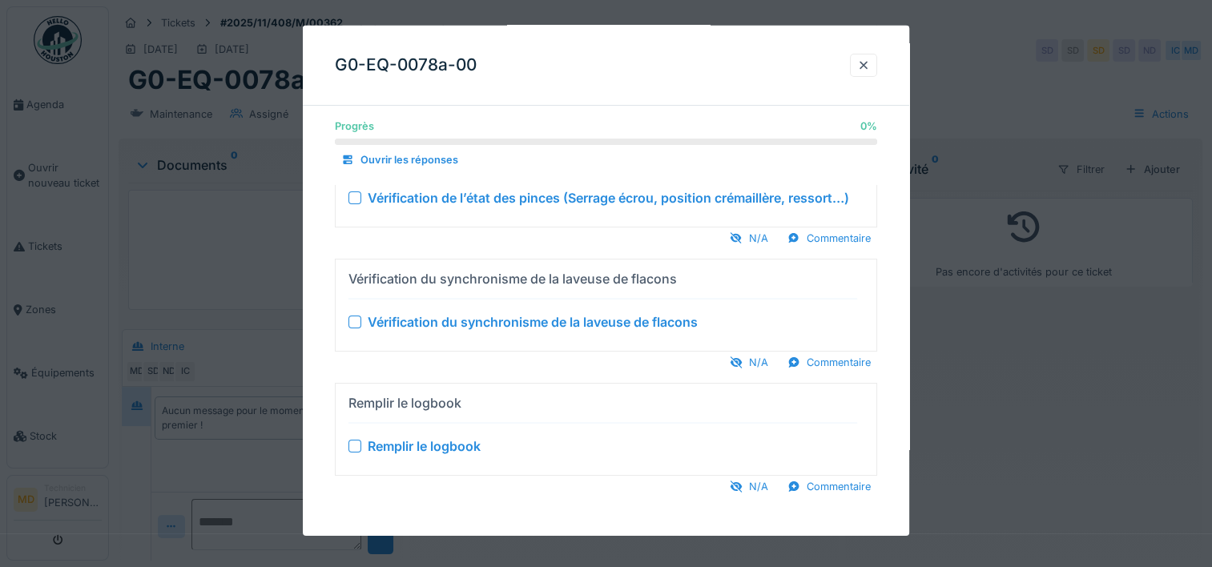
click at [354, 201] on div at bounding box center [354, 197] width 13 height 13
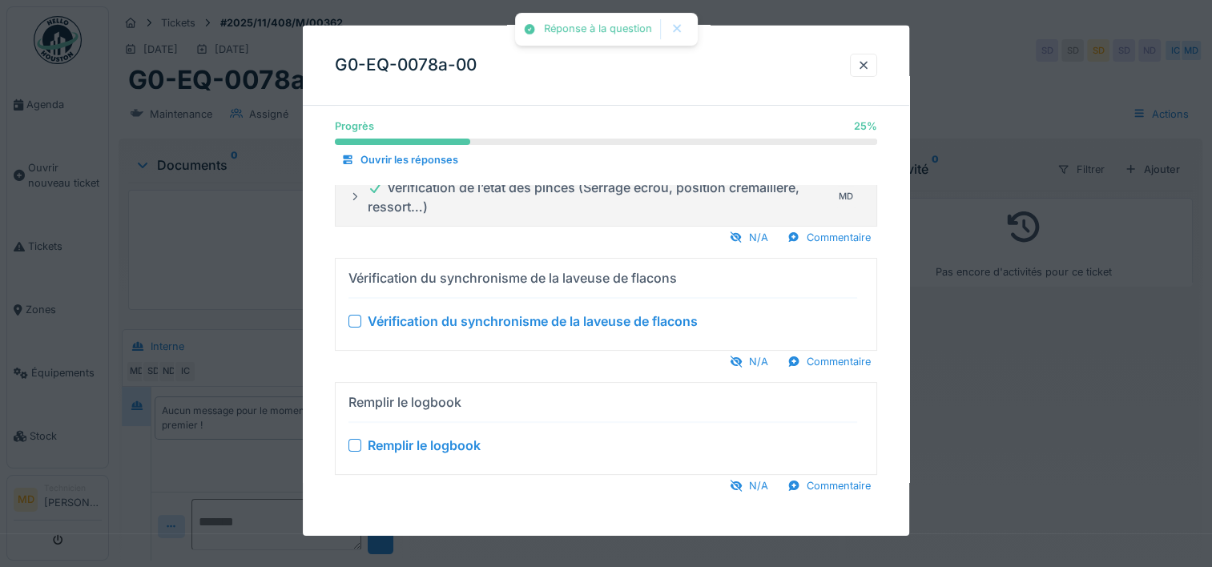
click at [354, 201] on div at bounding box center [354, 196] width 13 height 15
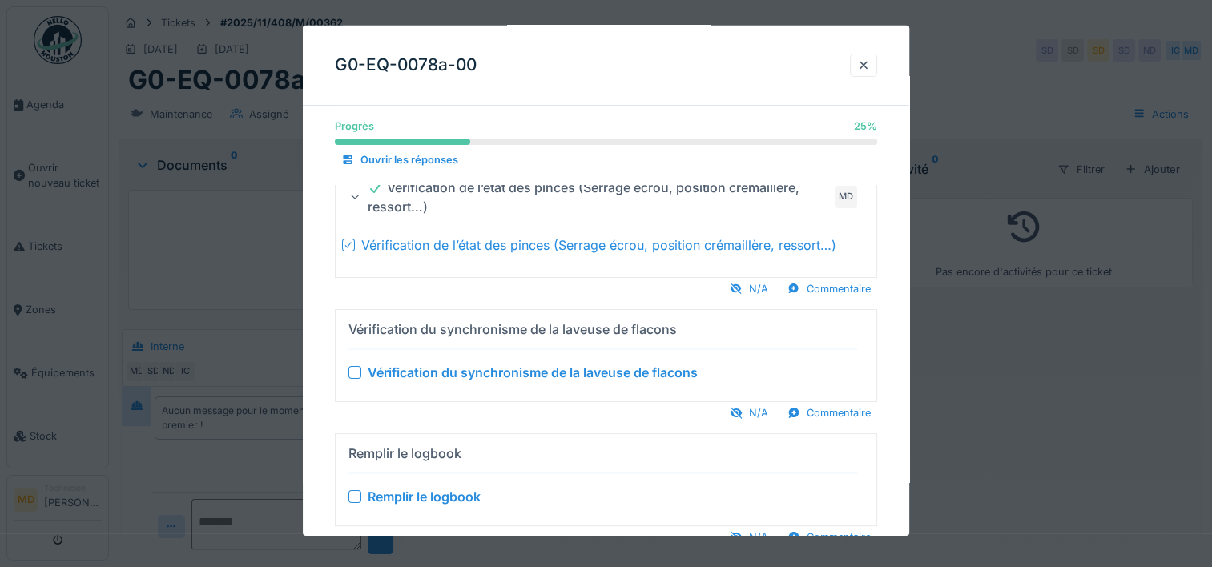
click at [344, 242] on icon at bounding box center [349, 244] width 10 height 8
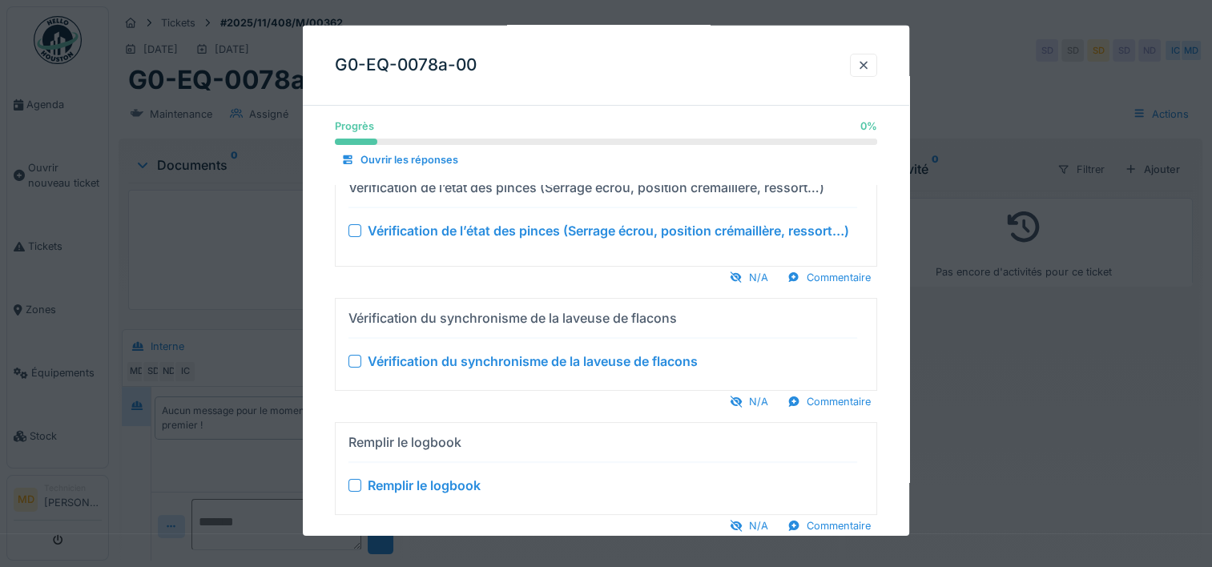
scroll to position [193, 0]
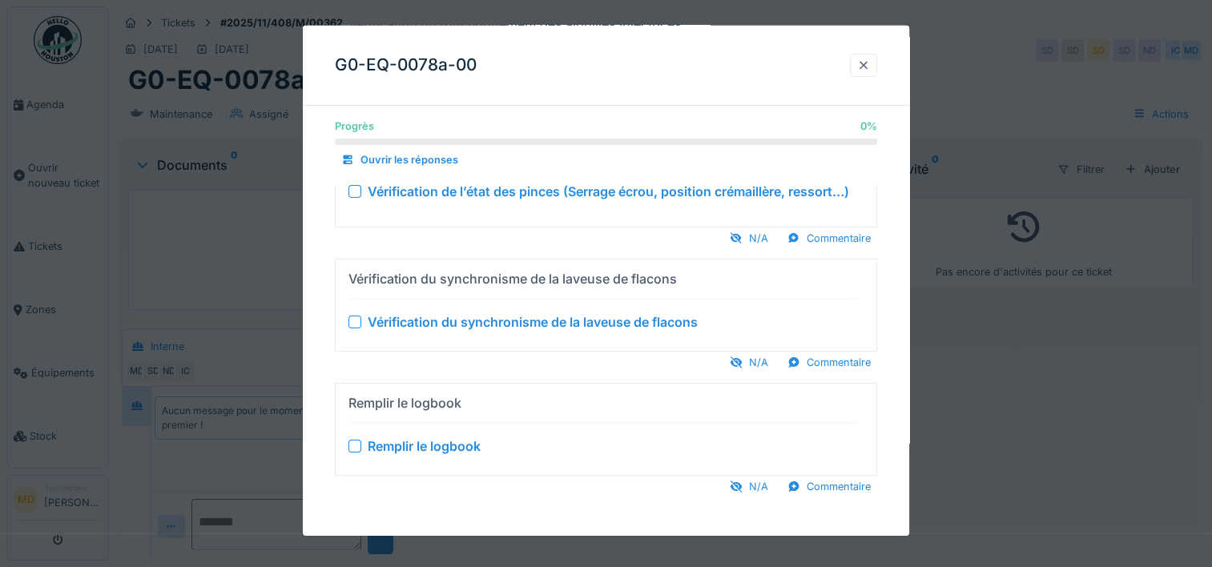
click at [877, 63] on div at bounding box center [863, 65] width 27 height 23
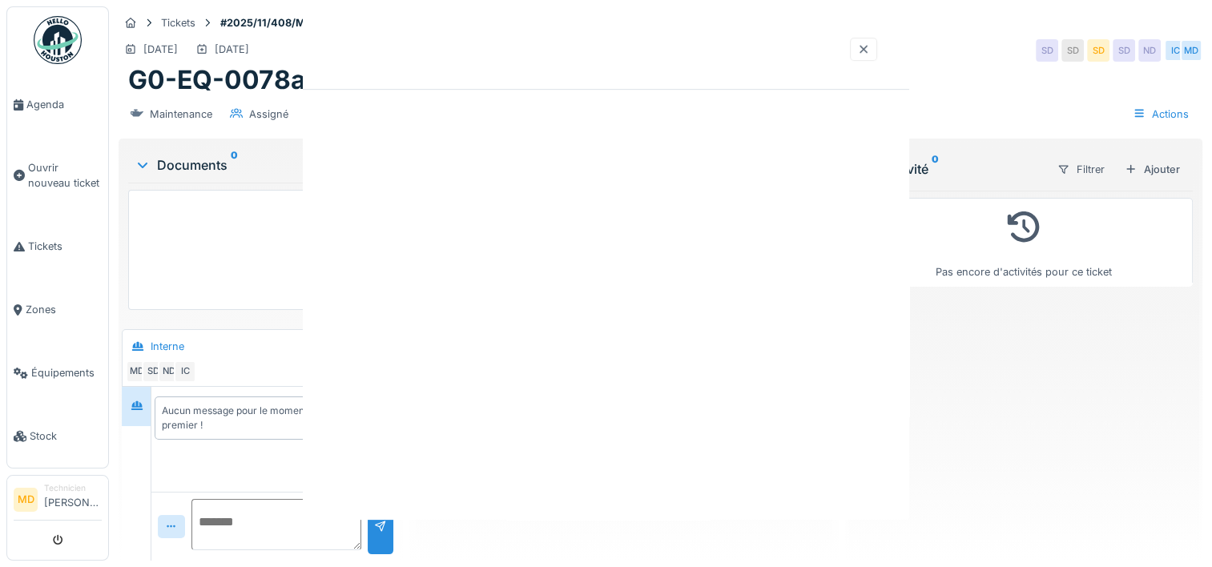
scroll to position [0, 0]
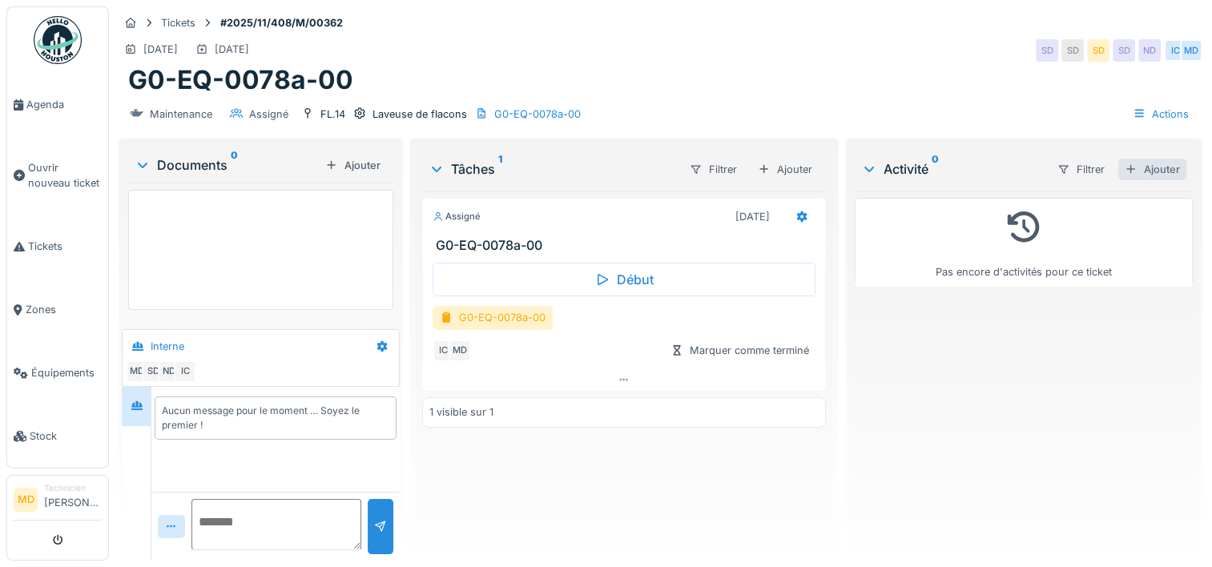
click at [1152, 159] on div "Ajouter" at bounding box center [1152, 170] width 68 height 22
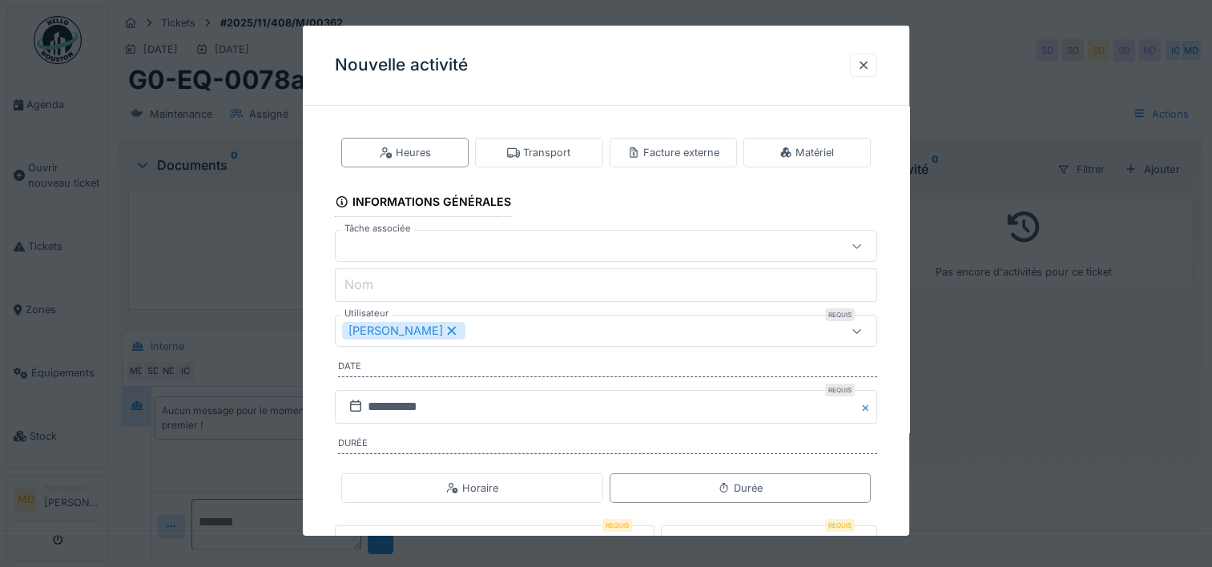
scroll to position [115, 0]
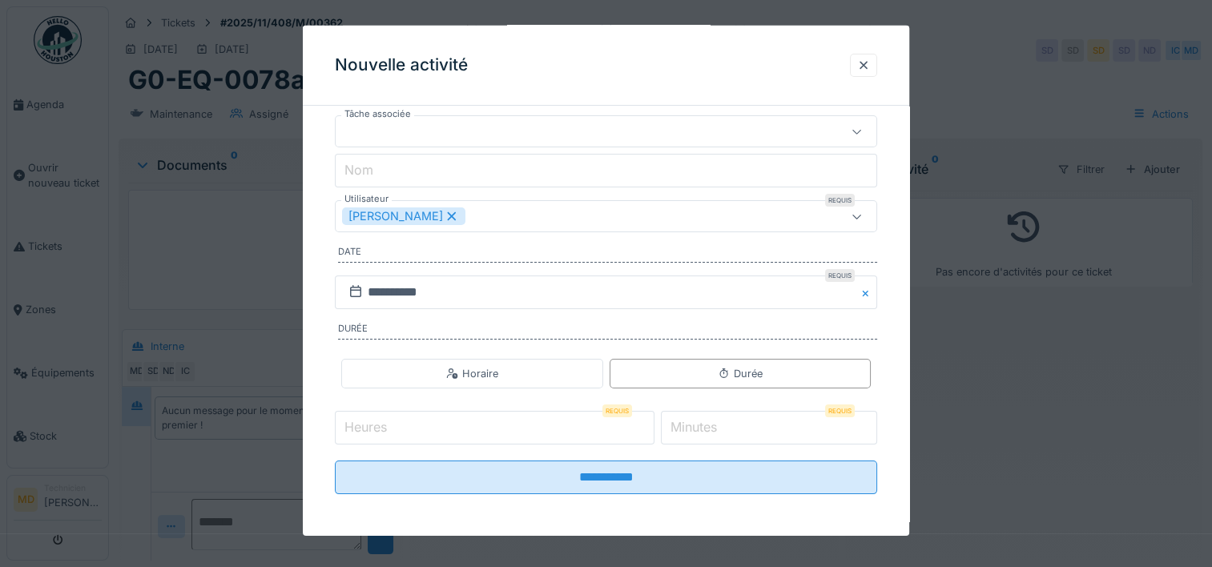
click at [564, 420] on input "Heures" at bounding box center [495, 428] width 320 height 34
type input "*"
click at [868, 62] on div at bounding box center [863, 65] width 13 height 15
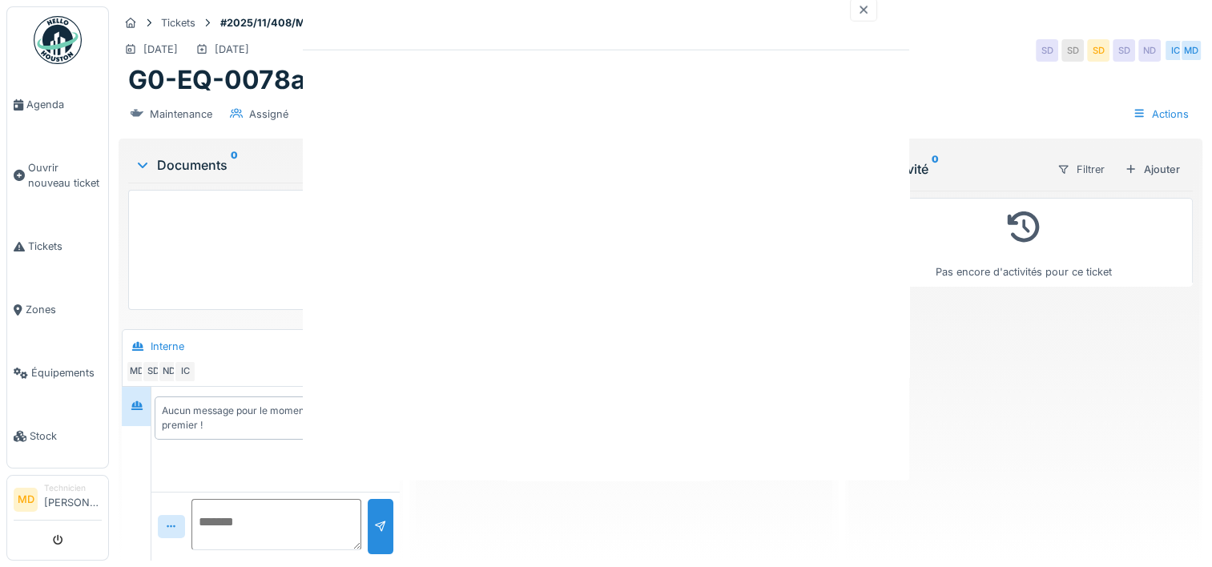
scroll to position [0, 0]
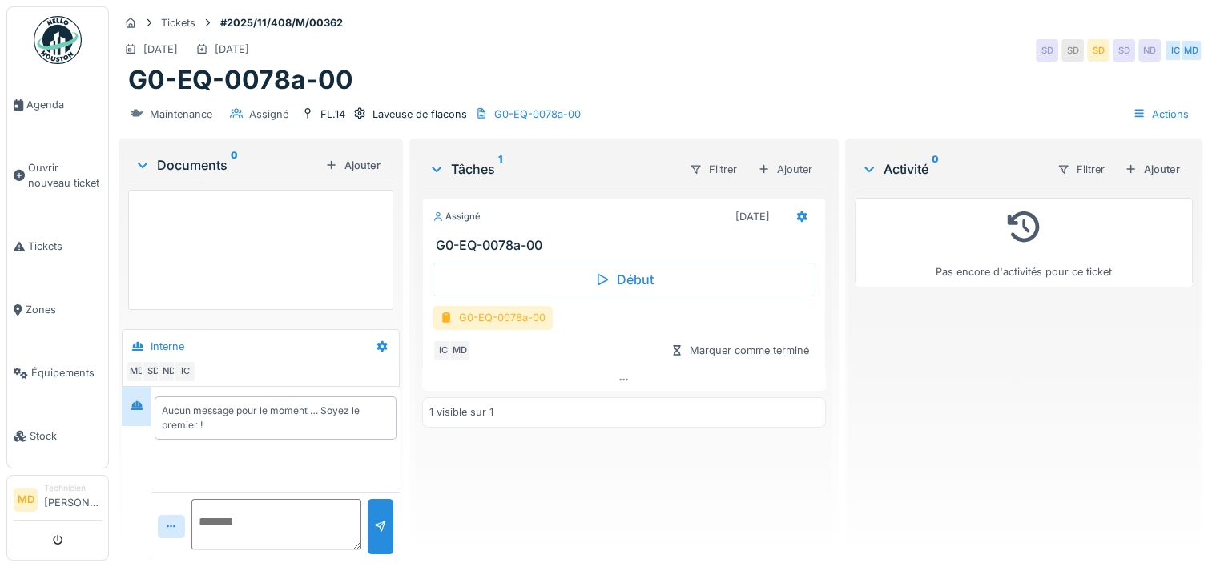
click at [524, 306] on div "G0-EQ-0078a-00" at bounding box center [492, 317] width 120 height 23
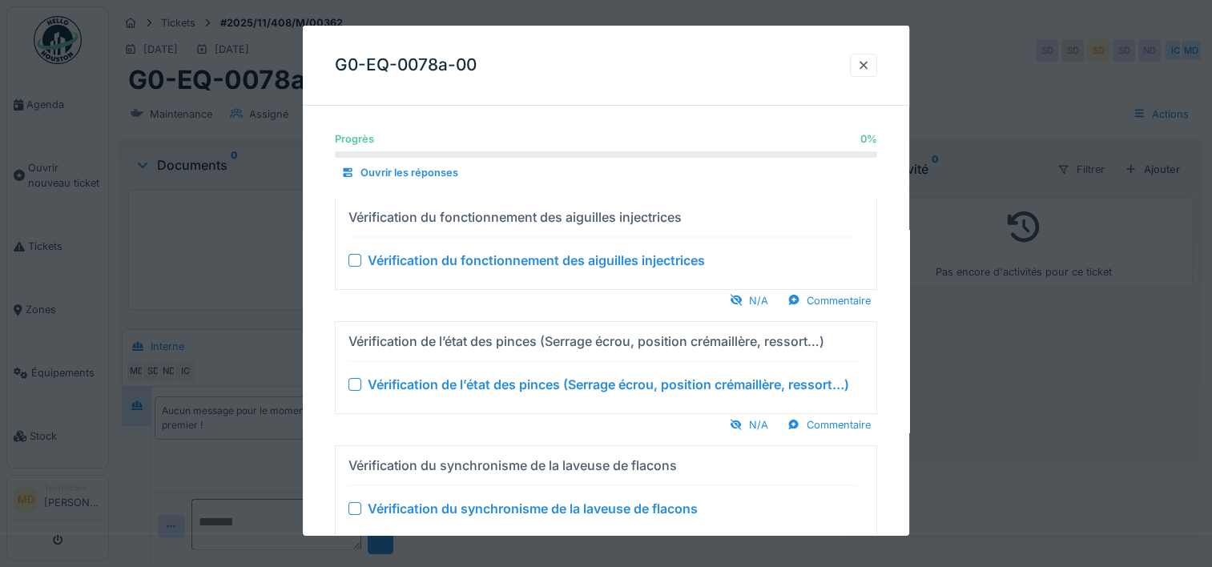
scroll to position [77, 0]
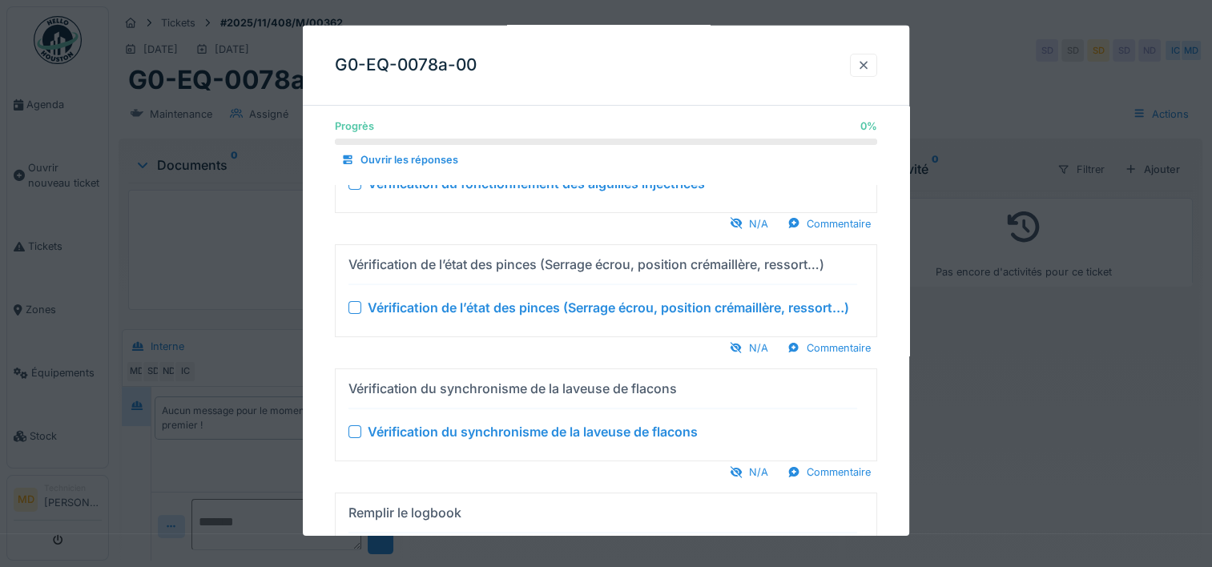
click at [870, 64] on div at bounding box center [863, 65] width 13 height 15
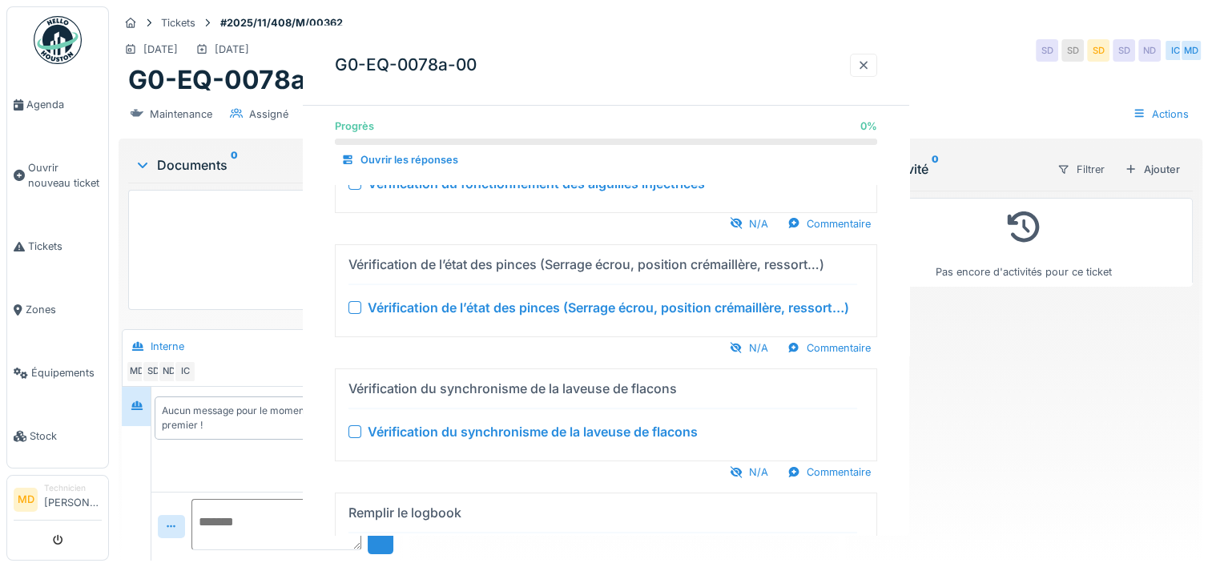
scroll to position [0, 0]
